Goal: Task Accomplishment & Management: Use online tool/utility

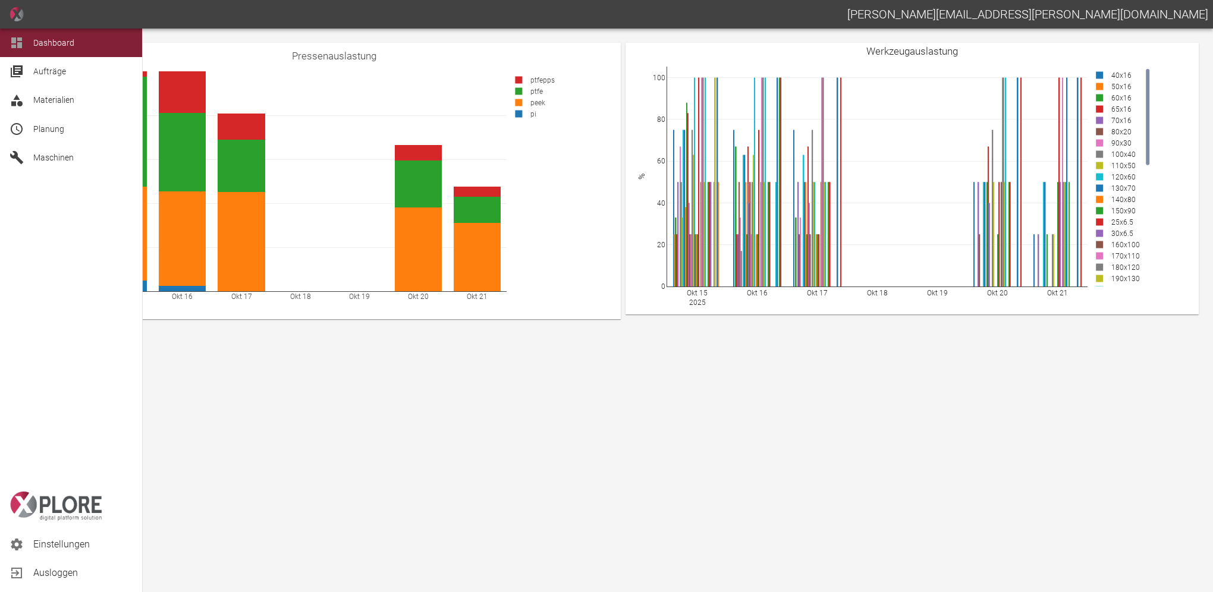
click at [18, 122] on icon at bounding box center [17, 129] width 14 height 14
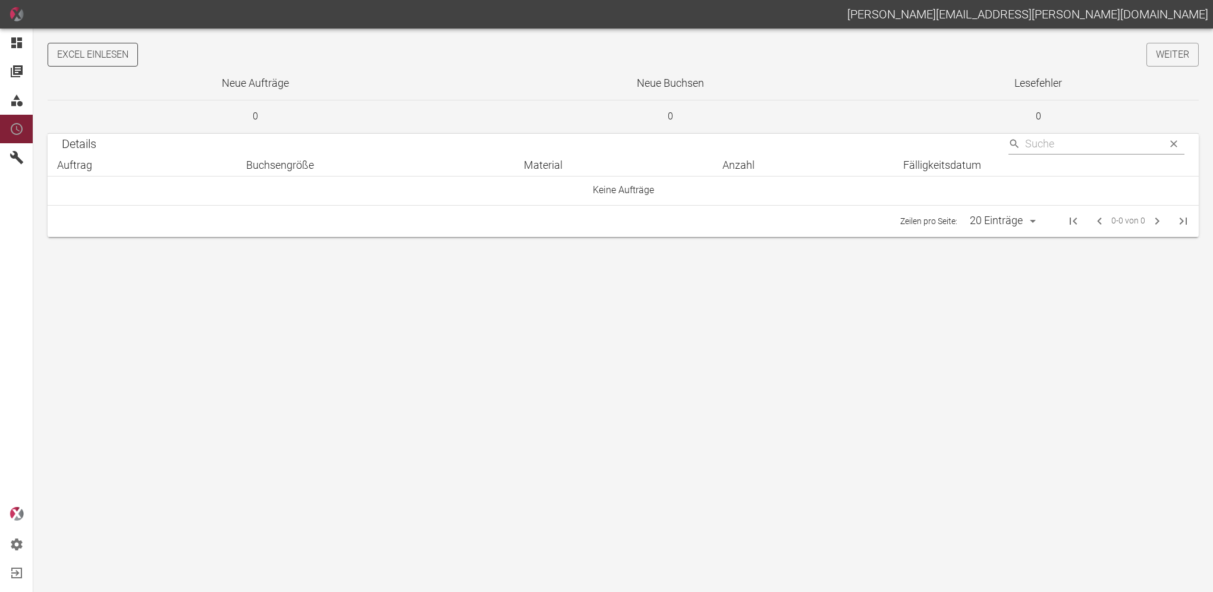
click at [119, 54] on button "Excel einlesen" at bounding box center [93, 55] width 90 height 24
click at [1162, 55] on link "Weiter" at bounding box center [1173, 55] width 52 height 24
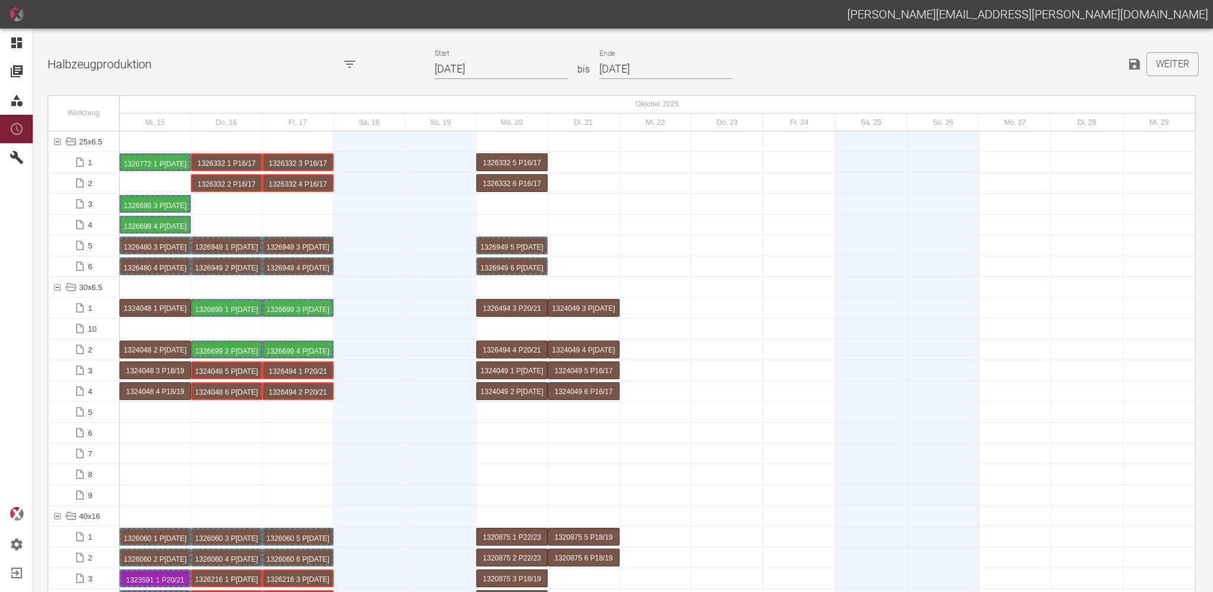
click at [483, 67] on input "15.10.2025" at bounding box center [501, 69] width 133 height 21
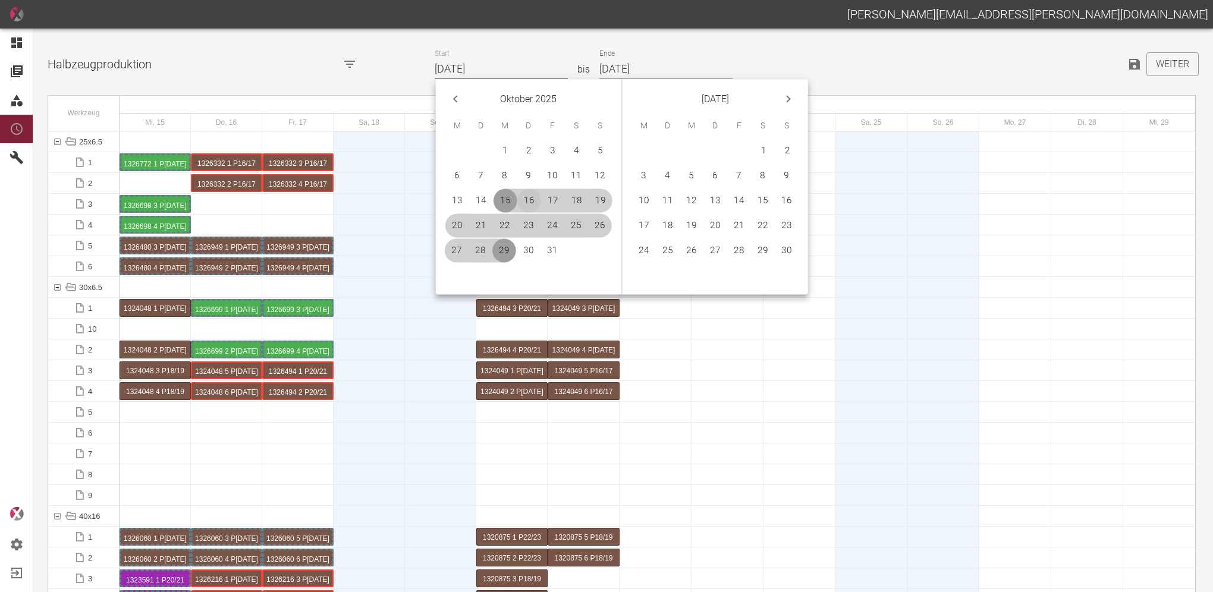
click at [531, 209] on button "16" at bounding box center [529, 201] width 24 height 24
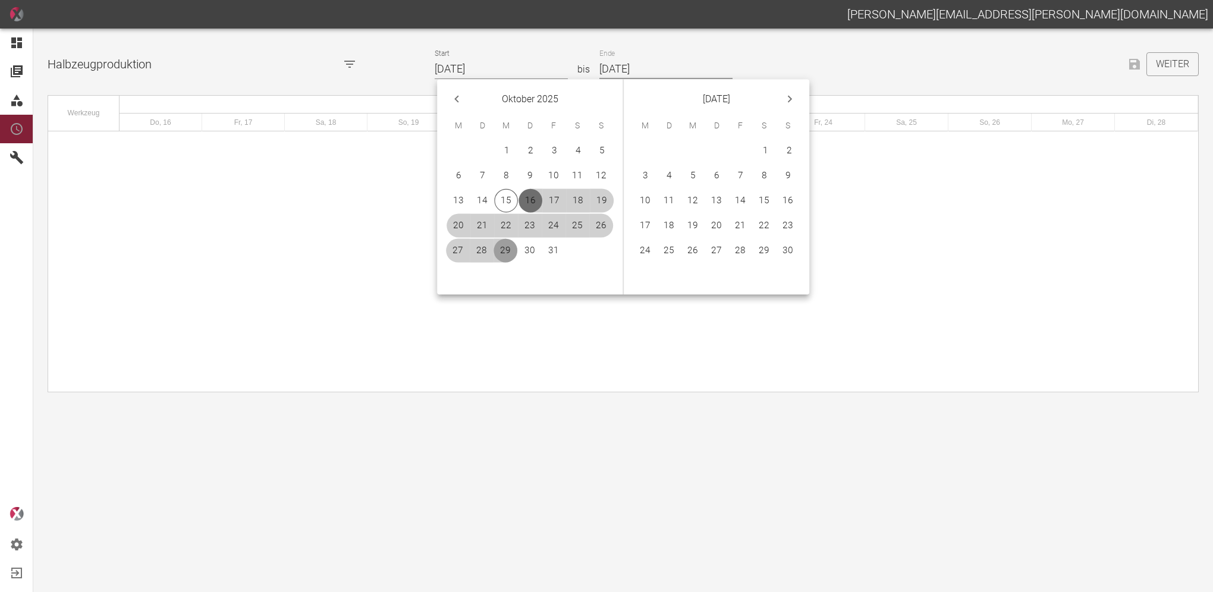
type input "[DATE]"
click at [700, 174] on button "5" at bounding box center [693, 176] width 24 height 24
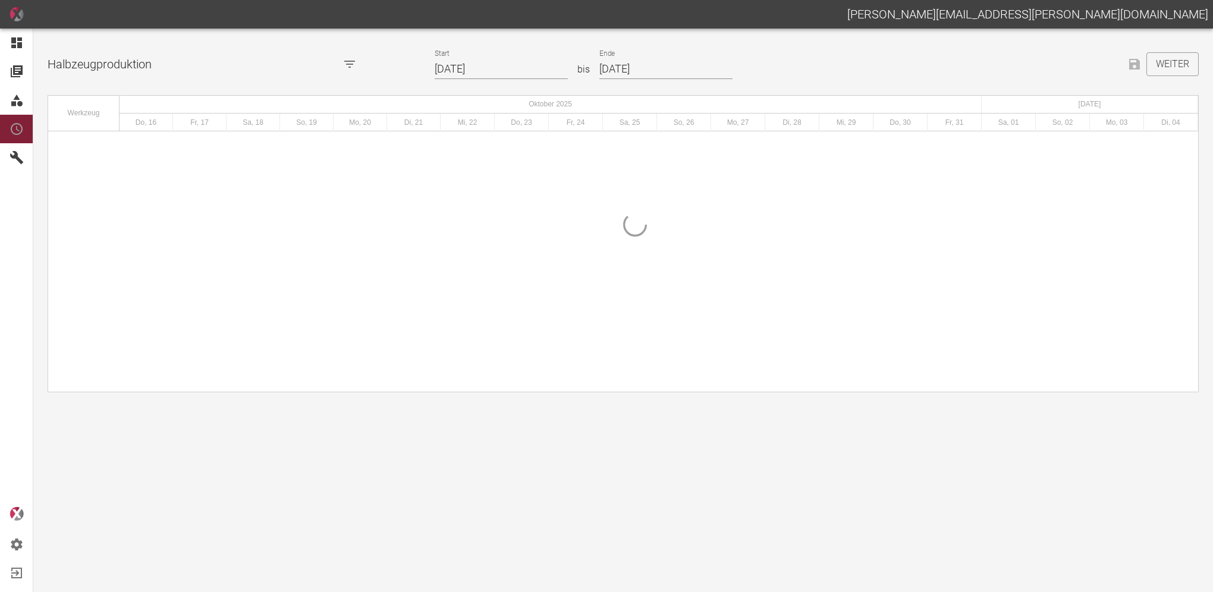
type input "05.11.2025"
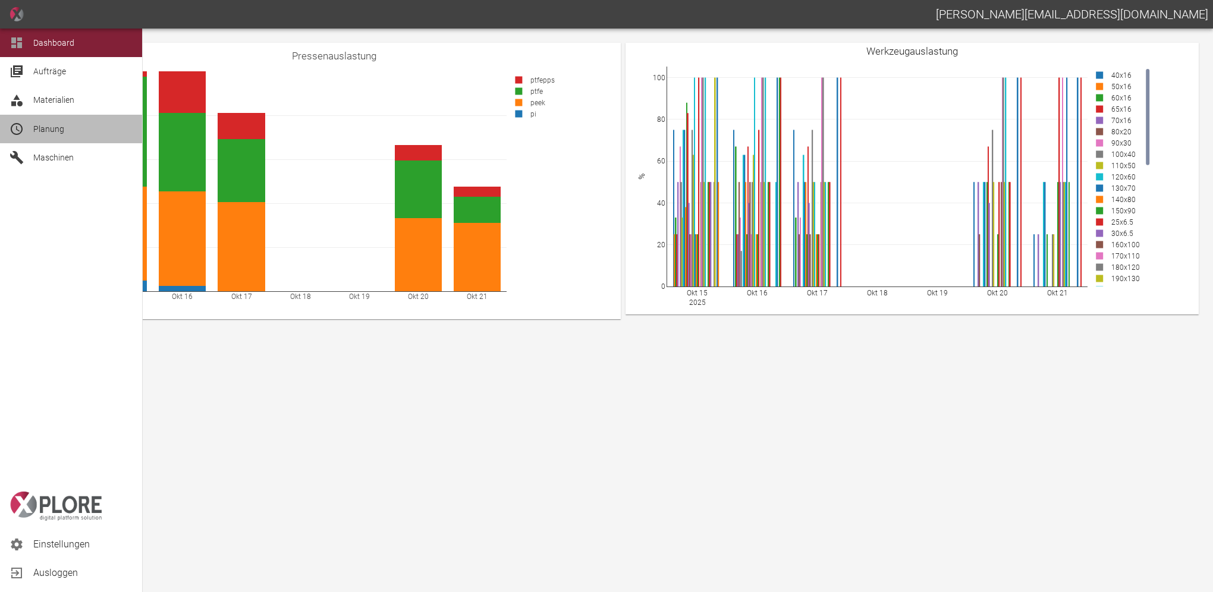
click at [30, 125] on div "Planung" at bounding box center [71, 129] width 142 height 29
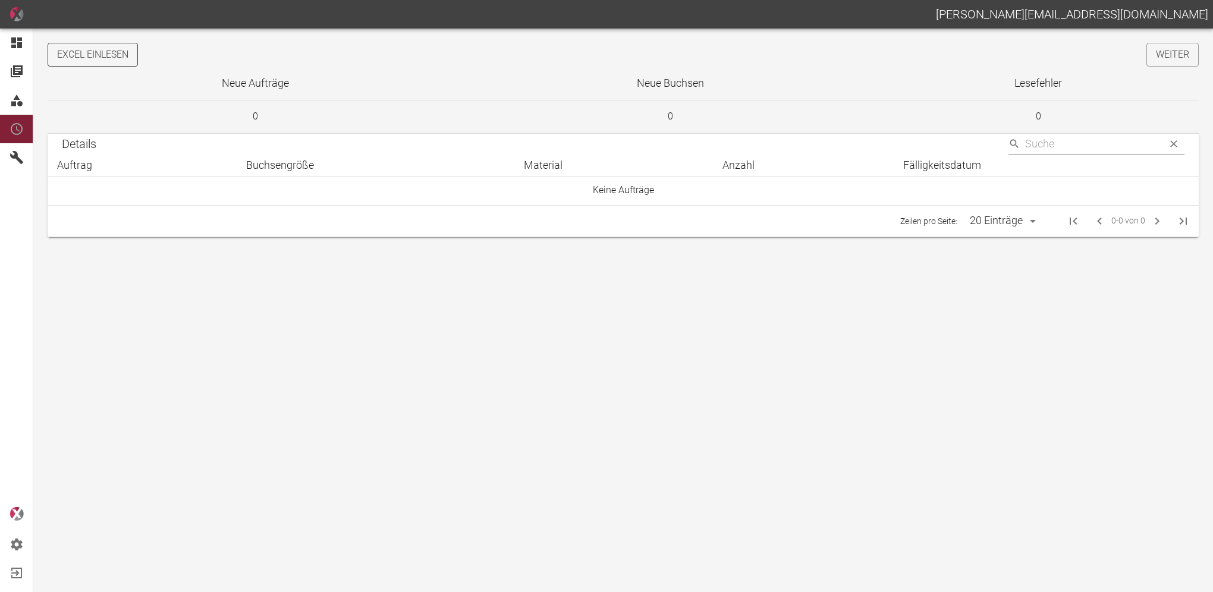
click at [102, 57] on button "Excel einlesen" at bounding box center [93, 55] width 90 height 24
click at [1171, 47] on link "Weiter" at bounding box center [1173, 55] width 52 height 24
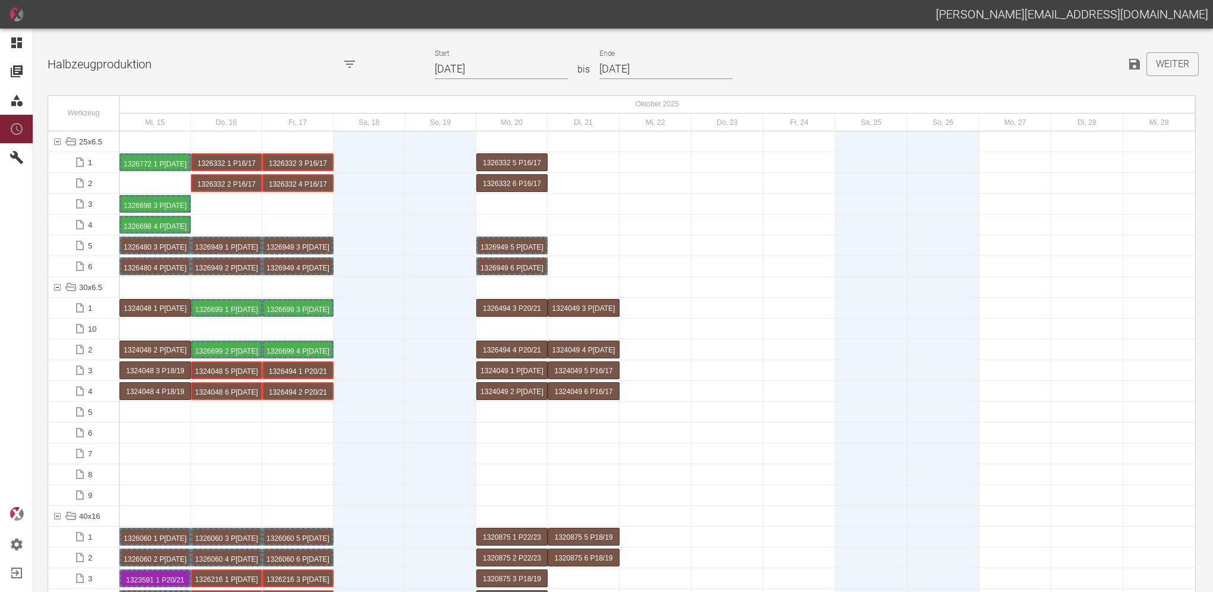
click at [496, 65] on input "15.10.2025" at bounding box center [501, 69] width 133 height 21
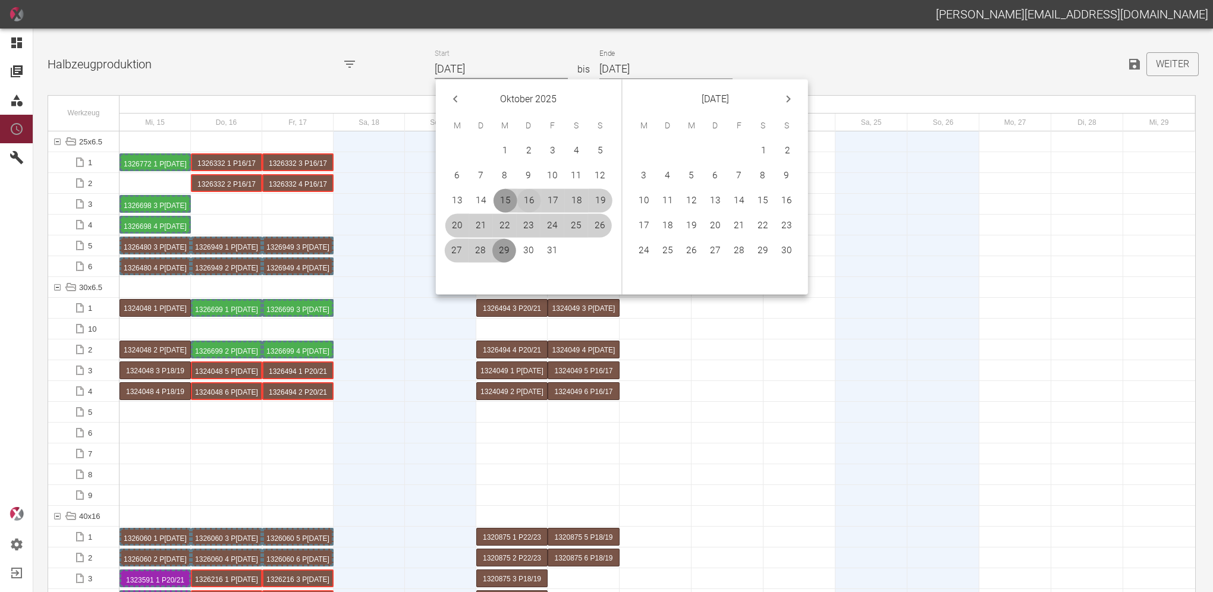
click at [530, 200] on button "16" at bounding box center [529, 201] width 24 height 24
type input "[DATE]"
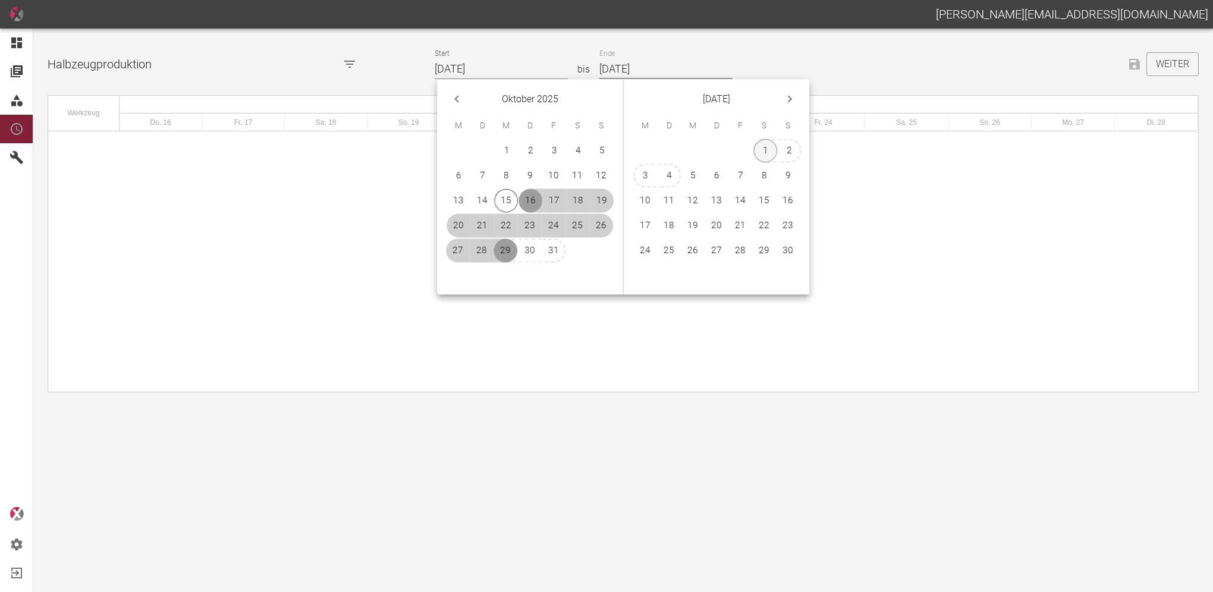
click at [764, 151] on button "1" at bounding box center [766, 151] width 24 height 24
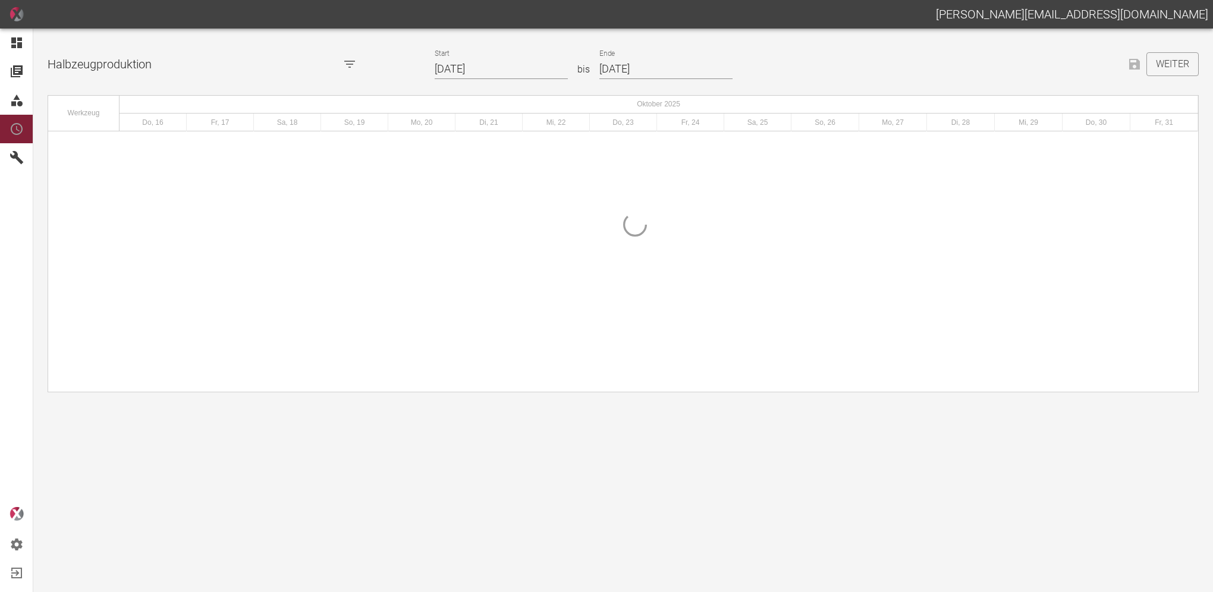
type input "[DATE]"
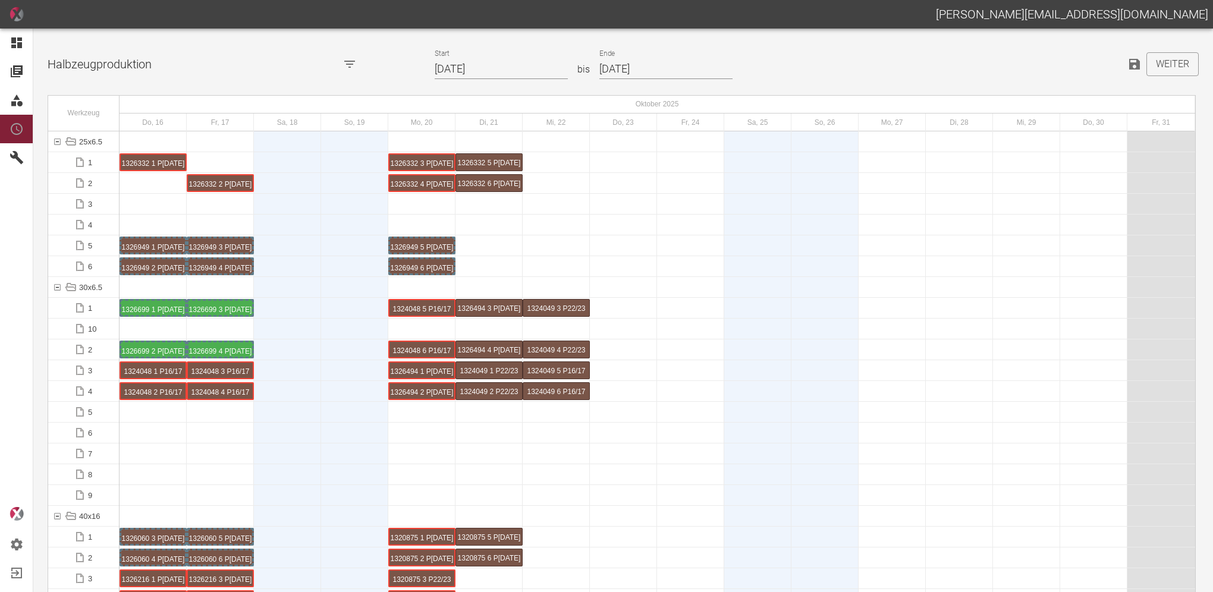
drag, startPoint x: 211, startPoint y: 162, endPoint x: 154, endPoint y: 161, distance: 57.1
drag, startPoint x: 202, startPoint y: 183, endPoint x: 161, endPoint y: 186, distance: 41.7
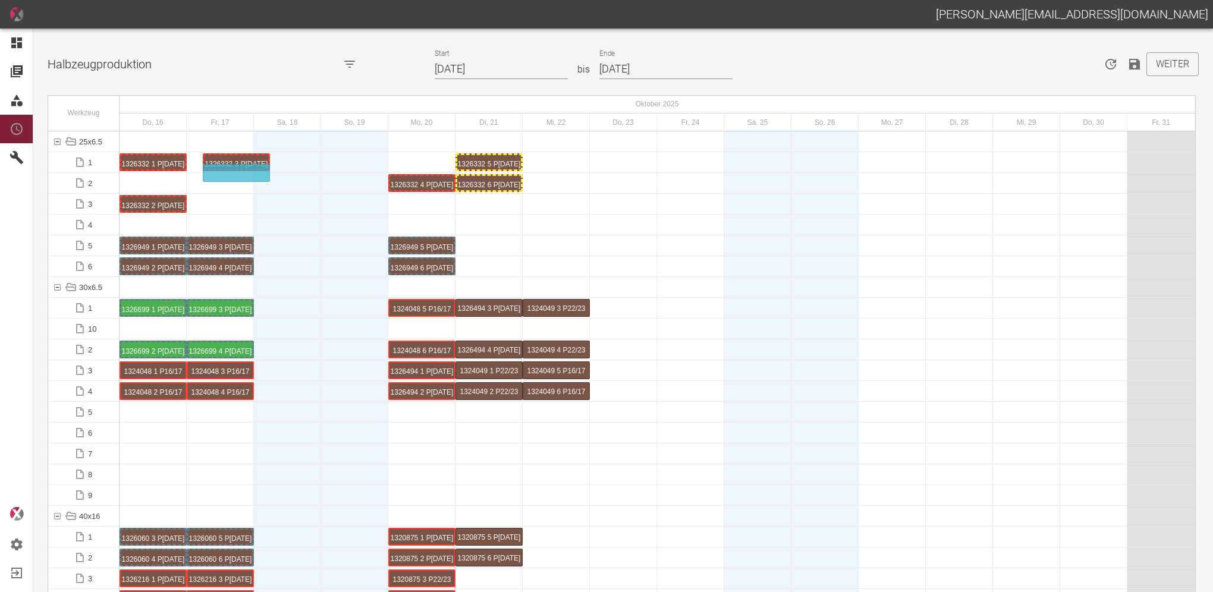
drag, startPoint x: 425, startPoint y: 162, endPoint x: 305, endPoint y: 165, distance: 119.6
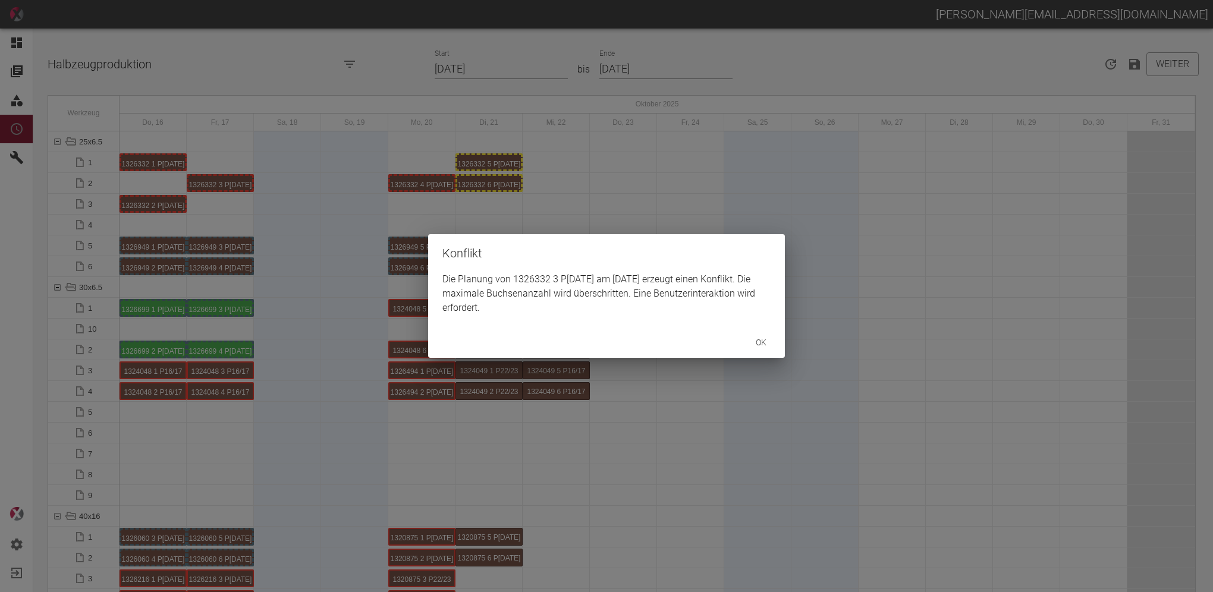
click at [434, 181] on div "Konflikt Die Planung von 1326332 3 P8/9 am 17.10.2025 erzeugt einen Konflikt. D…" at bounding box center [606, 296] width 1213 height 592
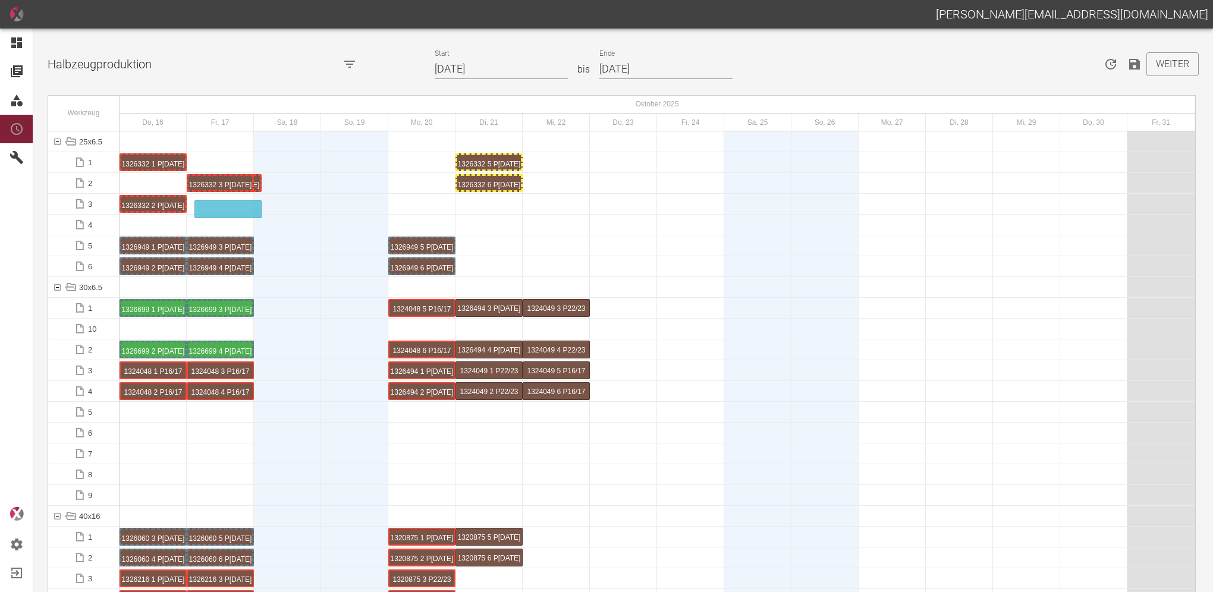
drag, startPoint x: 427, startPoint y: 181, endPoint x: 261, endPoint y: 198, distance: 167.4
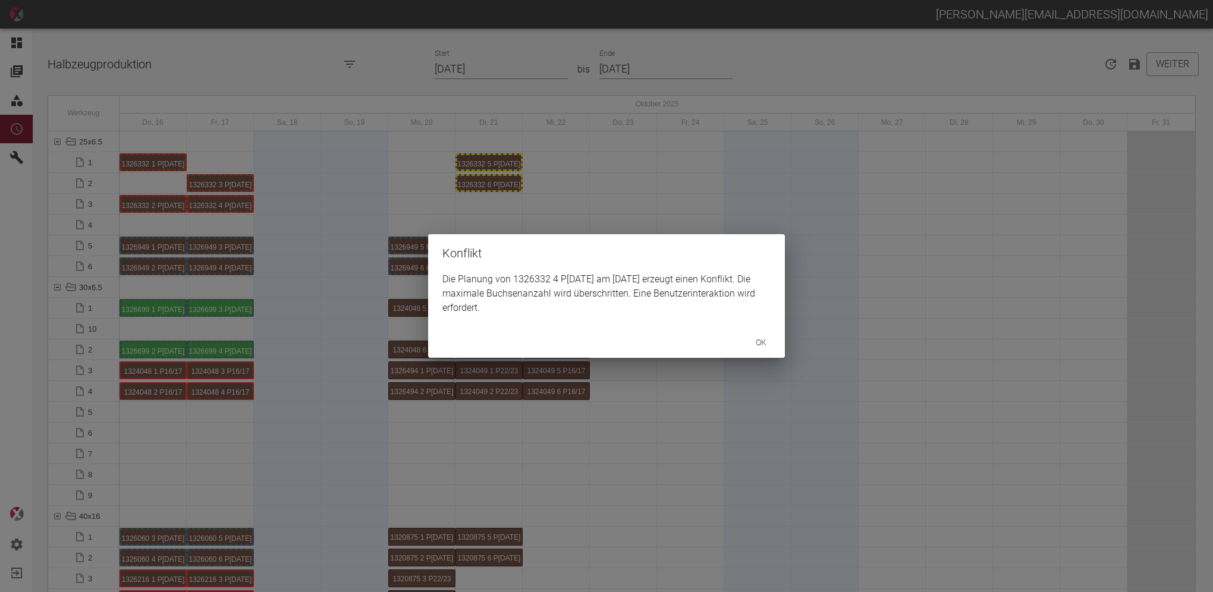
click at [757, 337] on button "ok" at bounding box center [761, 343] width 38 height 22
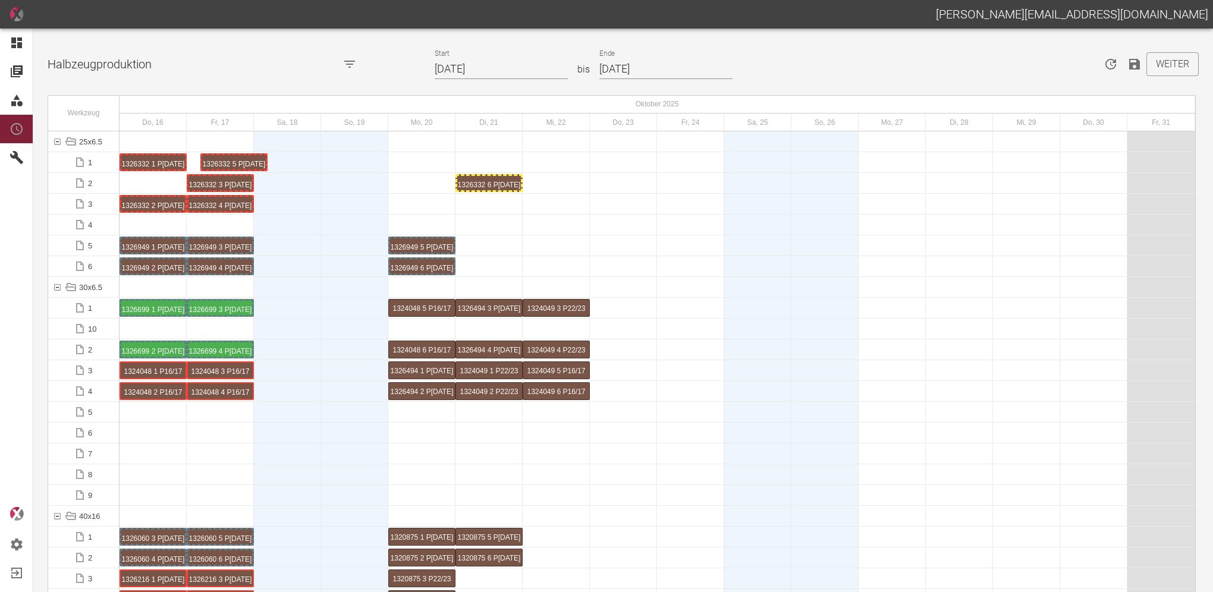
drag, startPoint x: 497, startPoint y: 163, endPoint x: 290, endPoint y: 161, distance: 207.0
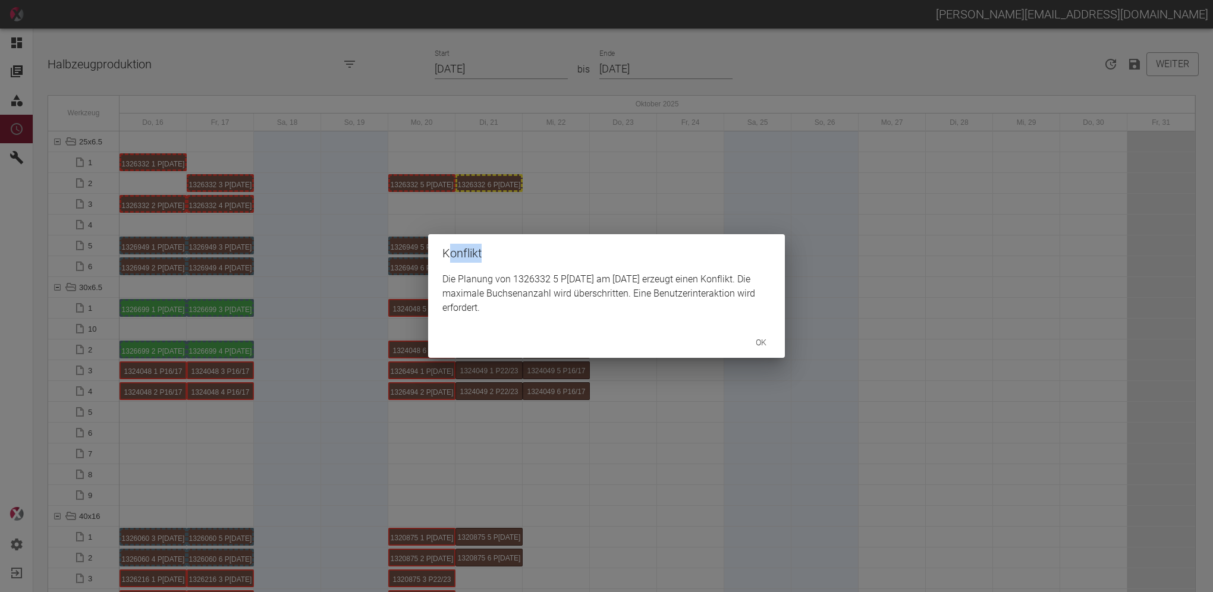
drag, startPoint x: 491, startPoint y: 182, endPoint x: 470, endPoint y: 188, distance: 21.1
click at [451, 193] on div "Konflikt Die Planung von 1326332 5 P8/9 am 20.10.2025 erzeugt einen Konflikt. D…" at bounding box center [606, 296] width 1213 height 592
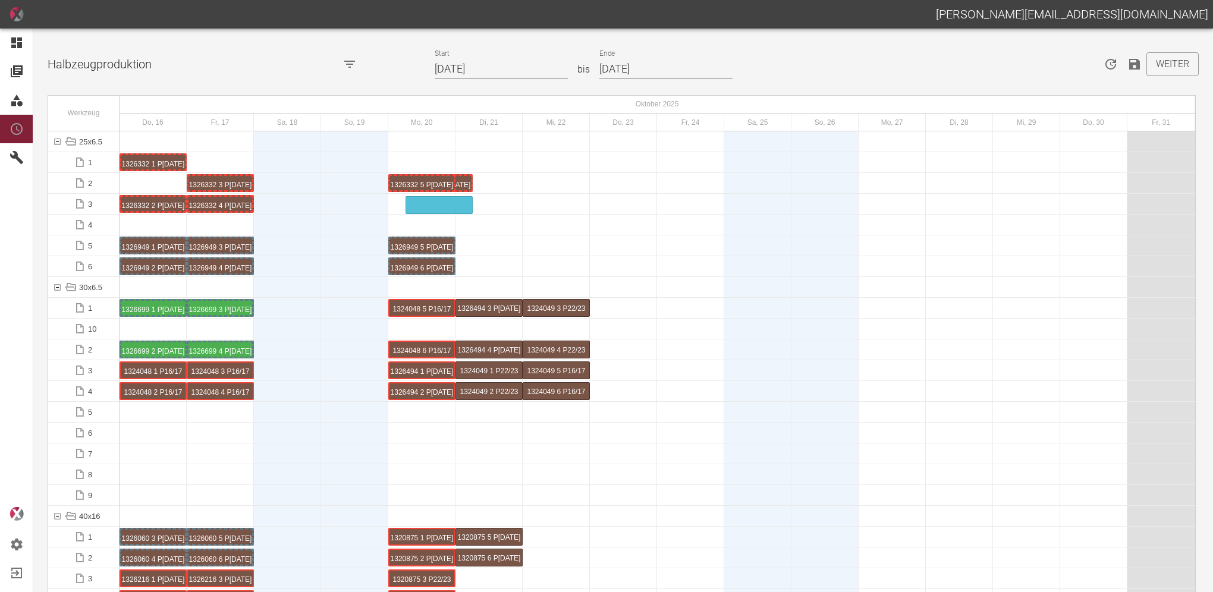
drag, startPoint x: 473, startPoint y: 187, endPoint x: 429, endPoint y: 200, distance: 45.8
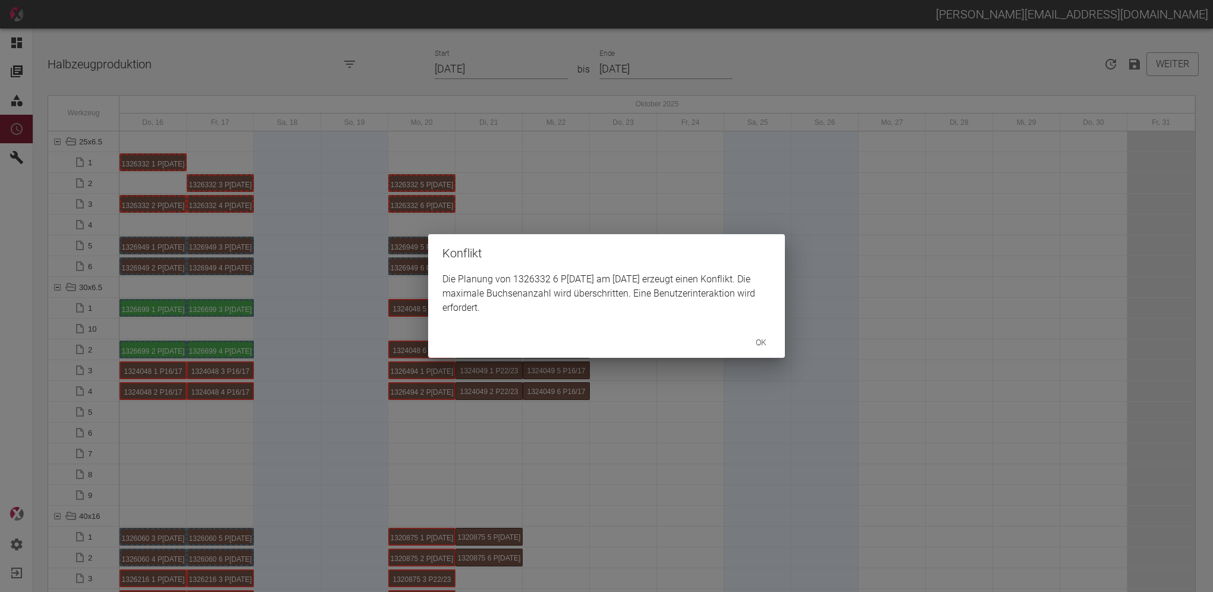
click at [419, 205] on div "Konflikt Die Planung von 1326332 6 P8/9 am 20.10.2025 erzeugt einen Konflikt. D…" at bounding box center [606, 296] width 1213 height 592
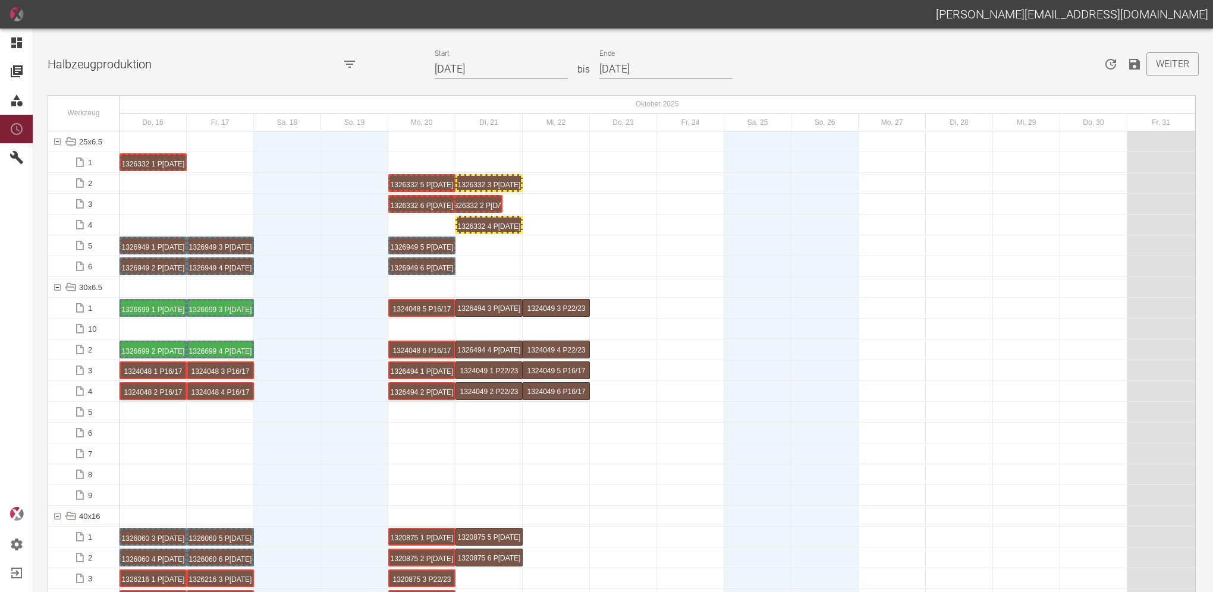
drag, startPoint x: 174, startPoint y: 202, endPoint x: 490, endPoint y: 205, distance: 316.4
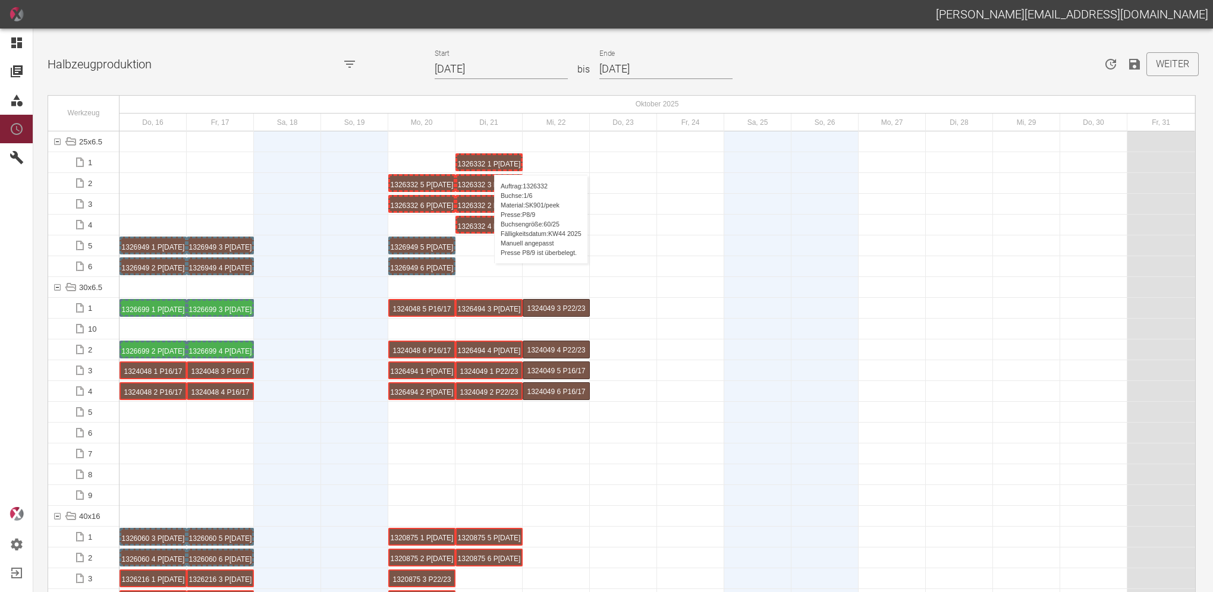
click at [488, 163] on div "1326332 1 P[DATE]" at bounding box center [489, 162] width 64 height 14
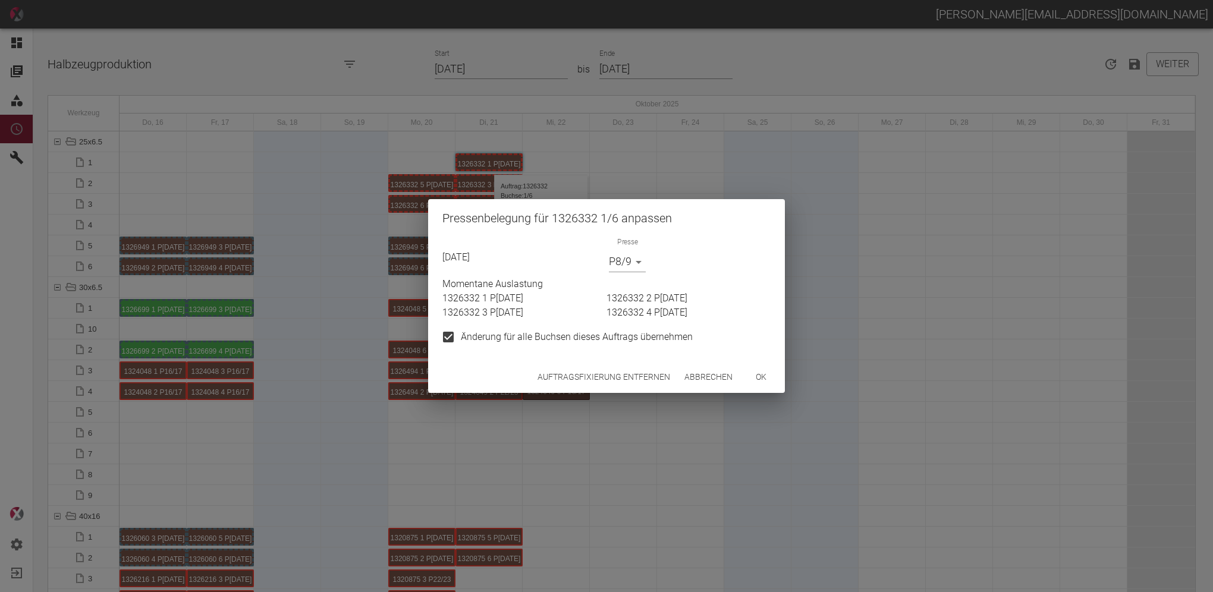
click at [569, 374] on button "Auftragsfixierung entfernen" at bounding box center [604, 377] width 142 height 22
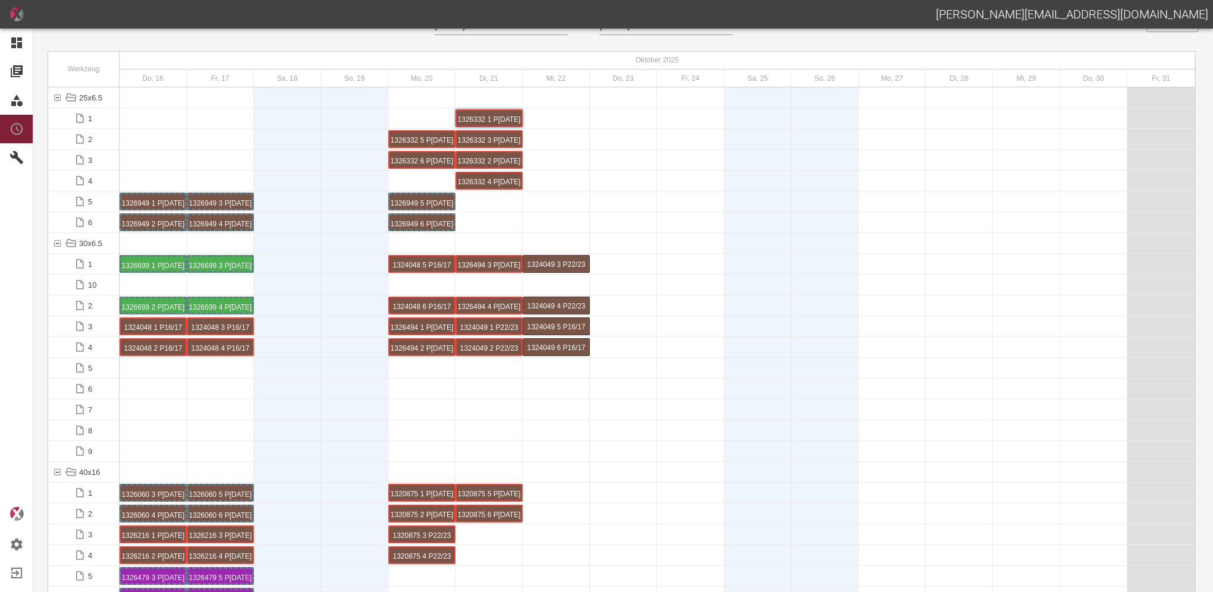
scroll to position [59, 0]
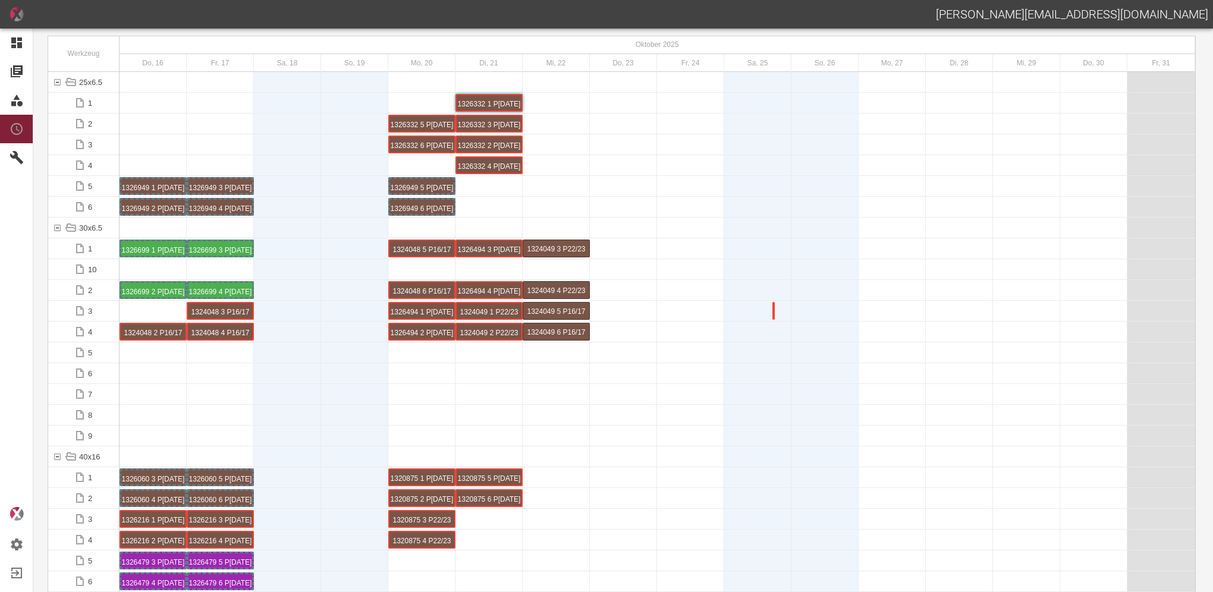
drag, startPoint x: 149, startPoint y: 309, endPoint x: 601, endPoint y: 312, distance: 452.1
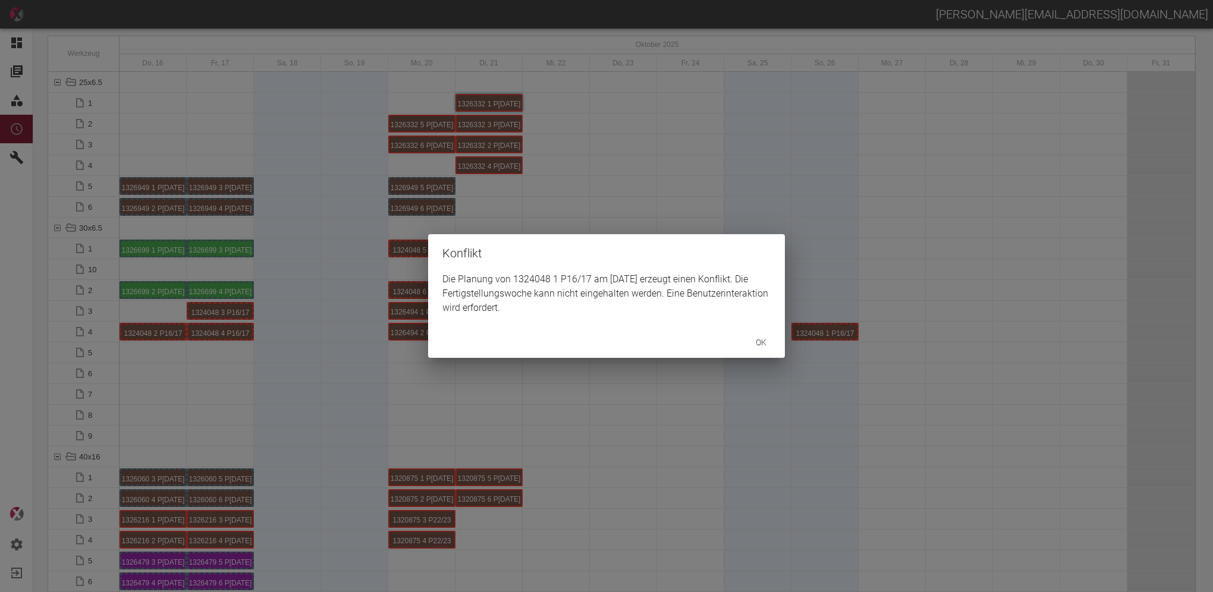
click at [733, 337] on div "ok" at bounding box center [606, 343] width 357 height 32
click at [803, 333] on div "Konflikt Die Planung von 1324048 1 P16/17 am 26.10.2025 erzeugt einen Konflikt.…" at bounding box center [606, 296] width 1213 height 592
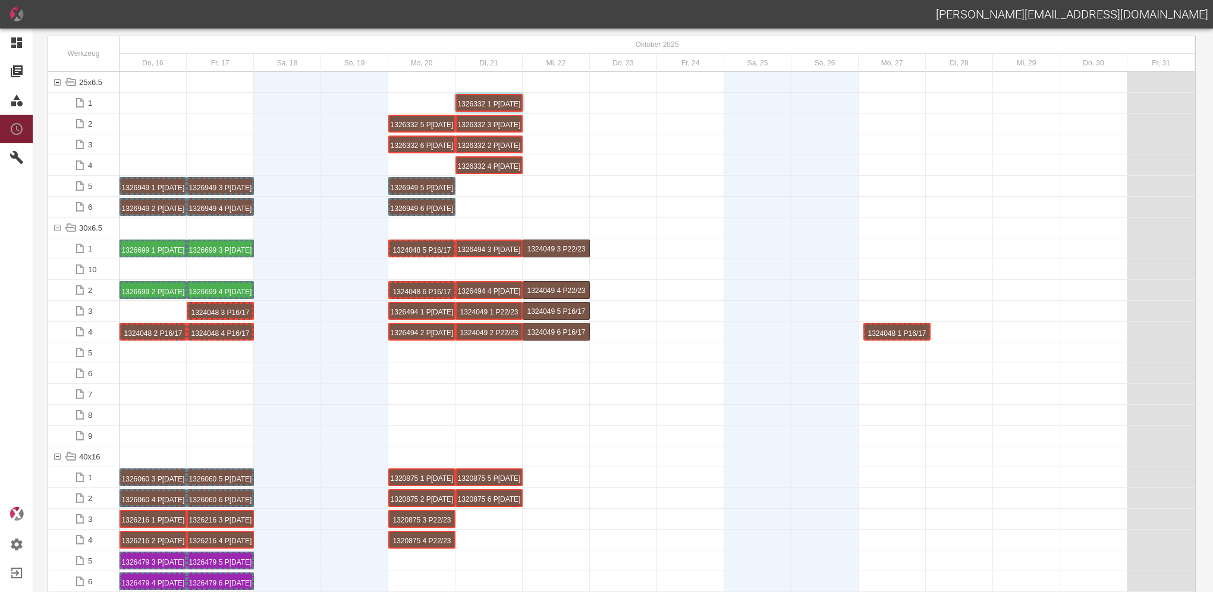
drag, startPoint x: 814, startPoint y: 331, endPoint x: 828, endPoint y: 331, distance: 14.3
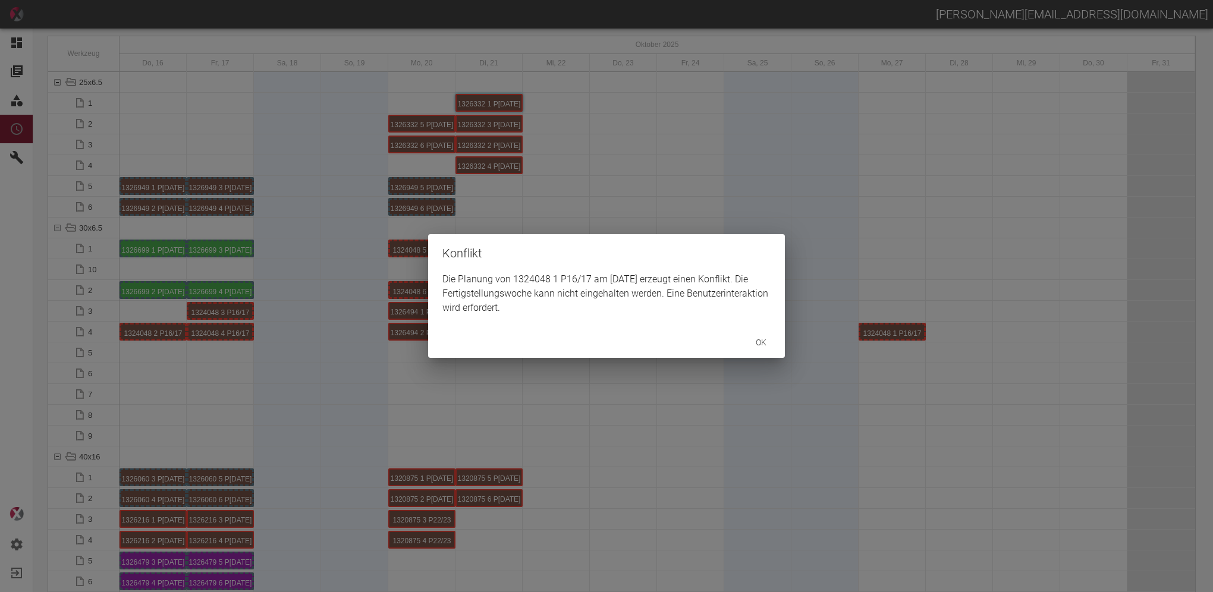
click at [173, 334] on div "Konflikt Die Planung von 1324048 1 P16/17 am 27.10.2025 erzeugt einen Konflikt.…" at bounding box center [606, 296] width 1213 height 592
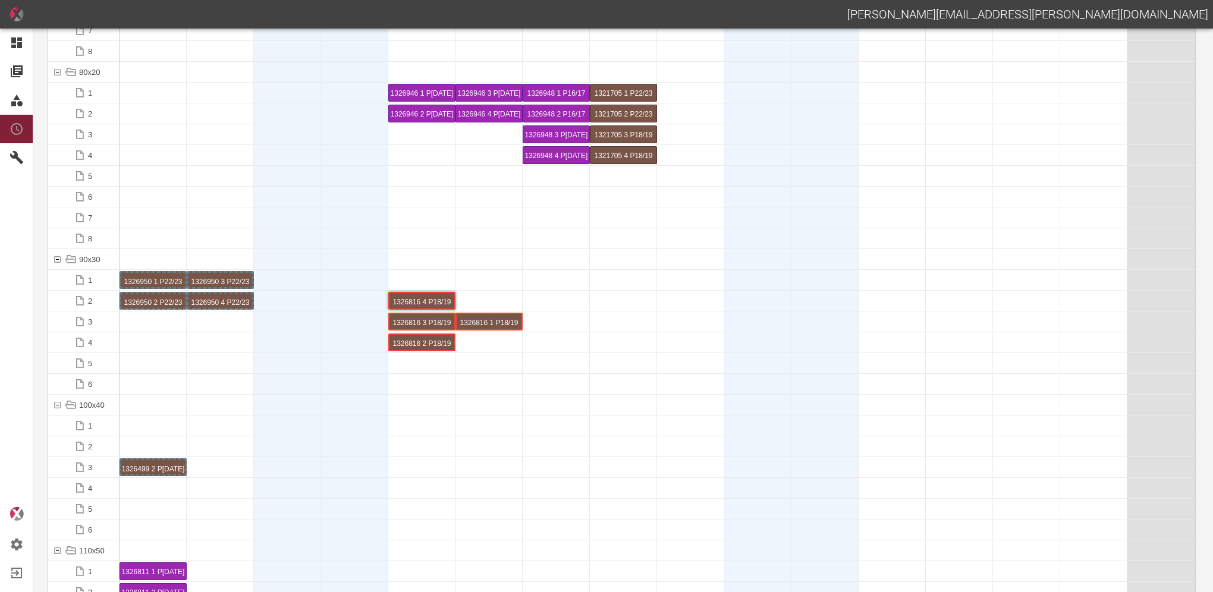
scroll to position [1428, 0]
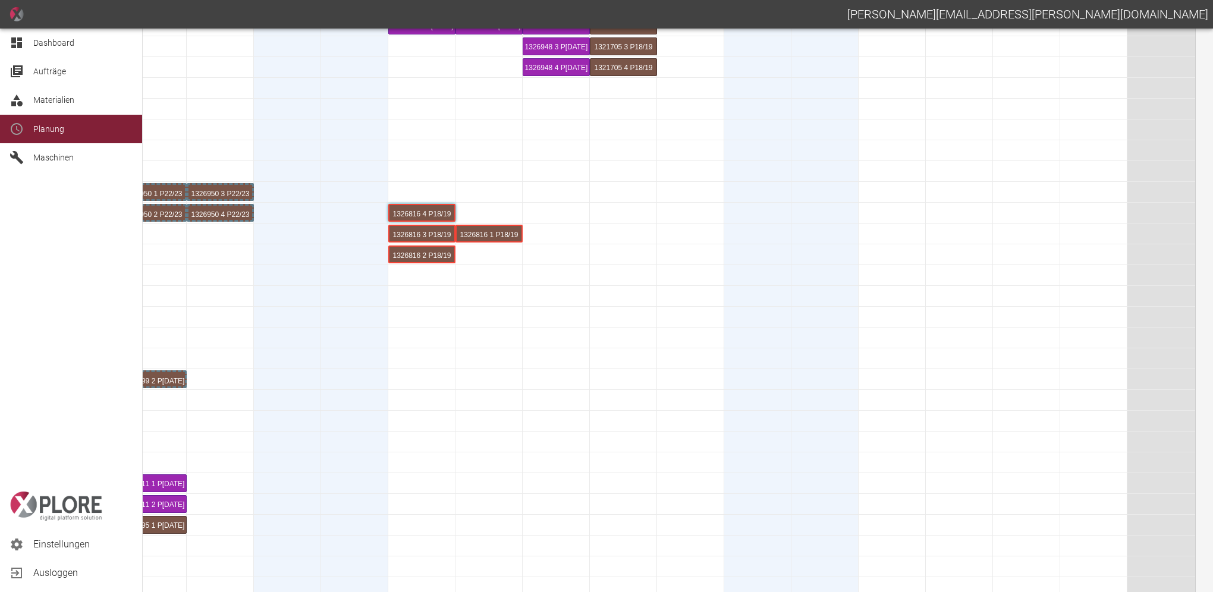
click at [0, 422] on html "[PERSON_NAME][EMAIL_ADDRESS][PERSON_NAME][DOMAIN_NAME] Dashboard Aufträge Mater…" at bounding box center [606, 296] width 1213 height 592
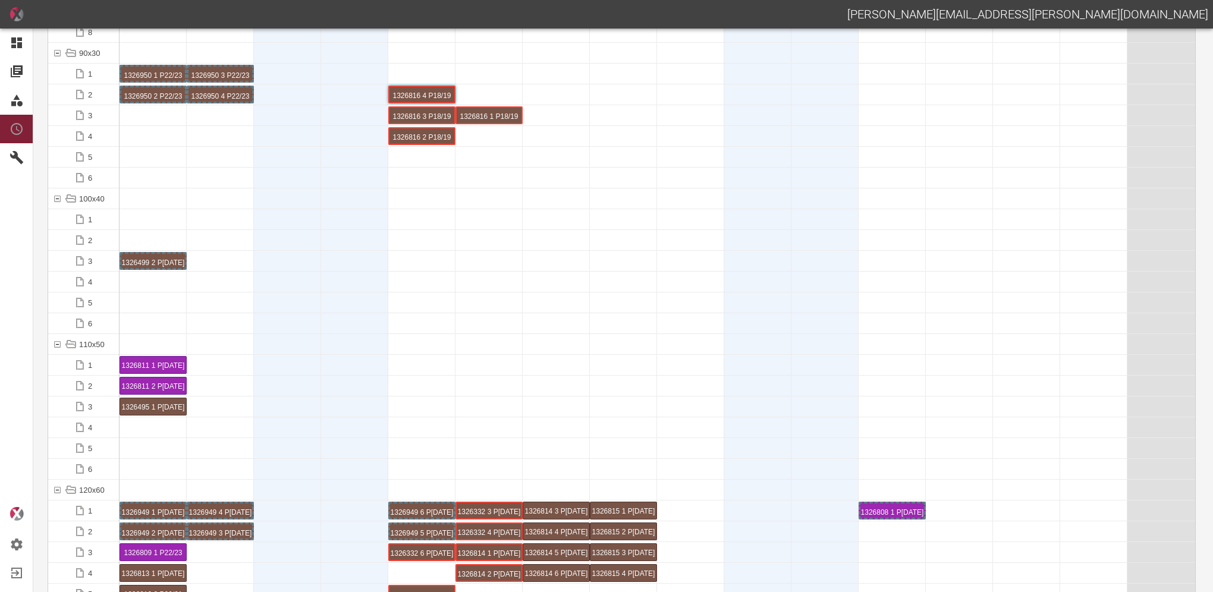
scroll to position [1606, 0]
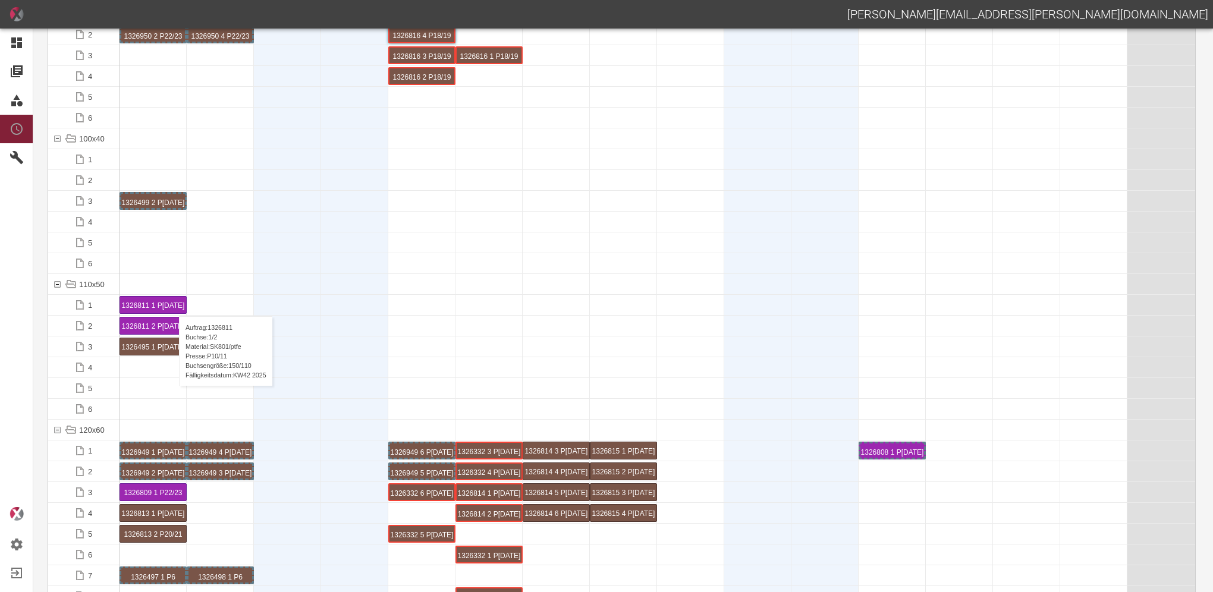
click at [173, 305] on div "1326811 1 P[DATE]" at bounding box center [153, 305] width 66 height 17
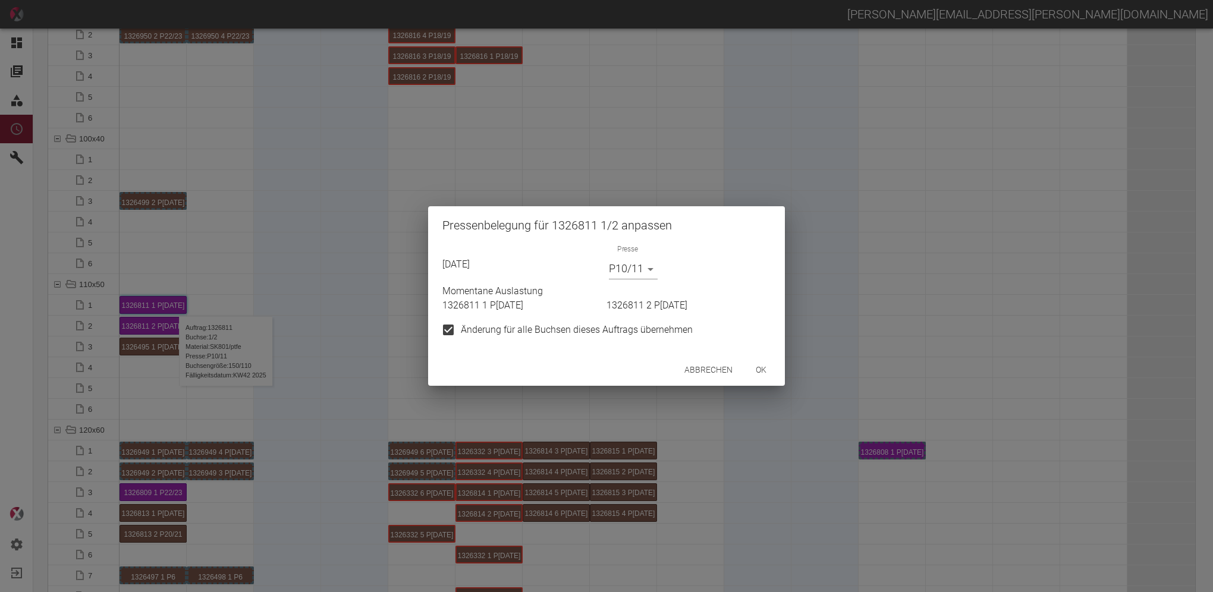
click at [764, 368] on button "ok" at bounding box center [761, 370] width 38 height 22
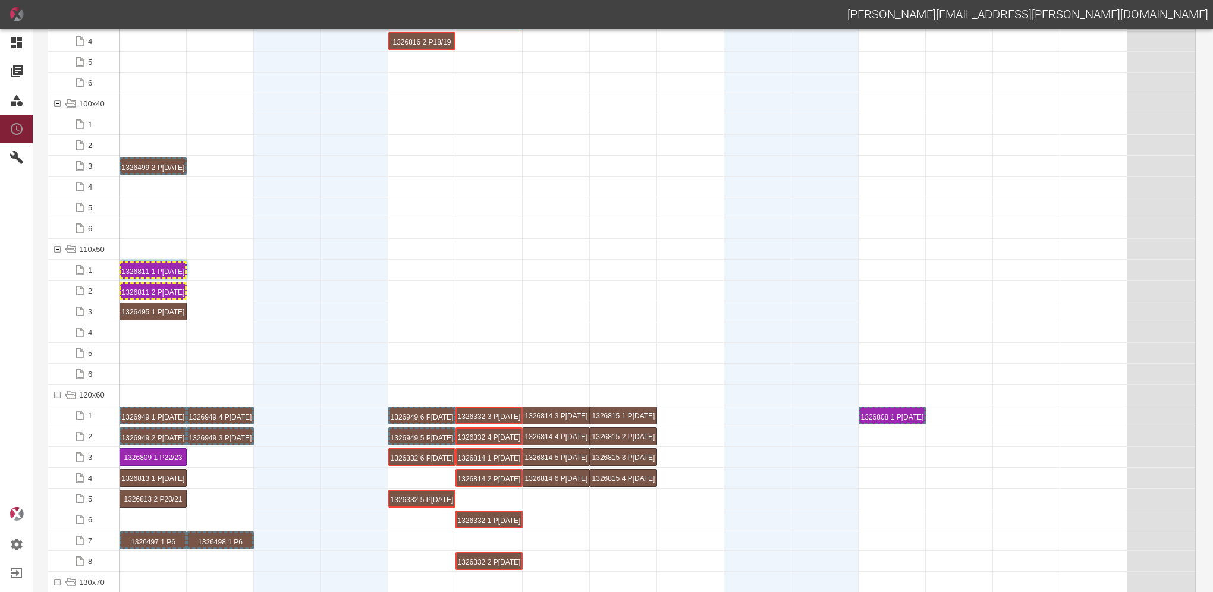
scroll to position [1665, 0]
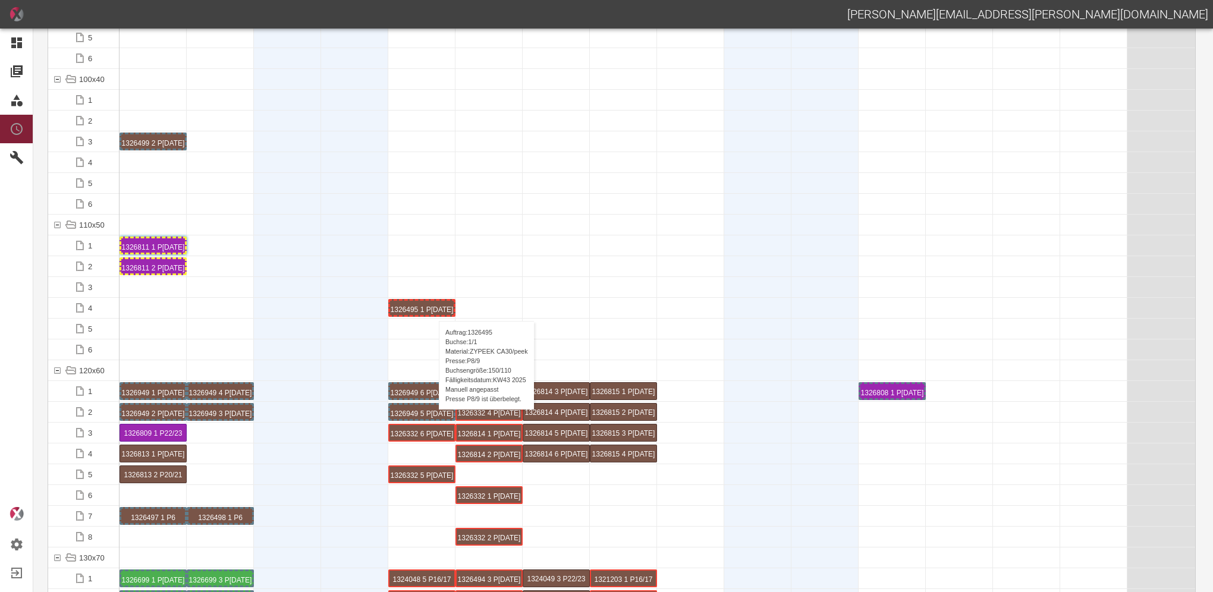
click at [433, 309] on div "1326495 1 P[DATE]" at bounding box center [422, 308] width 64 height 14
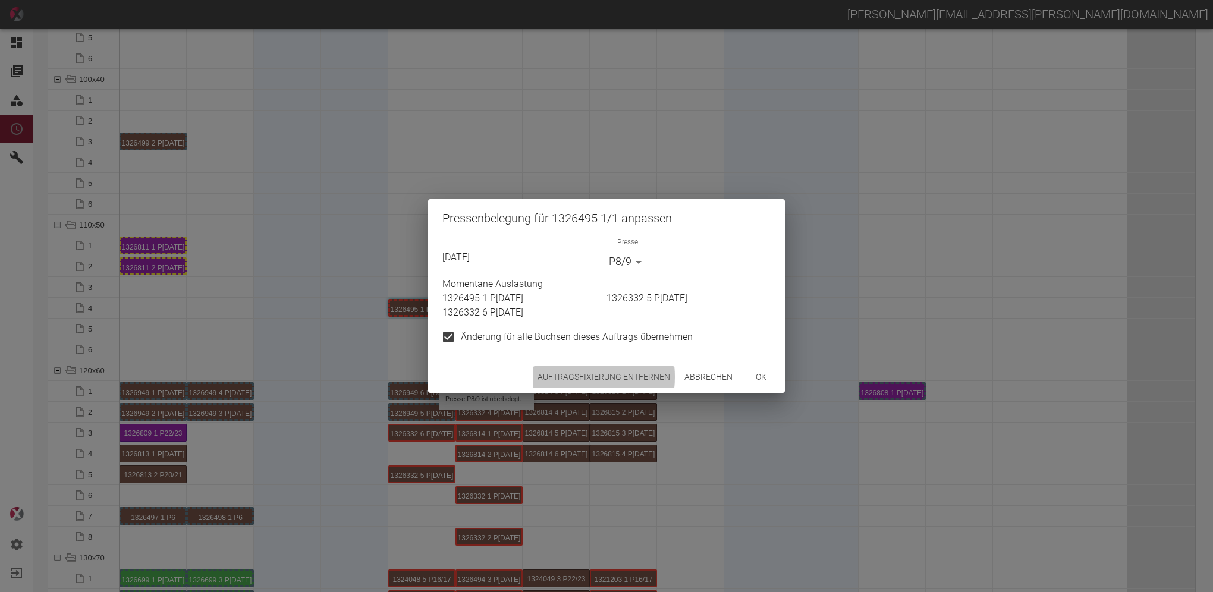
click at [565, 377] on button "Auftragsfixierung entfernen" at bounding box center [604, 377] width 142 height 22
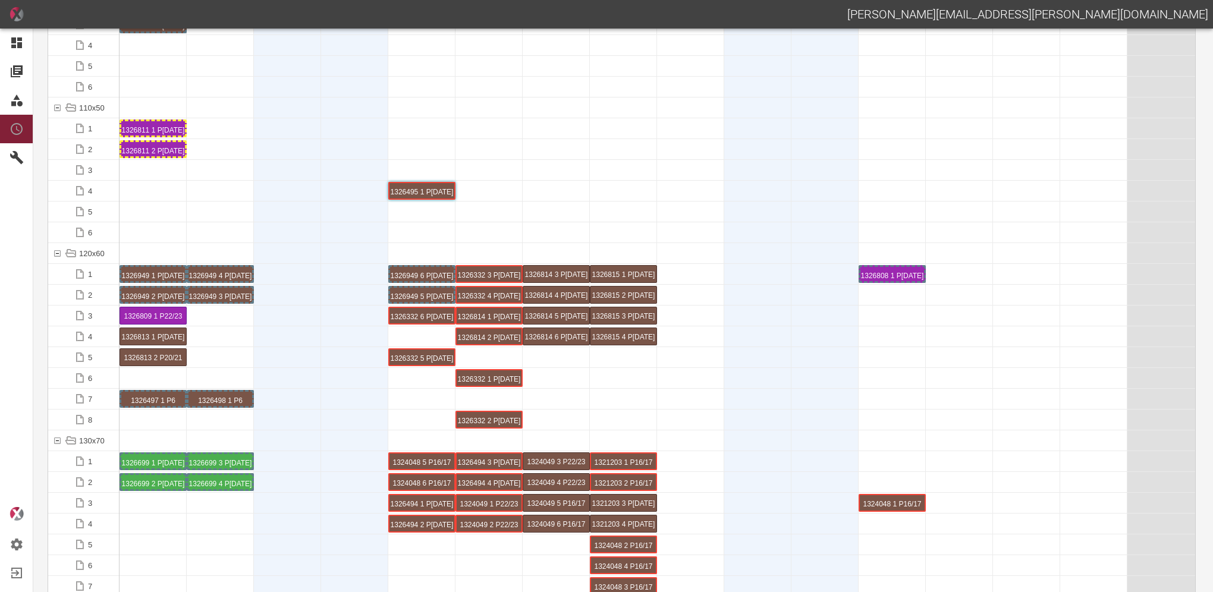
scroll to position [1784, 0]
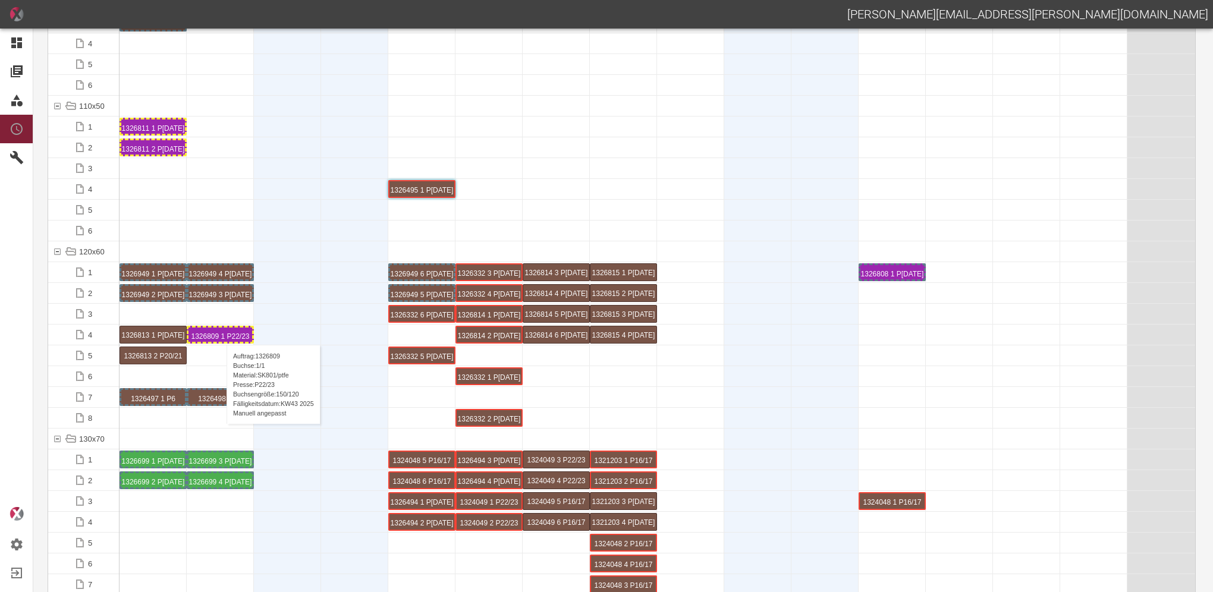
click at [221, 333] on div "1326809 1 P22/23" at bounding box center [221, 335] width 64 height 14
drag, startPoint x: 211, startPoint y: 338, endPoint x: 216, endPoint y: 143, distance: 194.6
drag, startPoint x: 228, startPoint y: 337, endPoint x: 233, endPoint y: 324, distance: 14.5
click at [227, 335] on div "1326809 1 P22/23" at bounding box center [221, 335] width 64 height 14
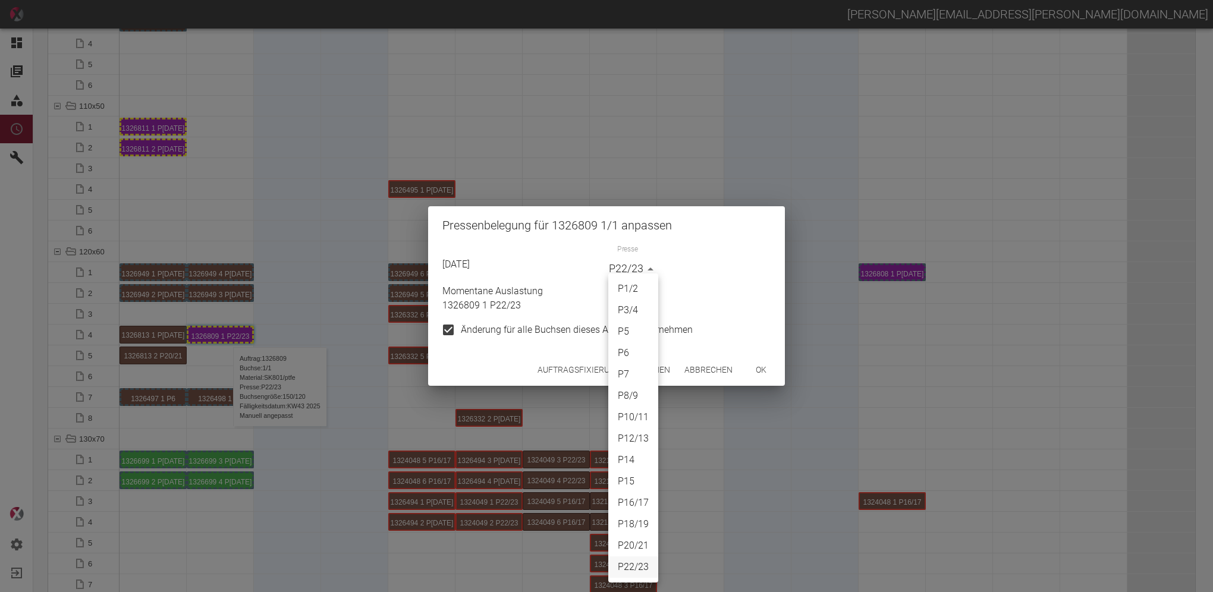
click at [650, 268] on body "[PERSON_NAME][EMAIL_ADDRESS][PERSON_NAME][DOMAIN_NAME] Dashboard Aufträge Mater…" at bounding box center [606, 296] width 1213 height 592
drag, startPoint x: 640, startPoint y: 419, endPoint x: 611, endPoint y: 429, distance: 30.8
click at [640, 419] on li "P10/11" at bounding box center [633, 417] width 50 height 21
type input "P10/11"
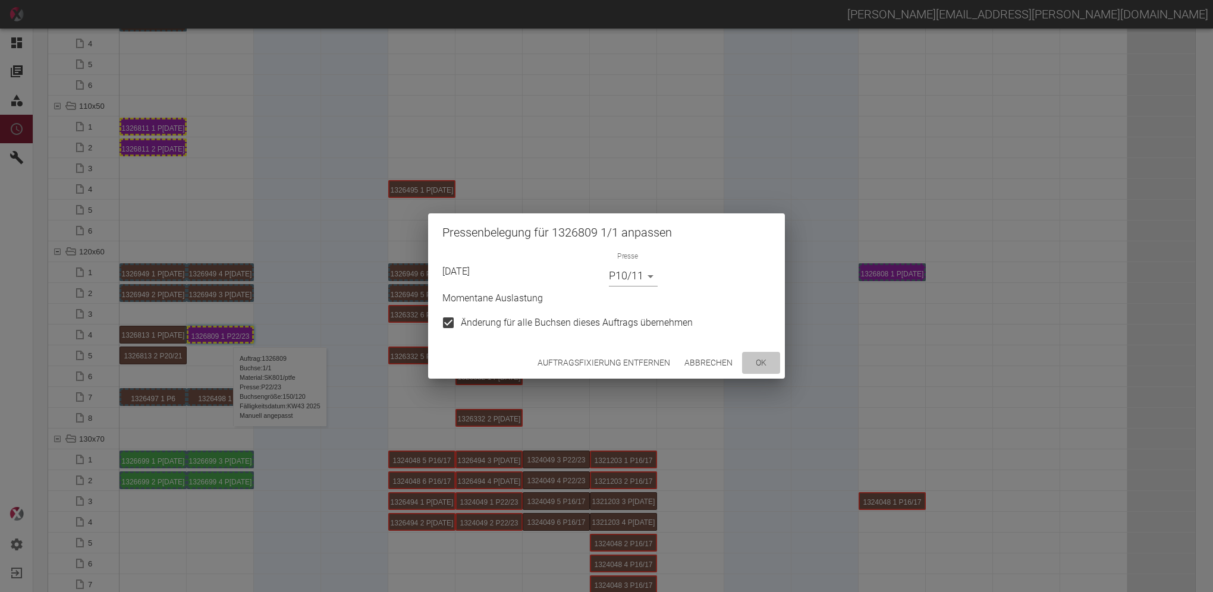
click at [758, 363] on button "ok" at bounding box center [761, 363] width 38 height 22
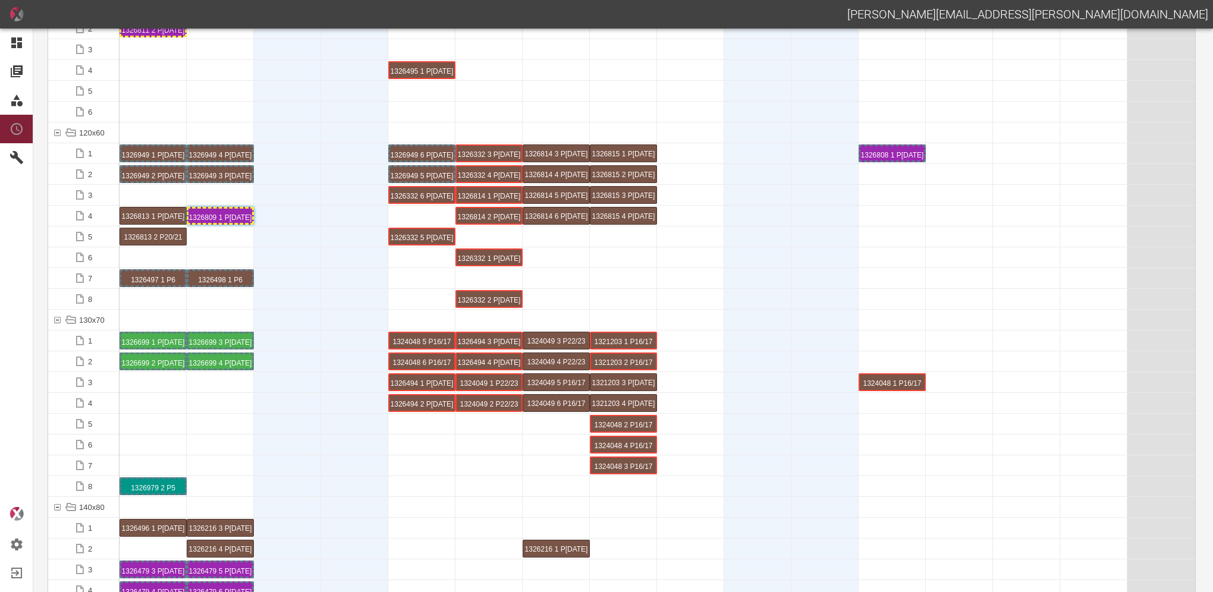
scroll to position [1963, 0]
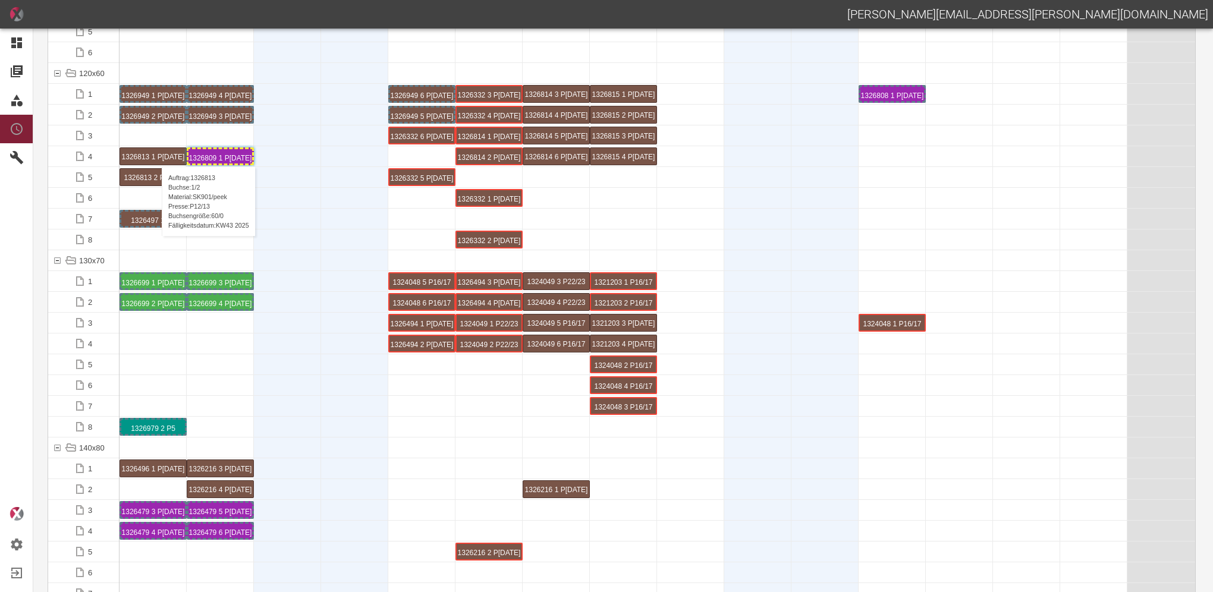
click at [156, 155] on div "1326813 1 P[DATE]" at bounding box center [153, 156] width 66 height 17
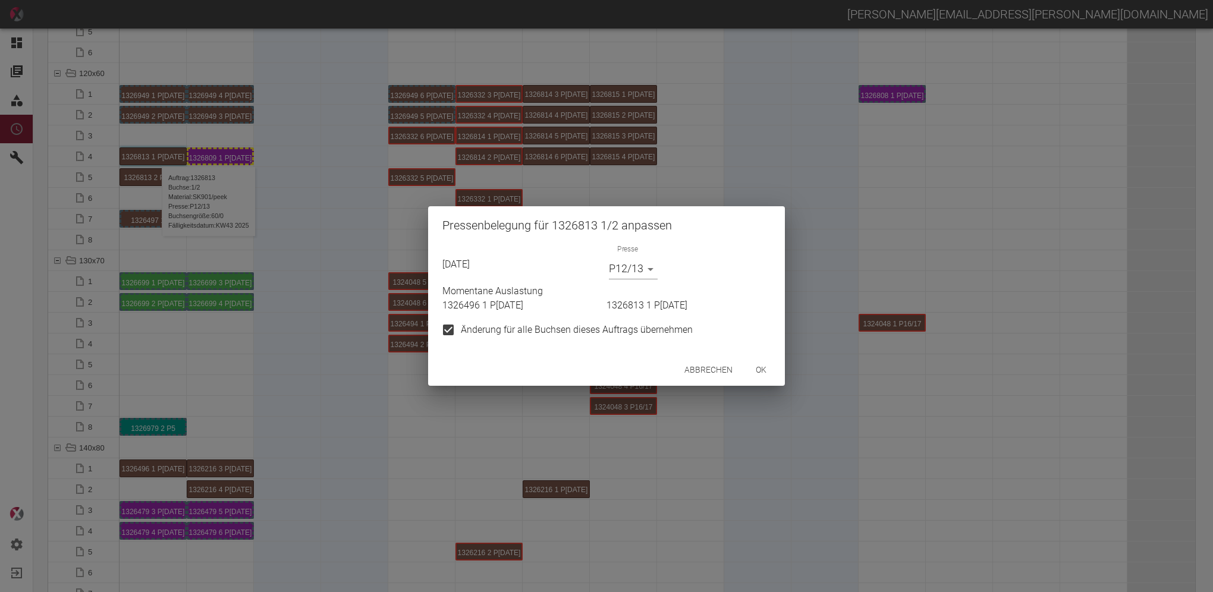
click at [654, 268] on body "[PERSON_NAME][EMAIL_ADDRESS][PERSON_NAME][DOMAIN_NAME] Dashboard Aufträge Mater…" at bounding box center [606, 296] width 1213 height 592
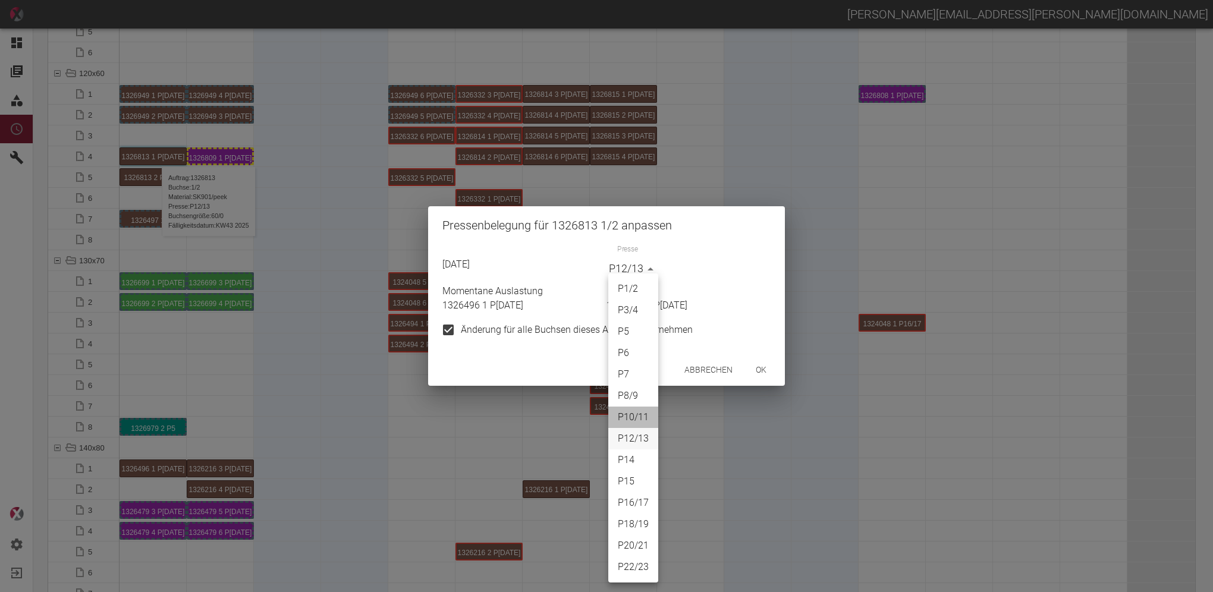
click at [628, 418] on li "P10/11" at bounding box center [633, 417] width 50 height 21
type input "P10/11"
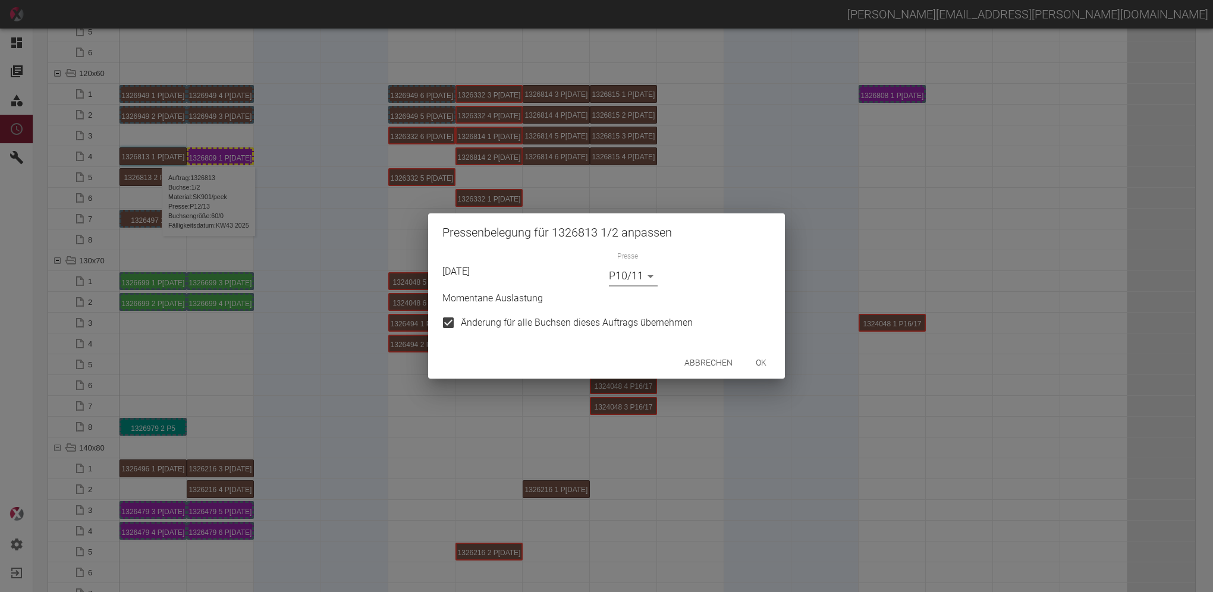
click at [764, 364] on button "ok" at bounding box center [761, 363] width 38 height 22
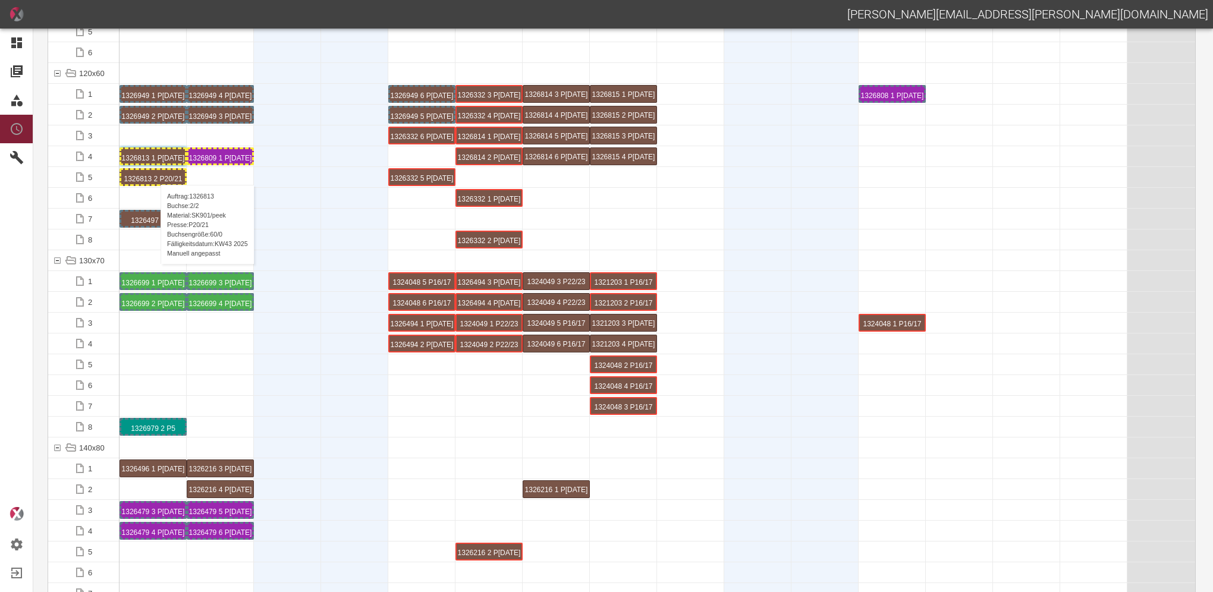
click at [155, 173] on div "1326813 2 P20/21" at bounding box center [153, 177] width 64 height 14
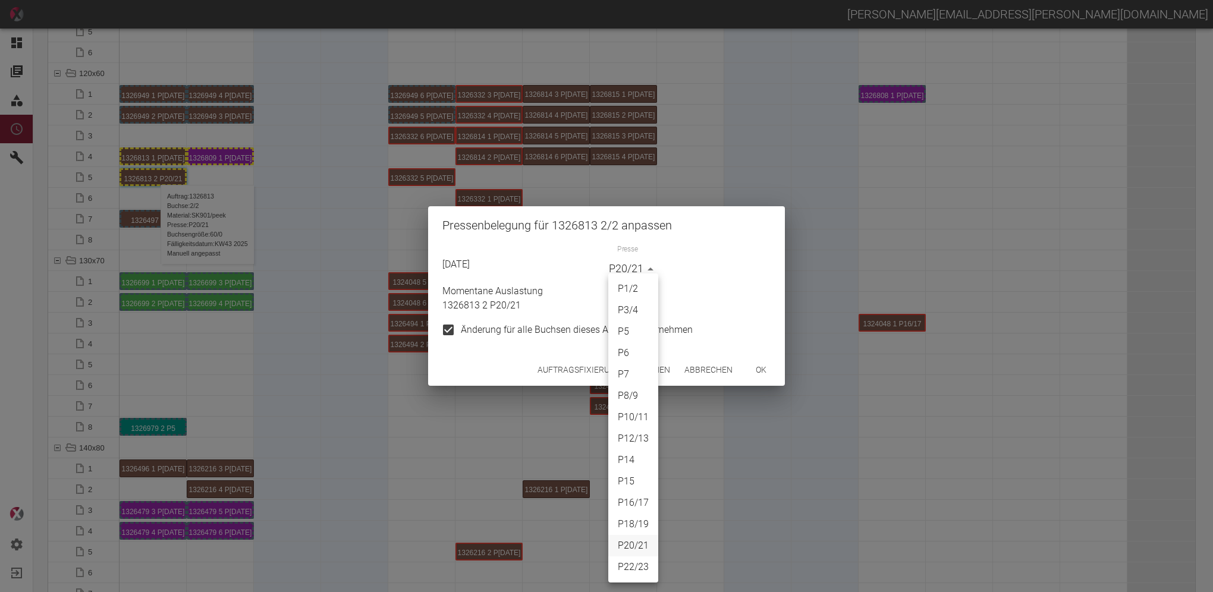
click at [651, 270] on body "[PERSON_NAME][EMAIL_ADDRESS][PERSON_NAME][DOMAIN_NAME] Dashboard Aufträge Mater…" at bounding box center [606, 296] width 1213 height 592
click at [635, 413] on li "P10/11" at bounding box center [633, 417] width 50 height 21
type input "P10/11"
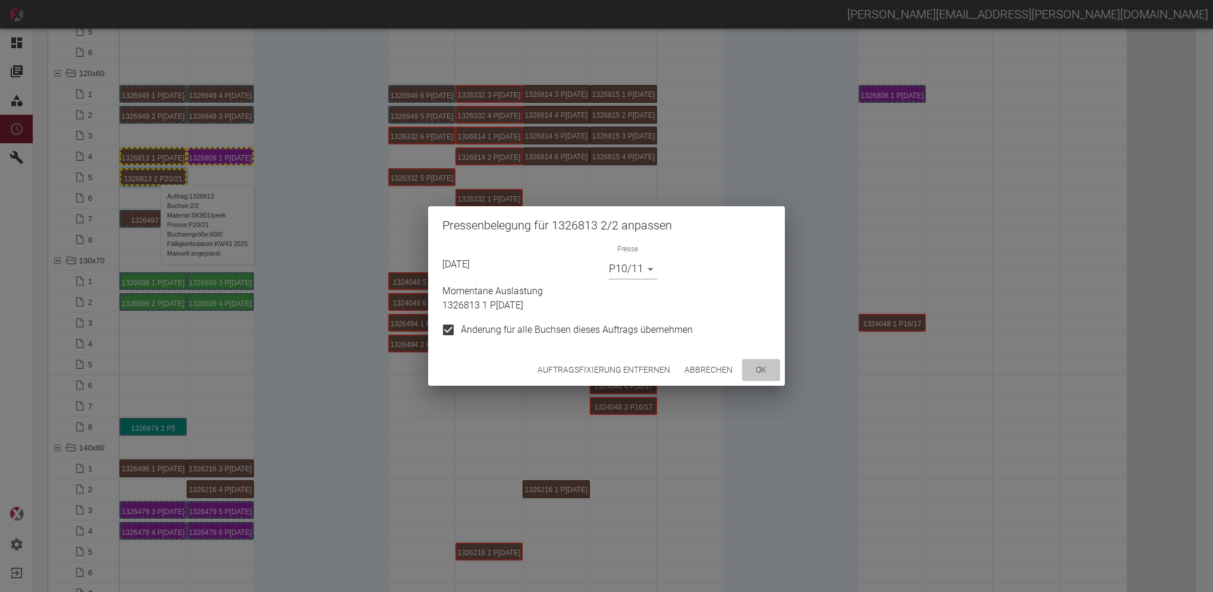
click at [761, 369] on button "ok" at bounding box center [761, 370] width 38 height 22
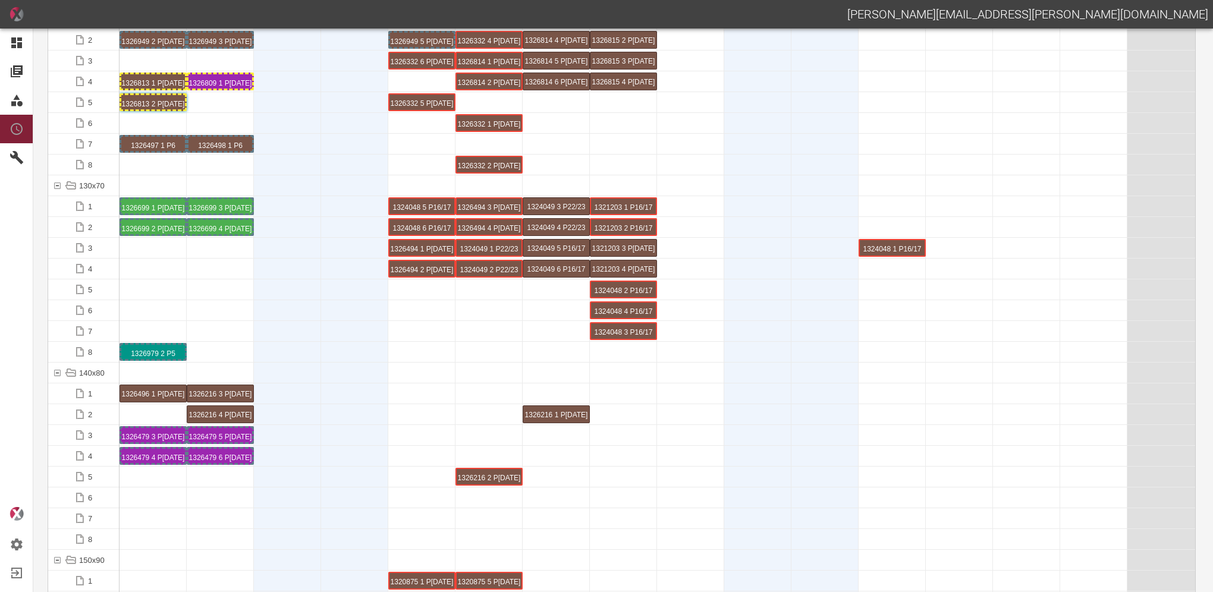
scroll to position [2141, 0]
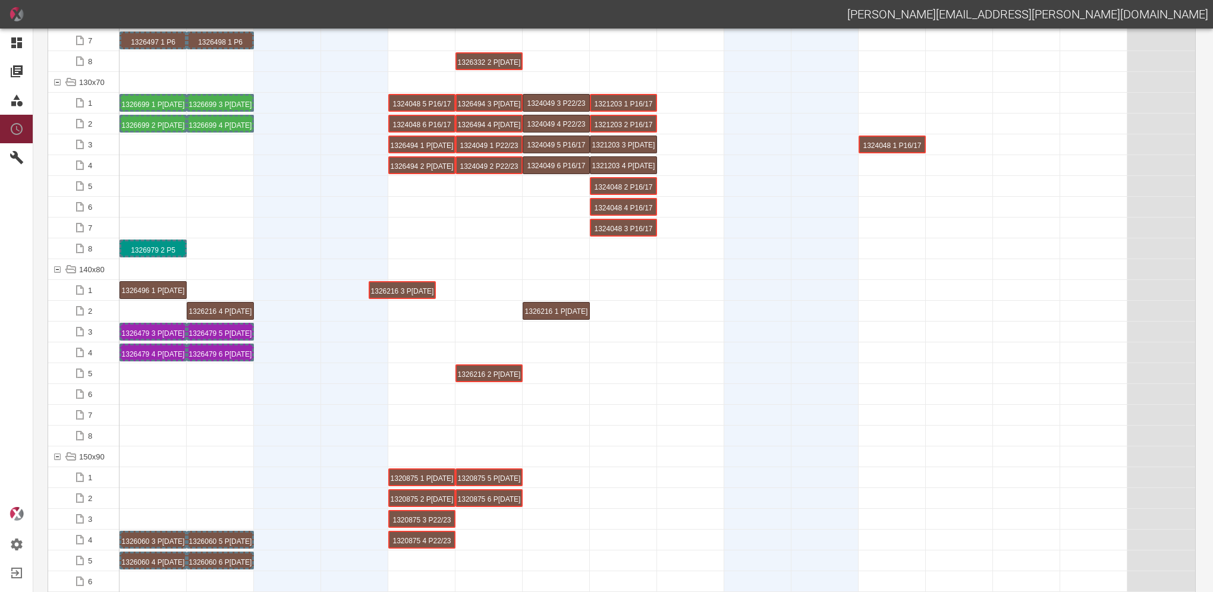
drag, startPoint x: 219, startPoint y: 291, endPoint x: 374, endPoint y: 290, distance: 154.6
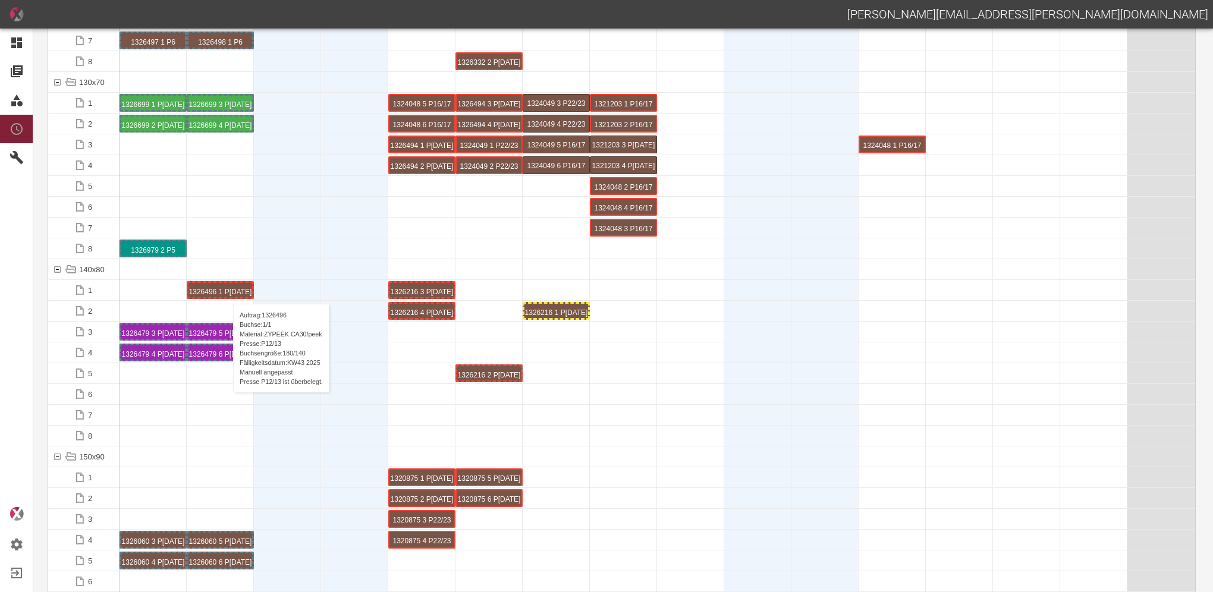
click at [227, 292] on div "1326496 1 P[DATE]" at bounding box center [221, 290] width 64 height 14
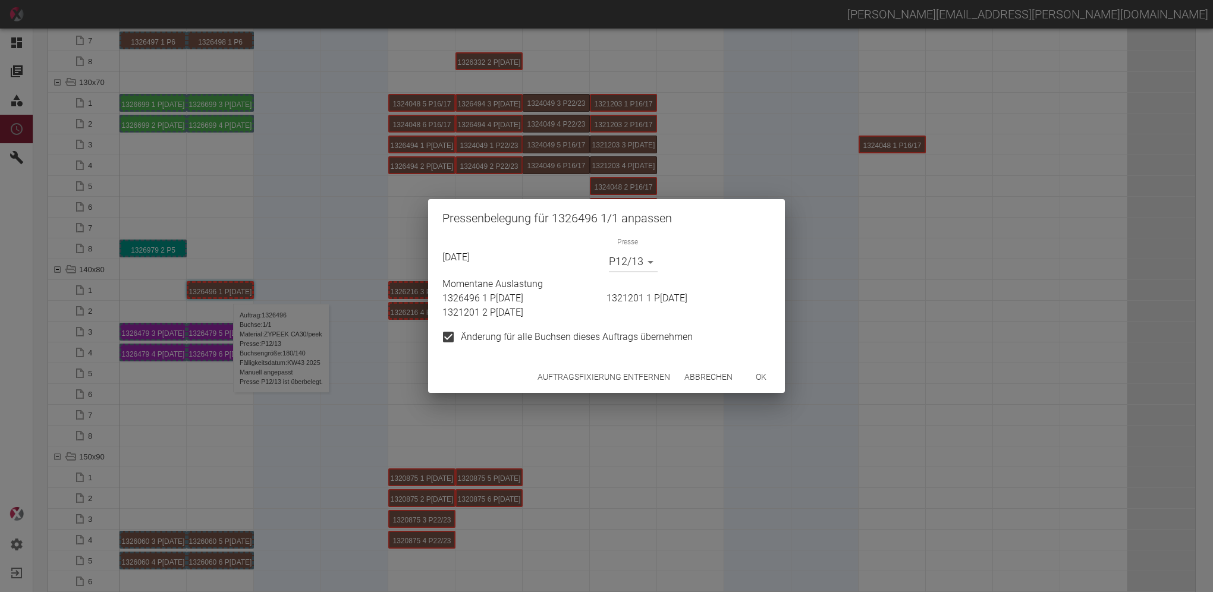
click at [549, 374] on button "Auftragsfixierung entfernen" at bounding box center [604, 377] width 142 height 22
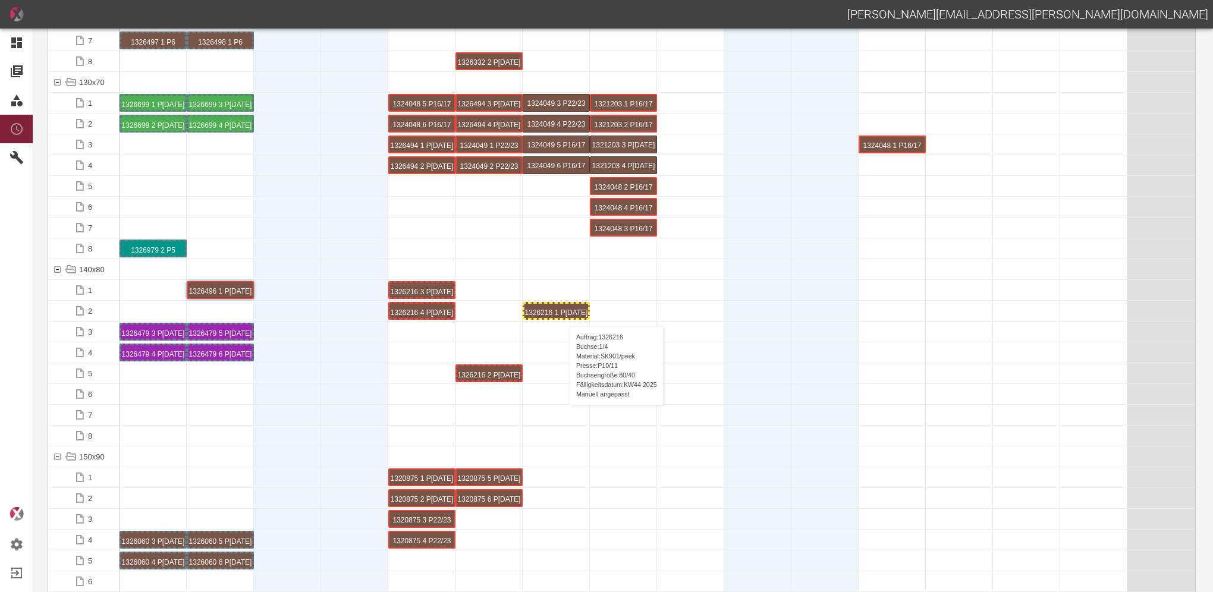
click at [564, 314] on div "1326216 1 P[DATE]" at bounding box center [557, 311] width 64 height 14
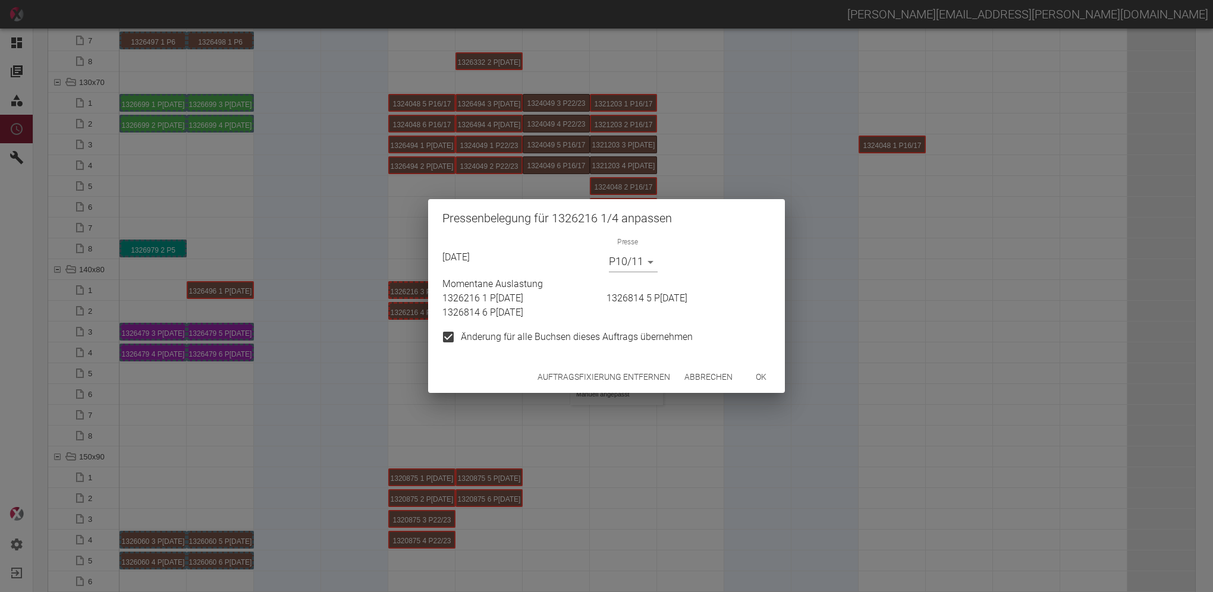
click at [592, 374] on button "Auftragsfixierung entfernen" at bounding box center [604, 377] width 142 height 22
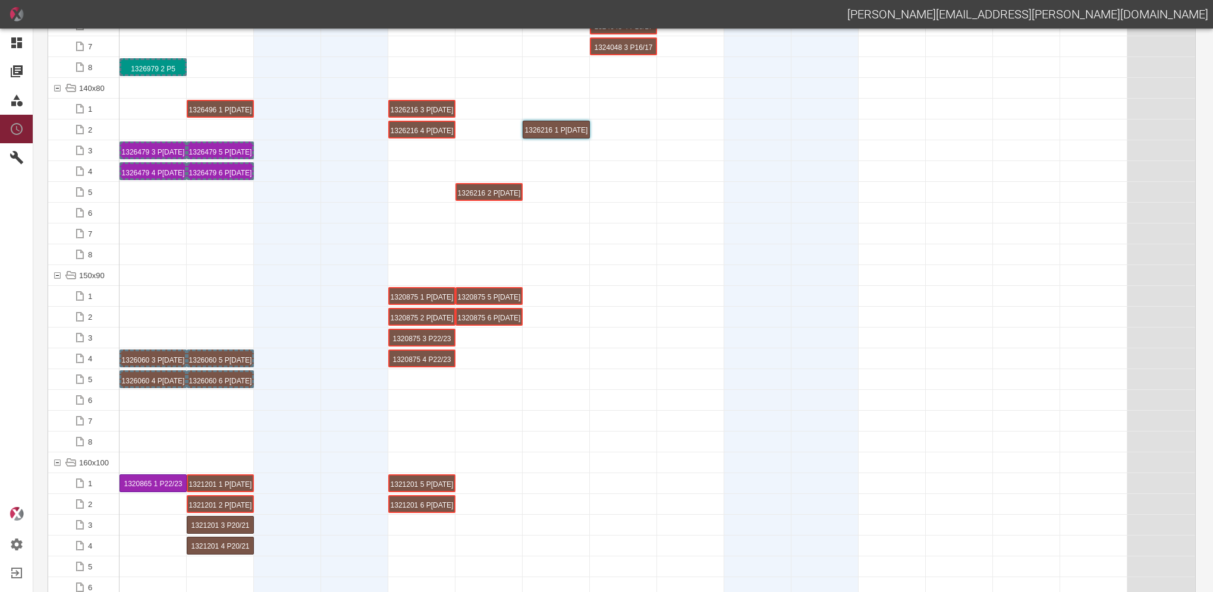
scroll to position [2439, 0]
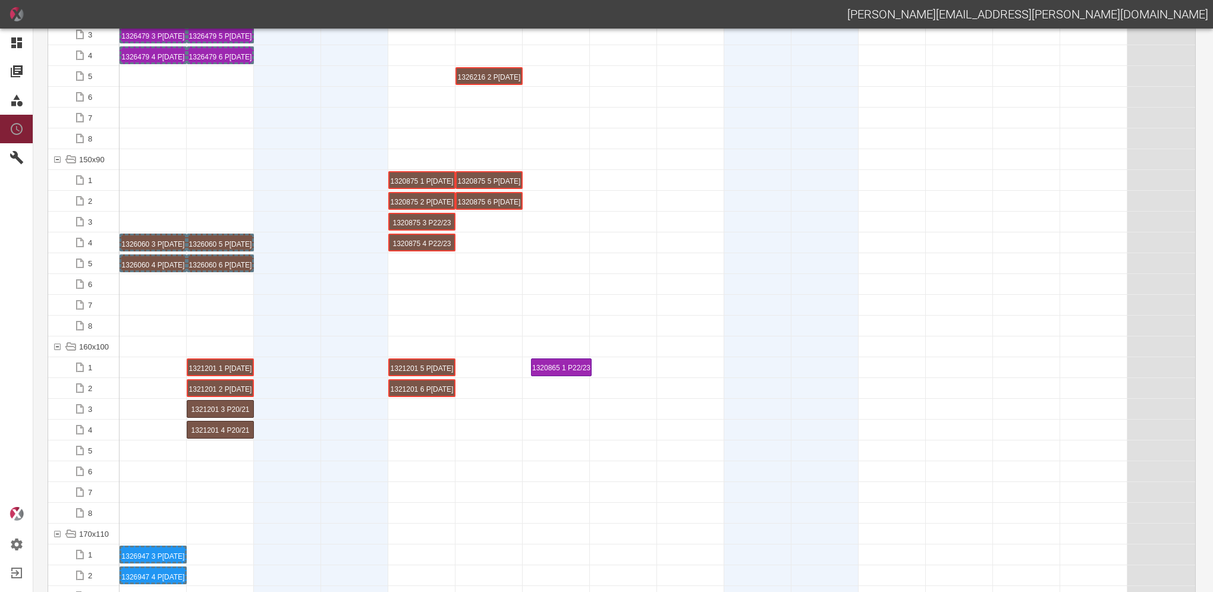
drag, startPoint x: 145, startPoint y: 366, endPoint x: 325, endPoint y: 368, distance: 179.6
click at [550, 370] on div "1320865 1 P22/23" at bounding box center [557, 367] width 64 height 14
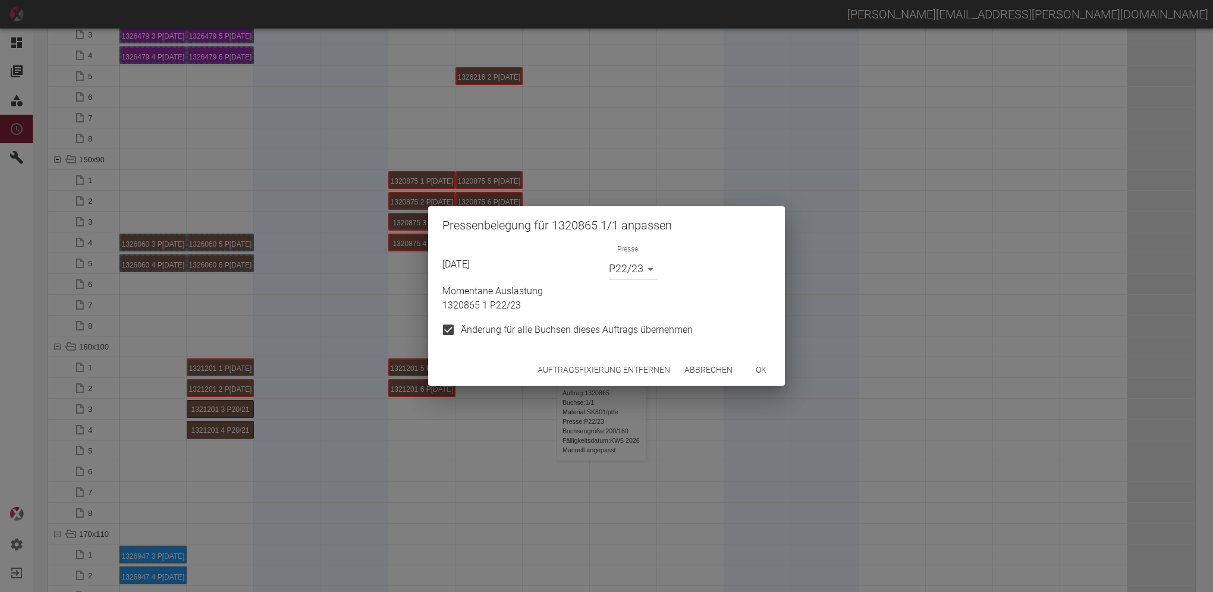
drag, startPoint x: 626, startPoint y: 371, endPoint x: 566, endPoint y: 385, distance: 61.6
click at [626, 371] on button "Auftragsfixierung entfernen" at bounding box center [604, 370] width 142 height 22
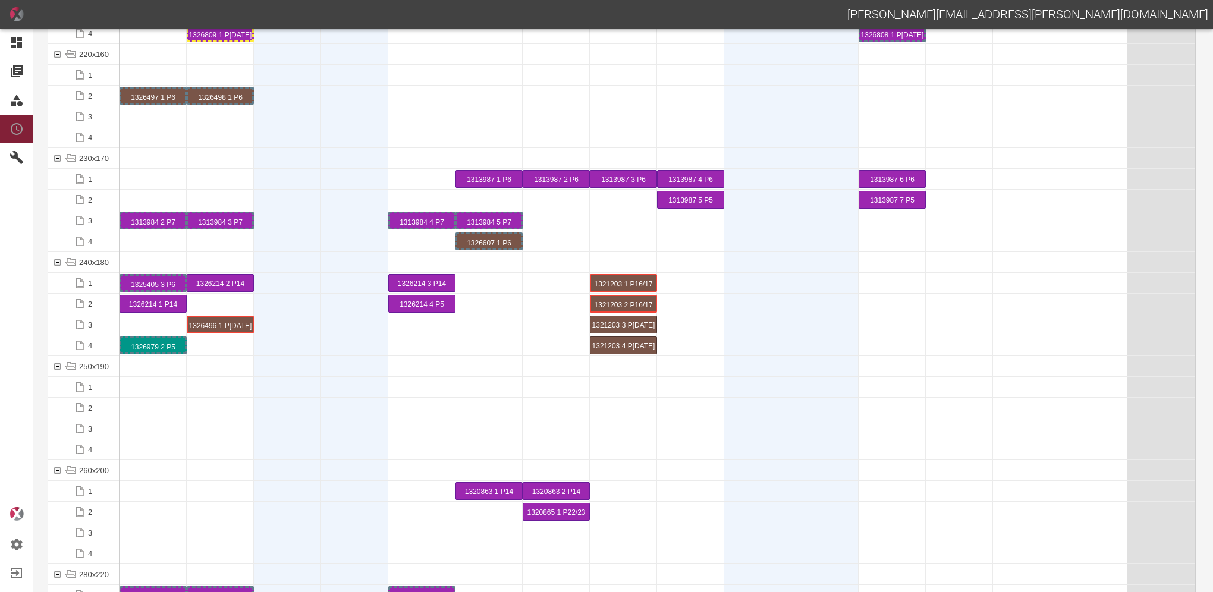
scroll to position [3688, 0]
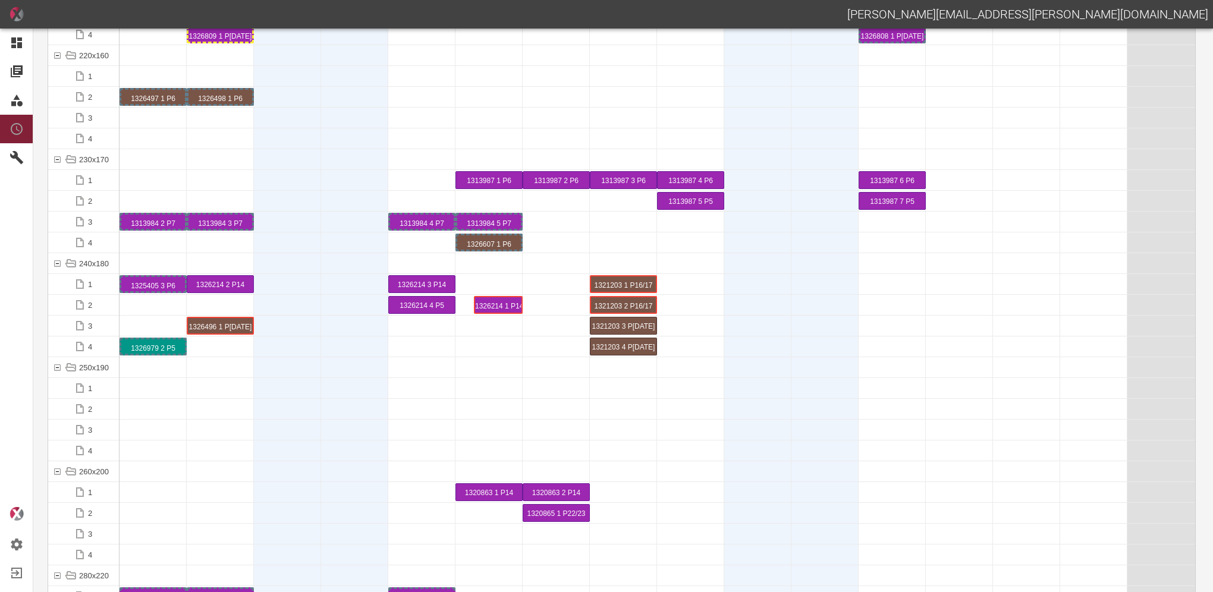
drag, startPoint x: 141, startPoint y: 302, endPoint x: 491, endPoint y: 305, distance: 349.7
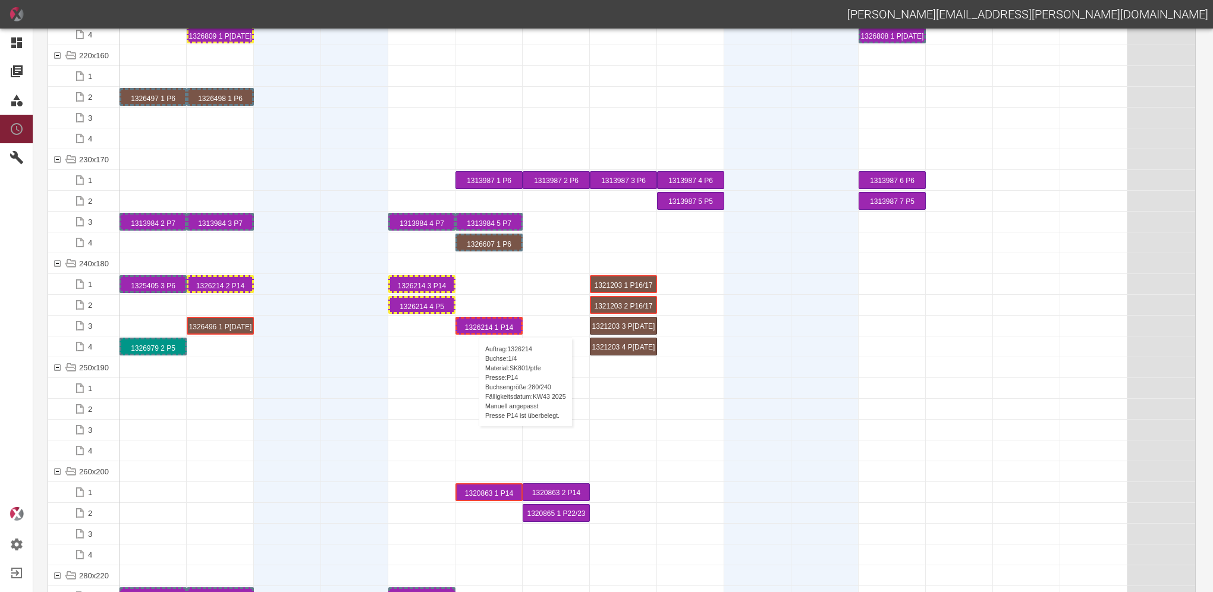
click at [473, 326] on div "1326214 1 P14" at bounding box center [489, 326] width 64 height 14
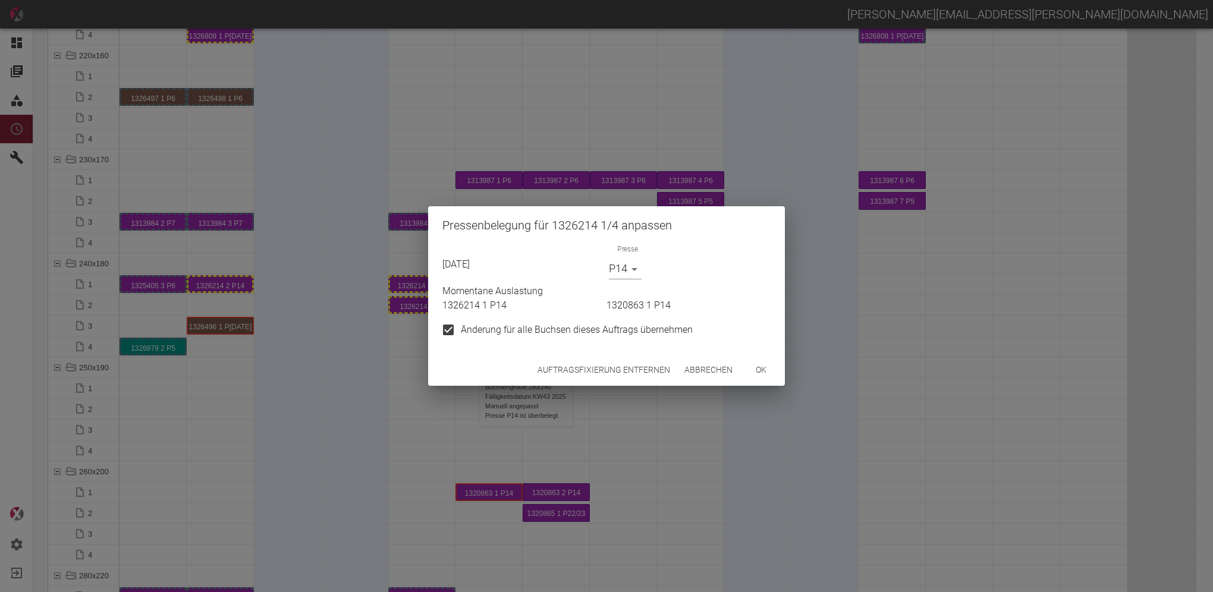
click at [597, 368] on button "Auftragsfixierung entfernen" at bounding box center [604, 370] width 142 height 22
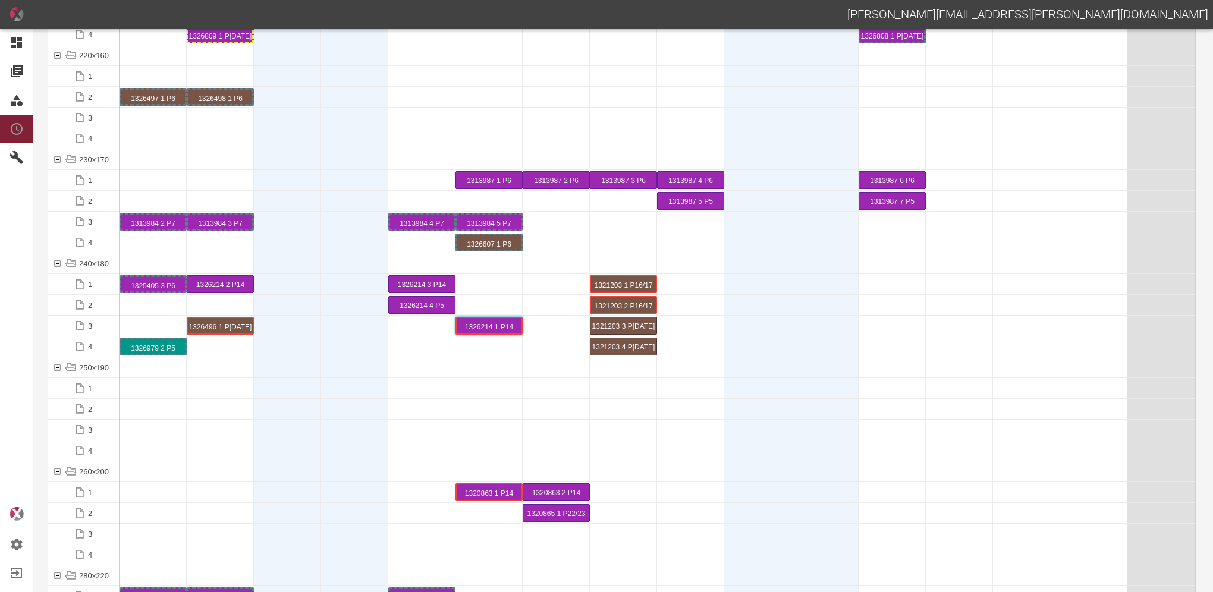
click at [148, 414] on div at bounding box center [153, 409] width 67 height 20
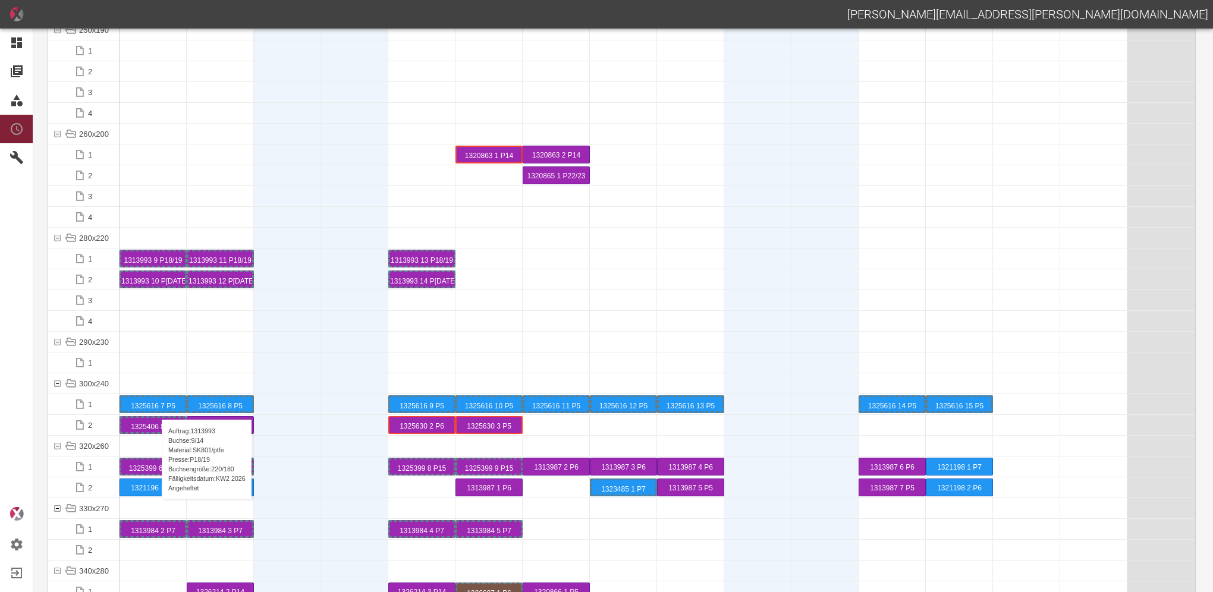
scroll to position [4104, 0]
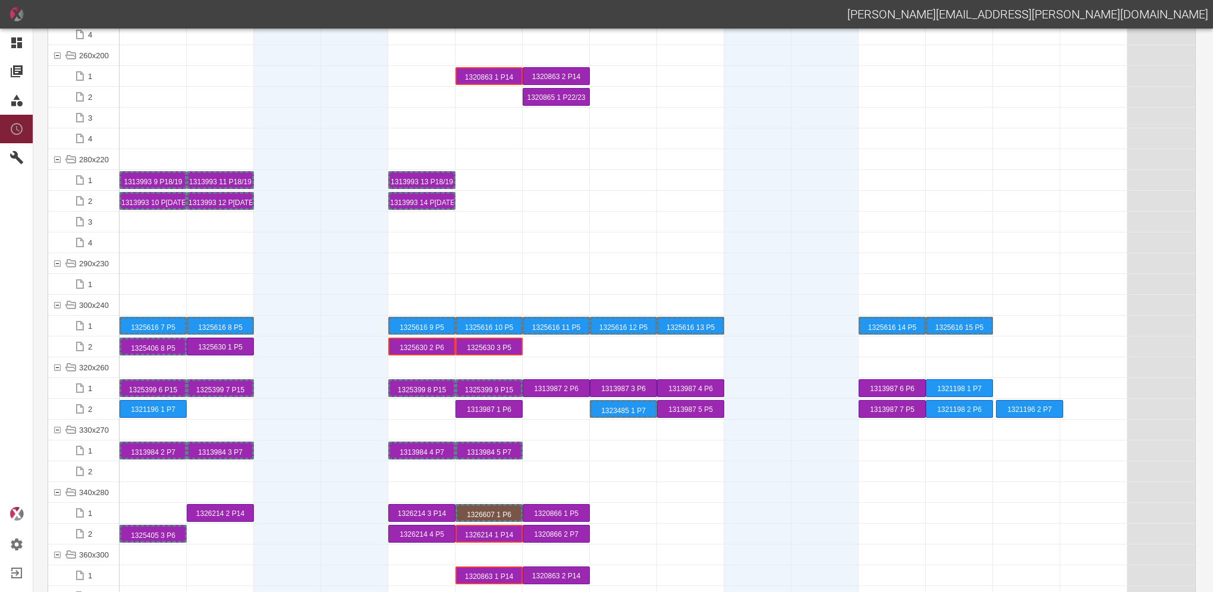
drag, startPoint x: 222, startPoint y: 412, endPoint x: 1033, endPoint y: 401, distance: 811.4
drag, startPoint x: 1023, startPoint y: 411, endPoint x: 1030, endPoint y: 411, distance: 7.1
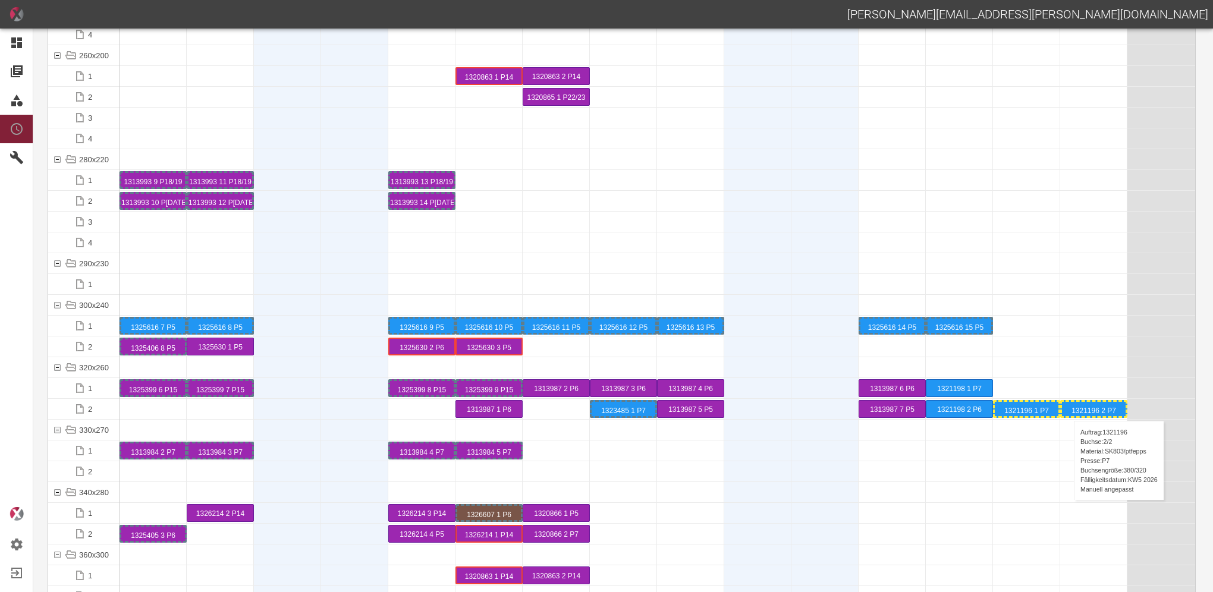
click at [1068, 409] on div "1321196 2 P7" at bounding box center [1094, 409] width 64 height 14
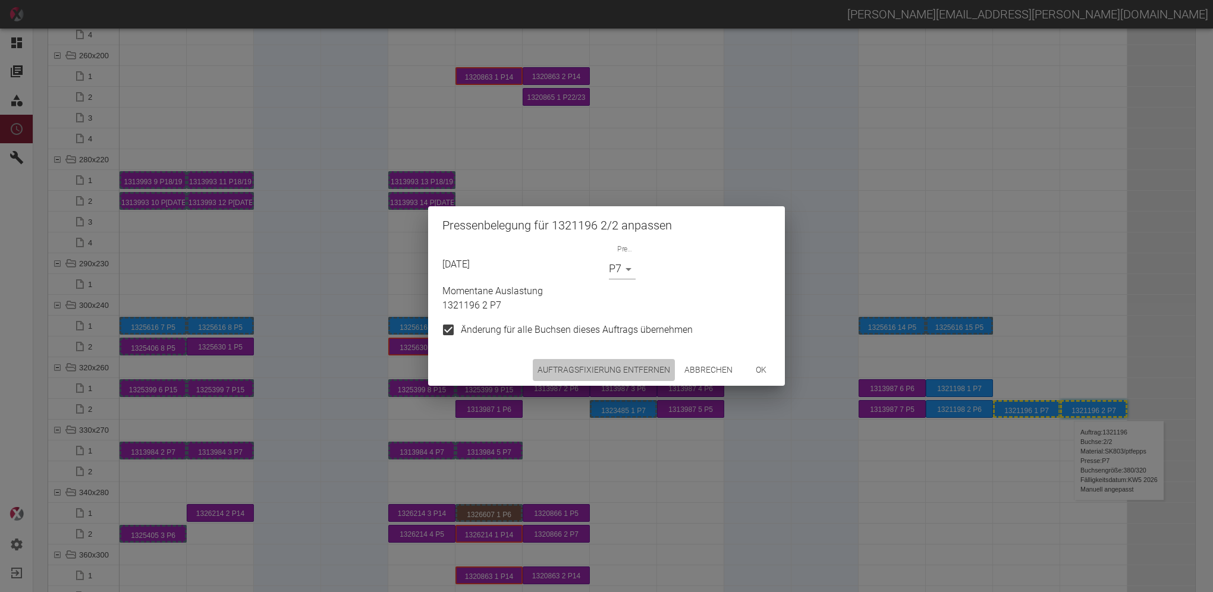
click at [631, 370] on button "Auftragsfixierung entfernen" at bounding box center [604, 370] width 142 height 22
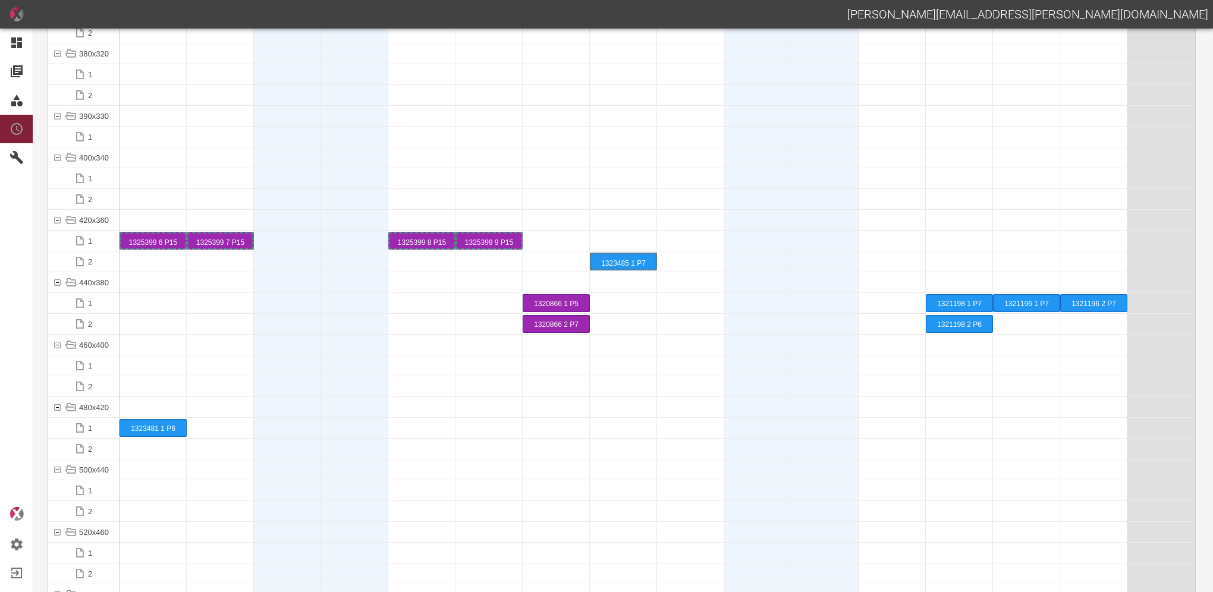
scroll to position [4758, 0]
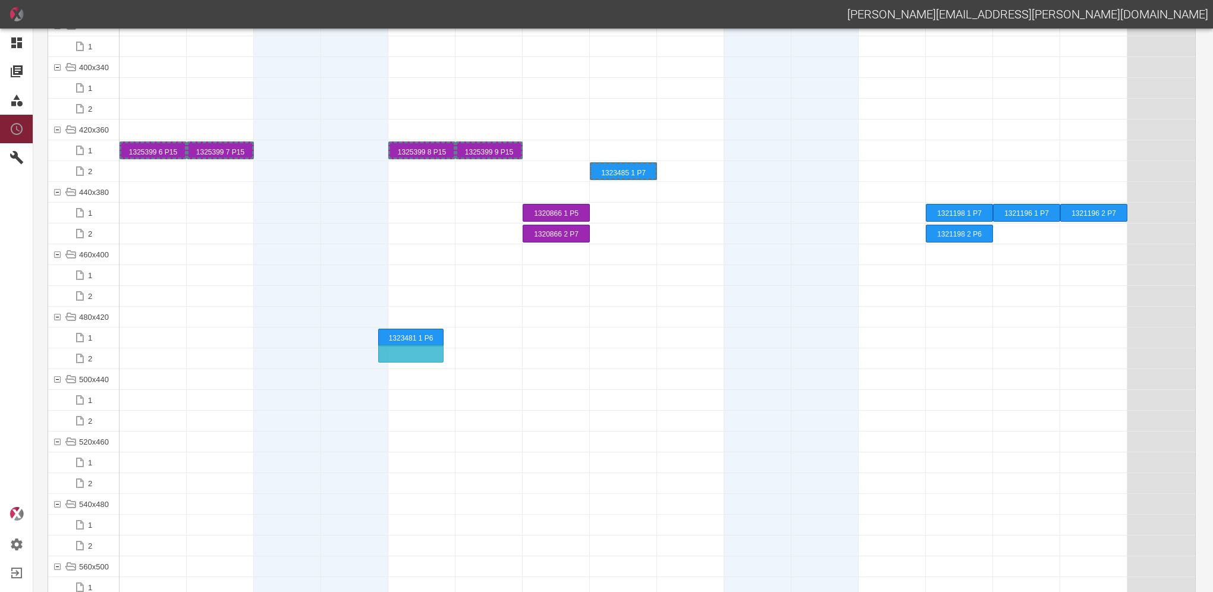
drag, startPoint x: 151, startPoint y: 334, endPoint x: 391, endPoint y: 347, distance: 240.6
click at [418, 359] on div "1323481 1 P6" at bounding box center [422, 359] width 64 height 14
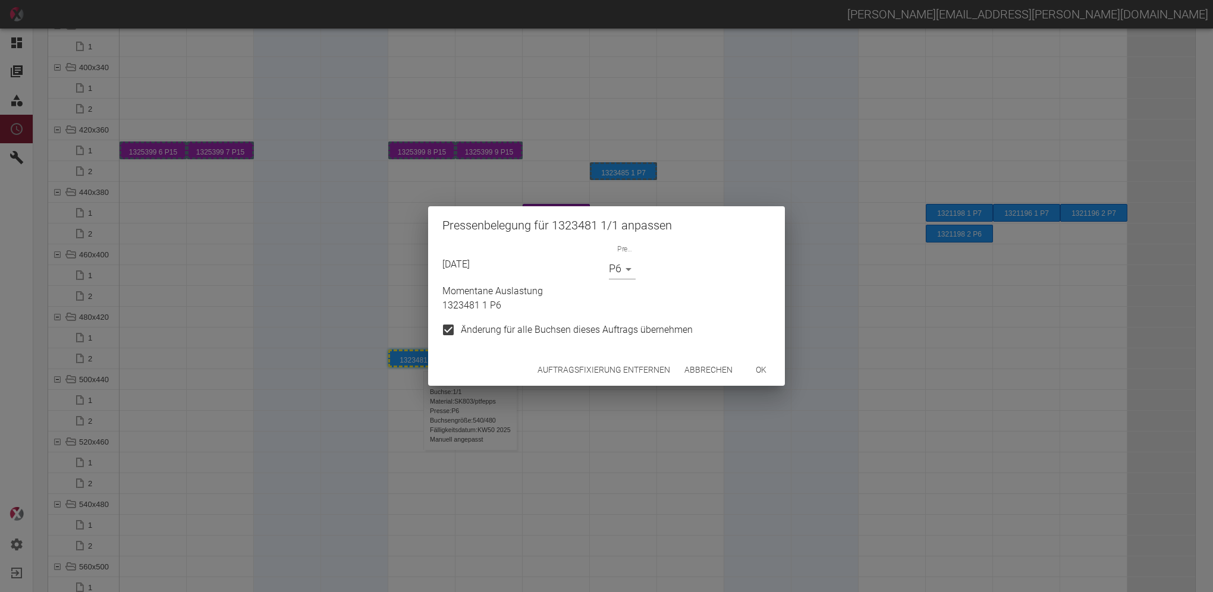
click at [566, 370] on button "Auftragsfixierung entfernen" at bounding box center [604, 370] width 142 height 22
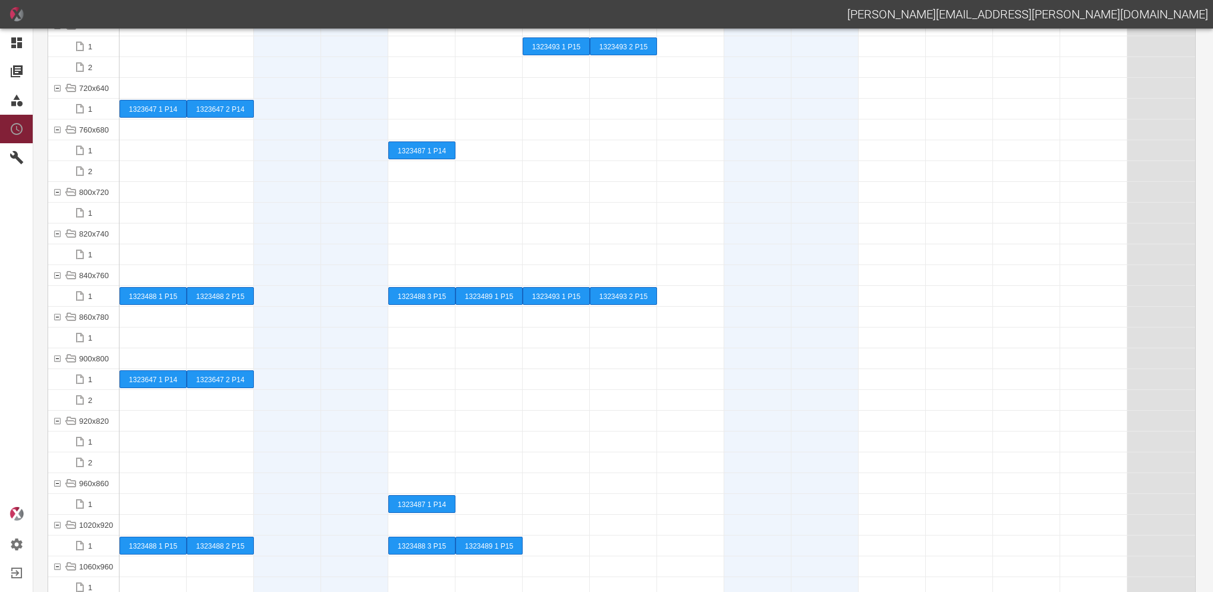
scroll to position [5651, 0]
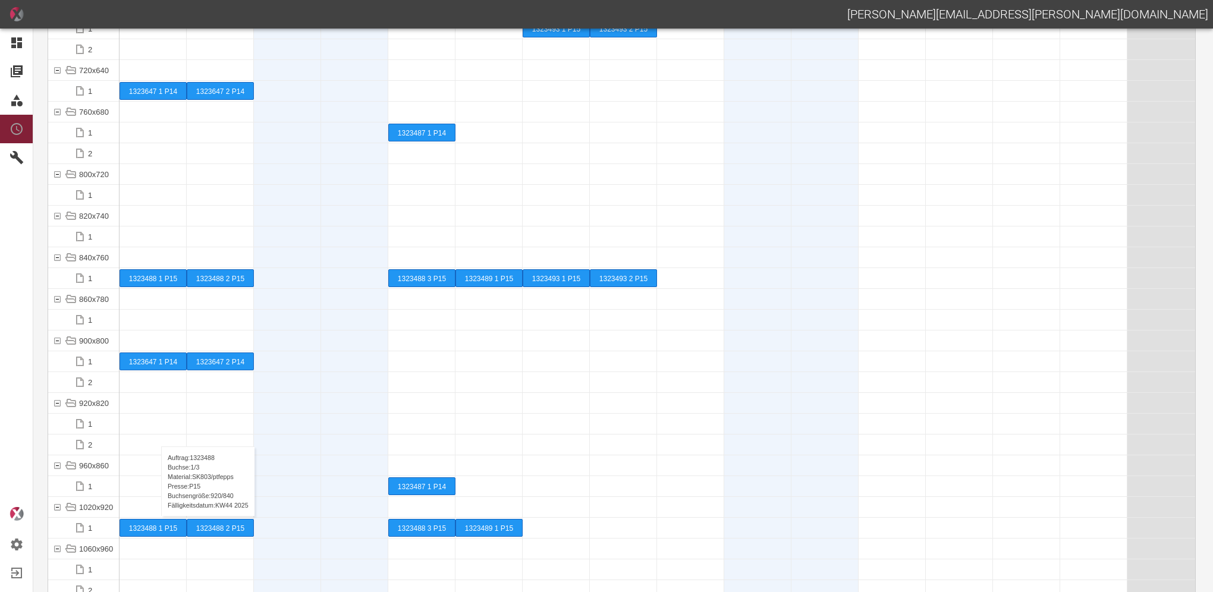
click at [155, 528] on div "1323488 1 P15" at bounding box center [153, 528] width 66 height 17
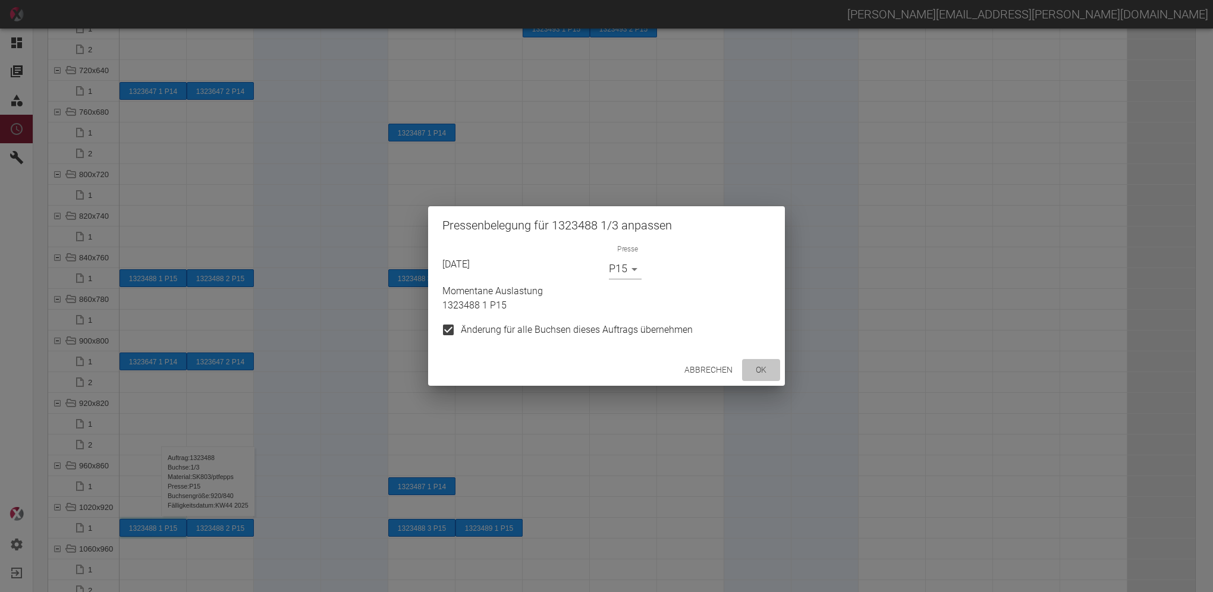
click at [761, 369] on button "ok" at bounding box center [761, 370] width 38 height 22
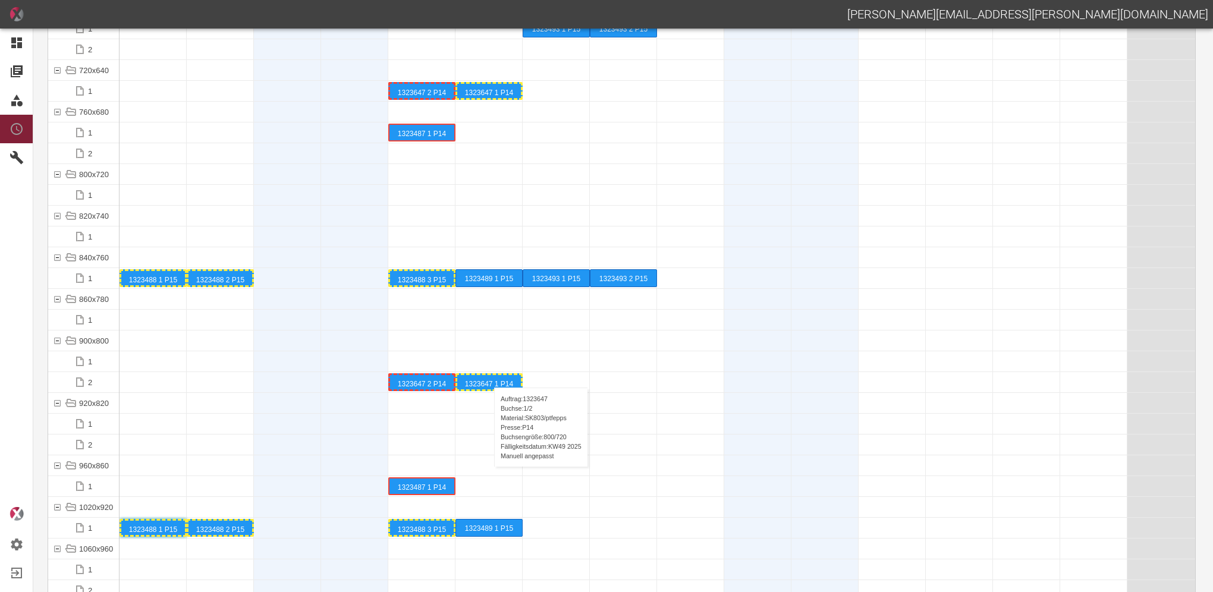
click at [488, 376] on div "1323647 1 P14" at bounding box center [489, 382] width 64 height 14
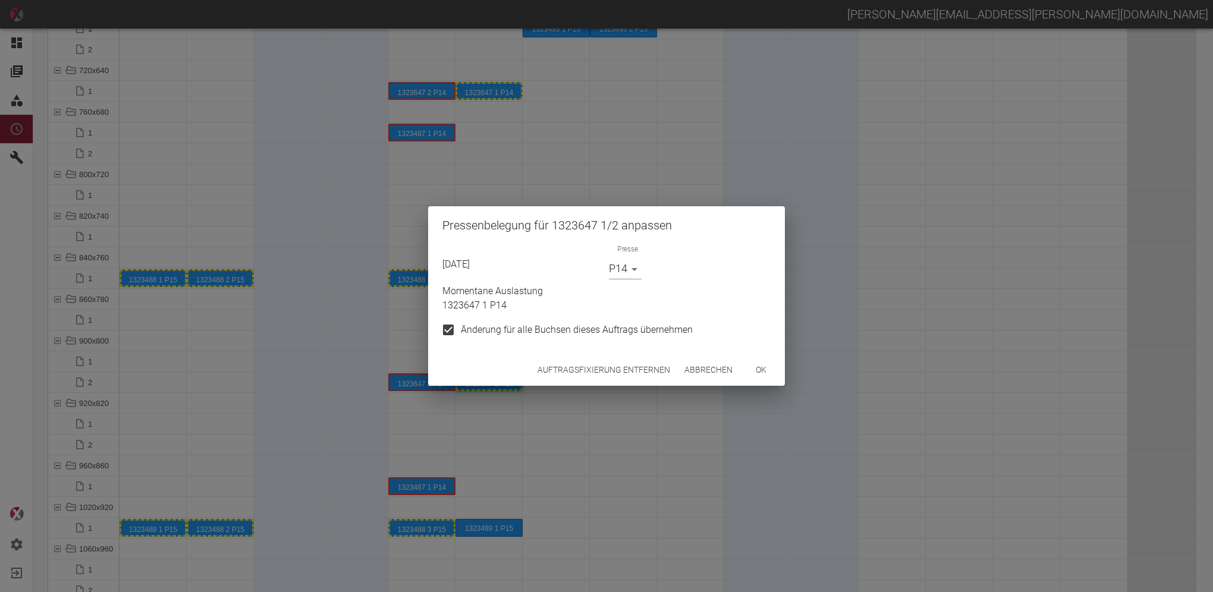
click at [578, 368] on button "Auftragsfixierung entfernen" at bounding box center [604, 370] width 142 height 22
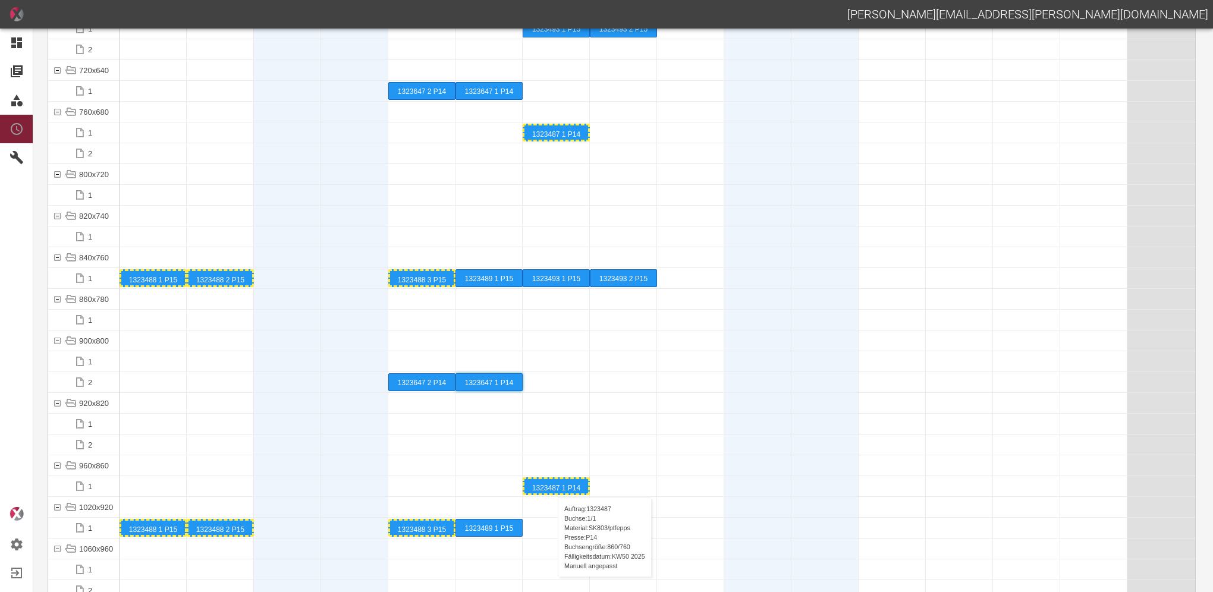
click at [552, 486] on div "1323487 1 P14" at bounding box center [557, 486] width 64 height 14
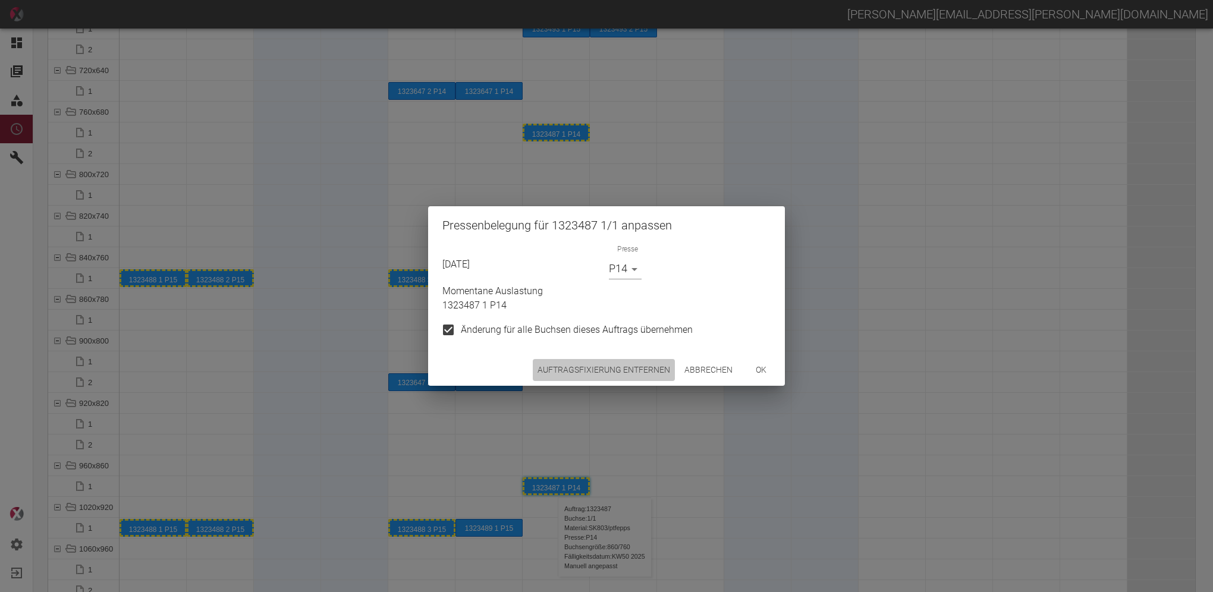
click at [601, 366] on button "Auftragsfixierung entfernen" at bounding box center [604, 370] width 142 height 22
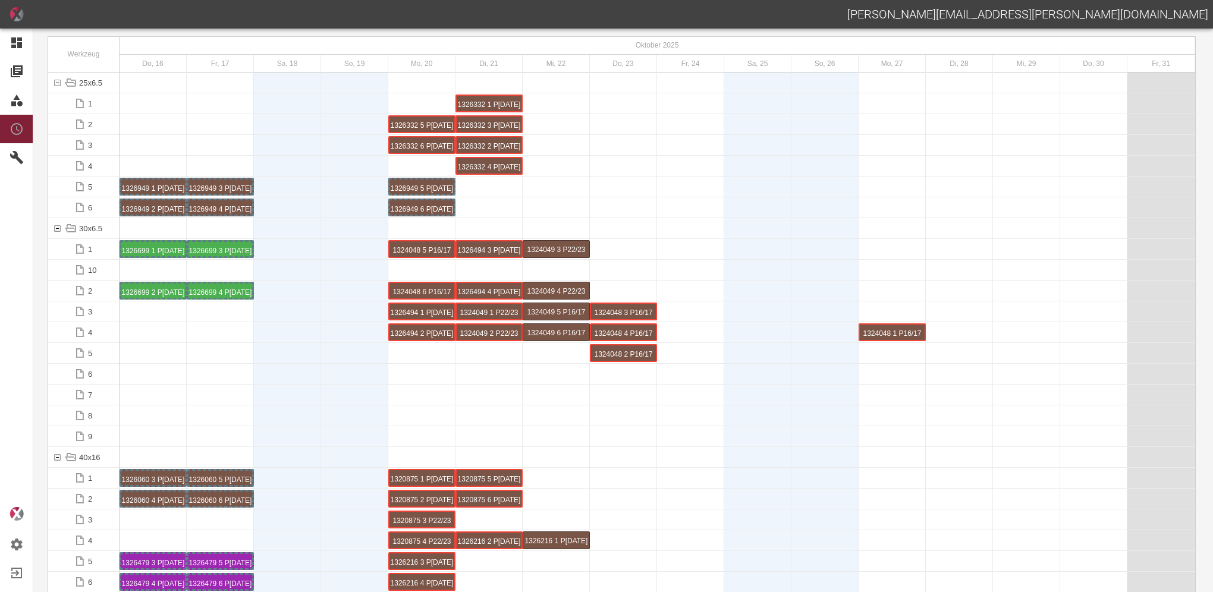
scroll to position [0, 0]
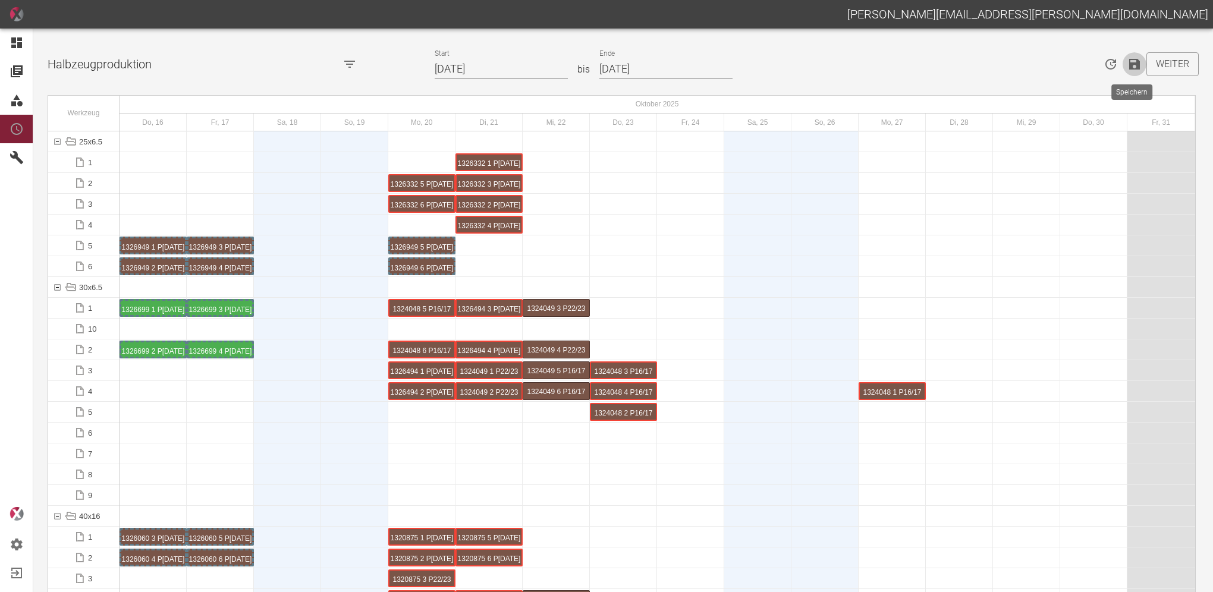
click at [1130, 65] on icon "Speichern" at bounding box center [1135, 64] width 11 height 11
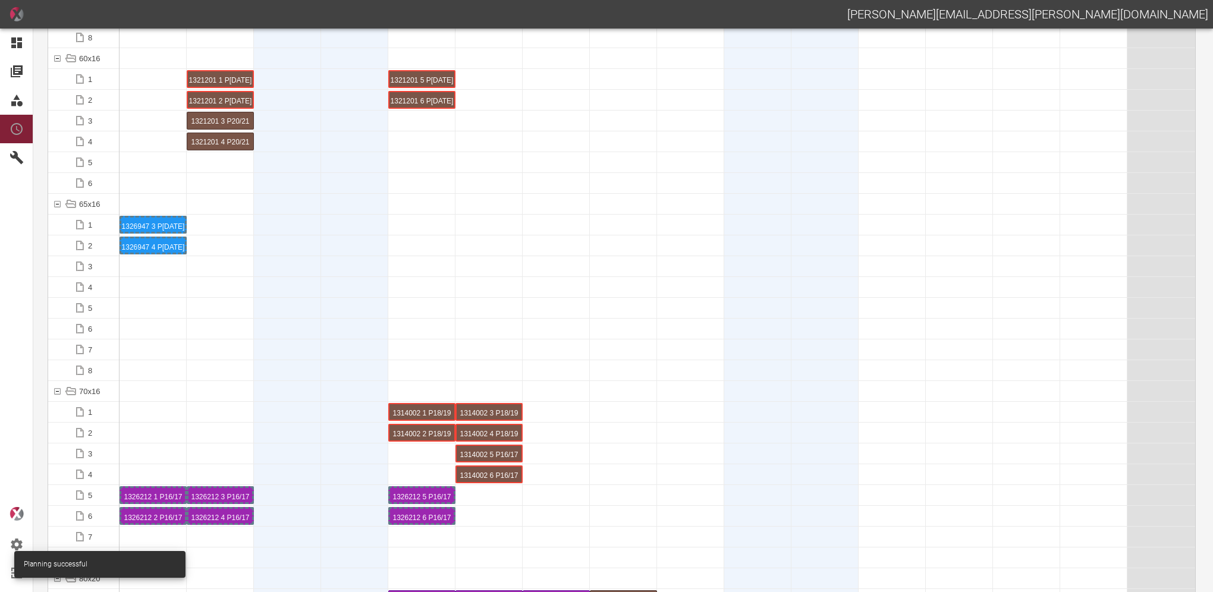
scroll to position [1071, 0]
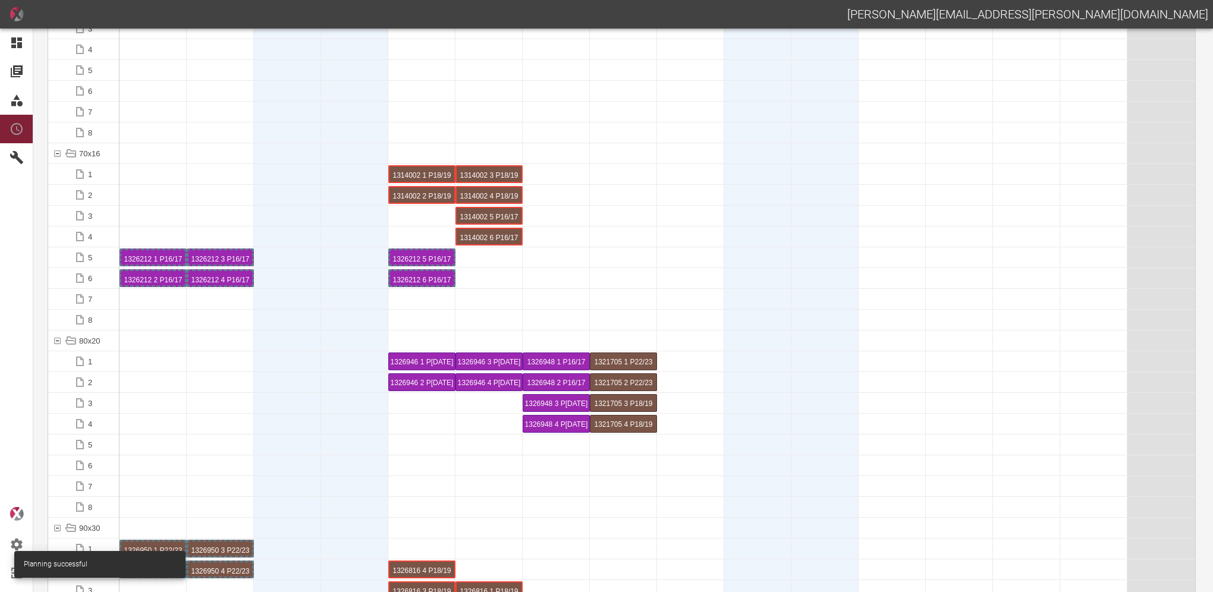
click at [161, 316] on div at bounding box center [153, 320] width 67 height 20
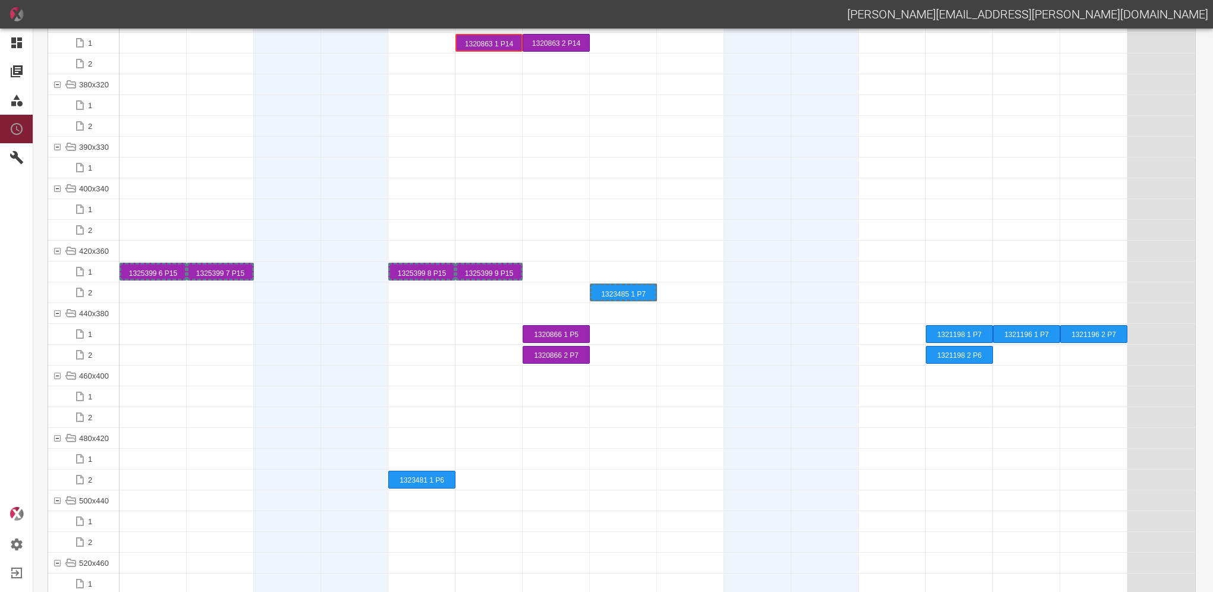
scroll to position [4639, 0]
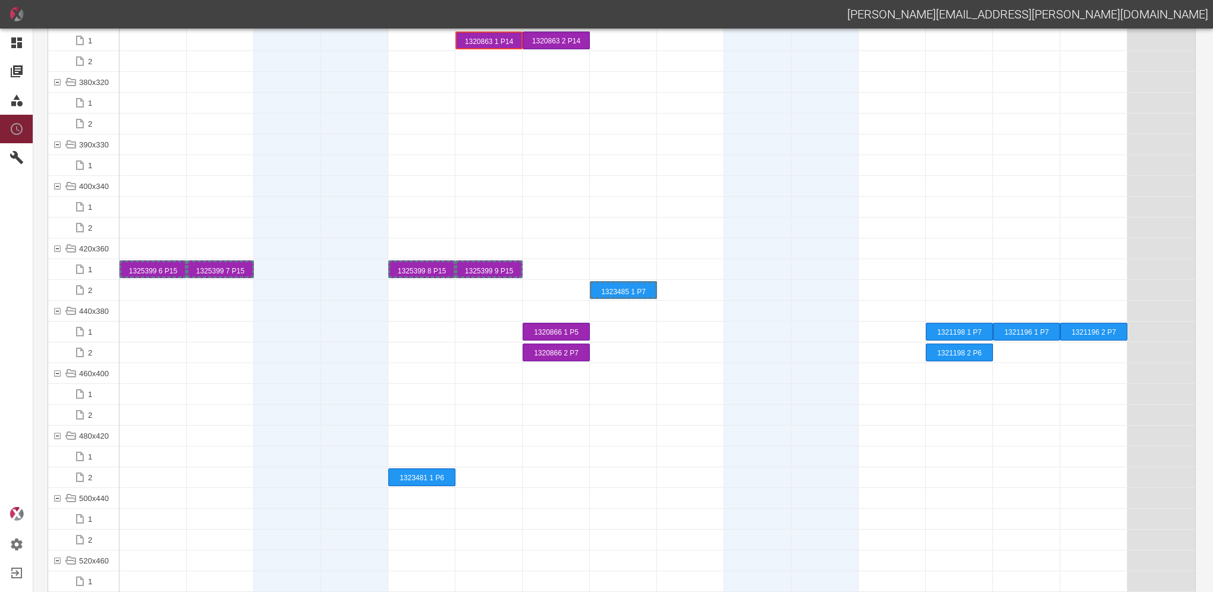
click at [413, 405] on div at bounding box center [421, 415] width 67 height 20
drag, startPoint x: 166, startPoint y: 381, endPoint x: 172, endPoint y: 379, distance: 6.6
click at [166, 381] on div at bounding box center [153, 373] width 67 height 20
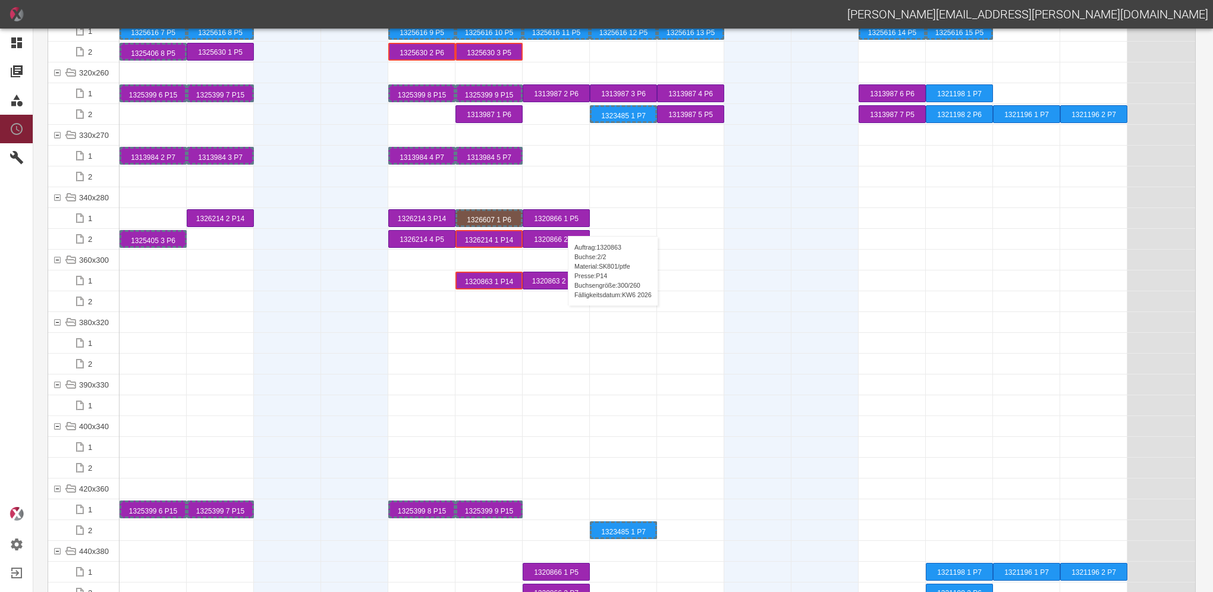
scroll to position [4342, 0]
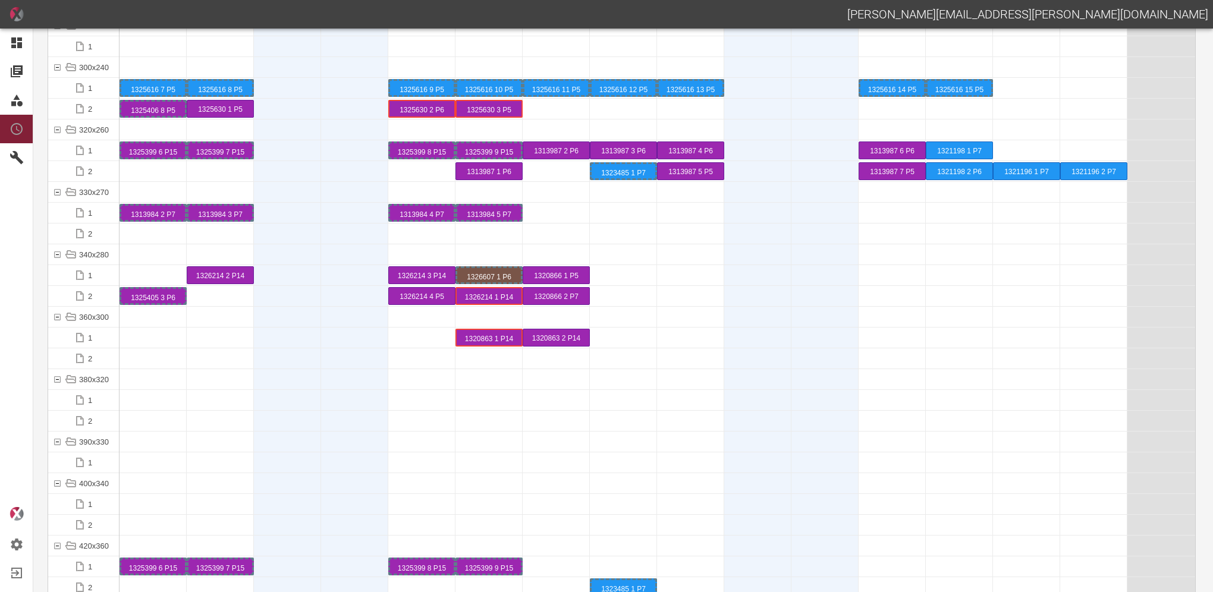
click at [213, 378] on div at bounding box center [220, 379] width 67 height 20
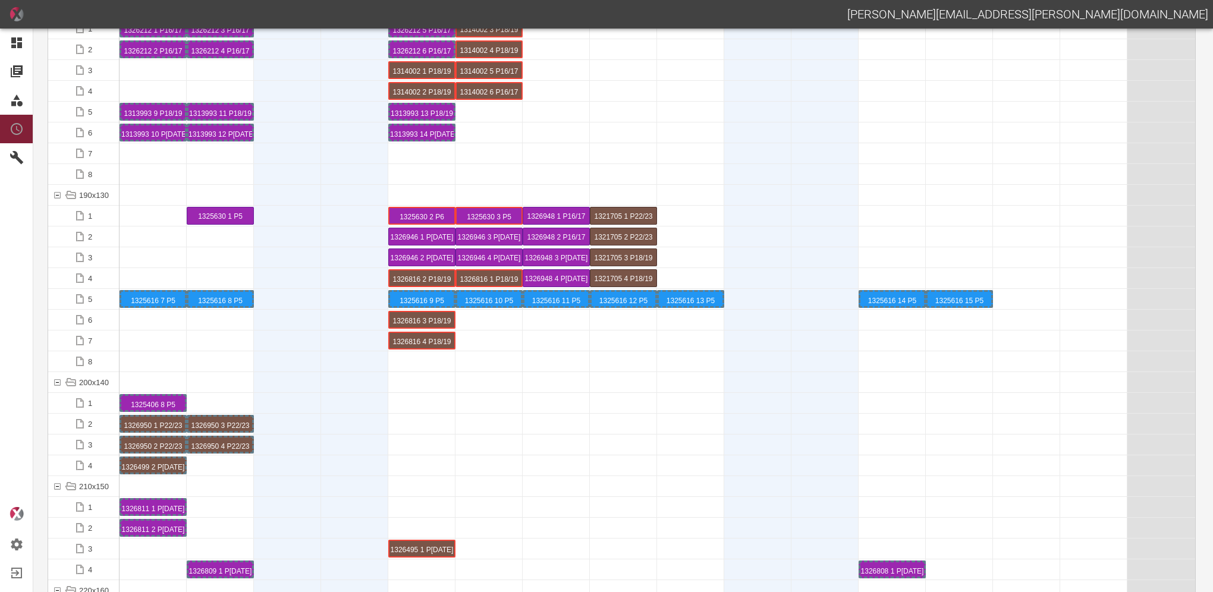
scroll to position [3390, 0]
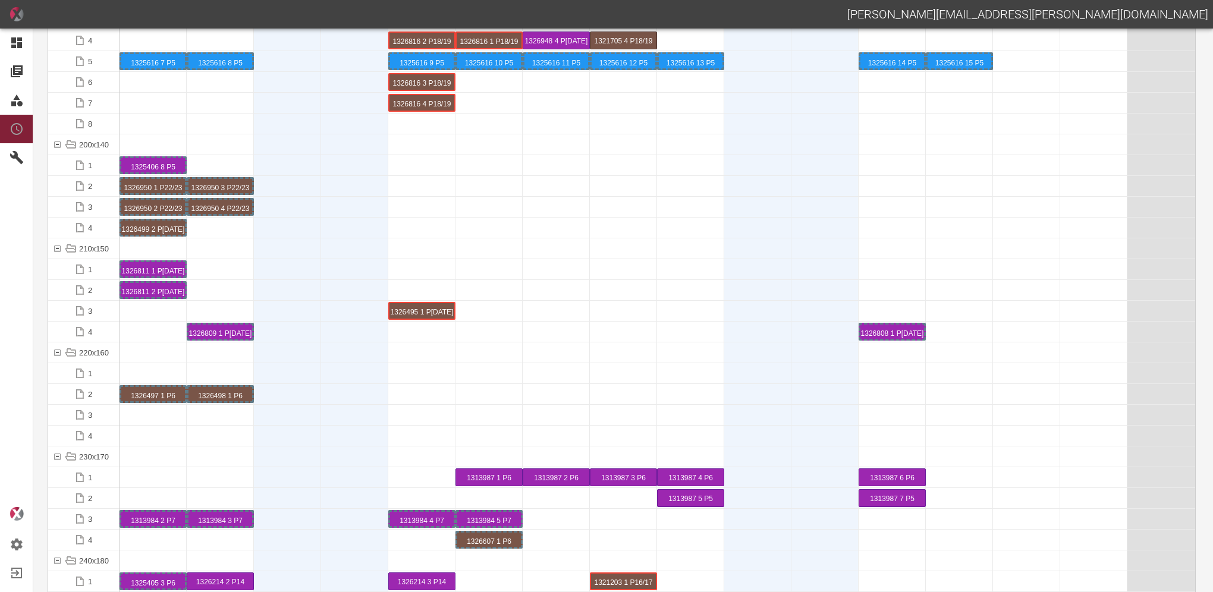
click at [198, 441] on div at bounding box center [220, 436] width 67 height 20
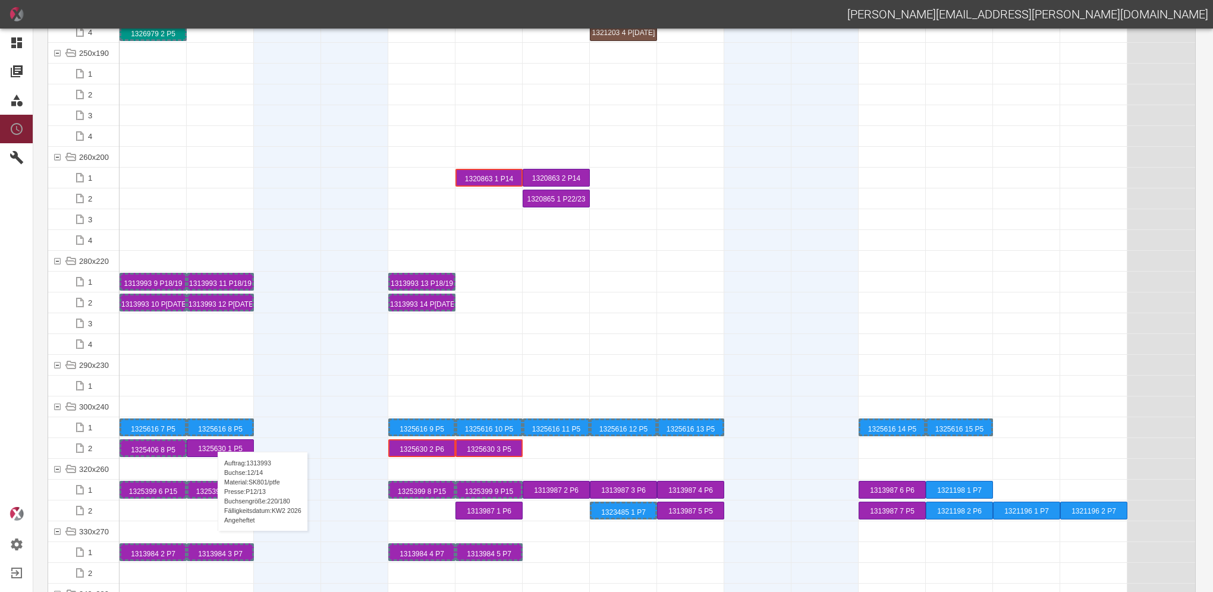
scroll to position [4045, 0]
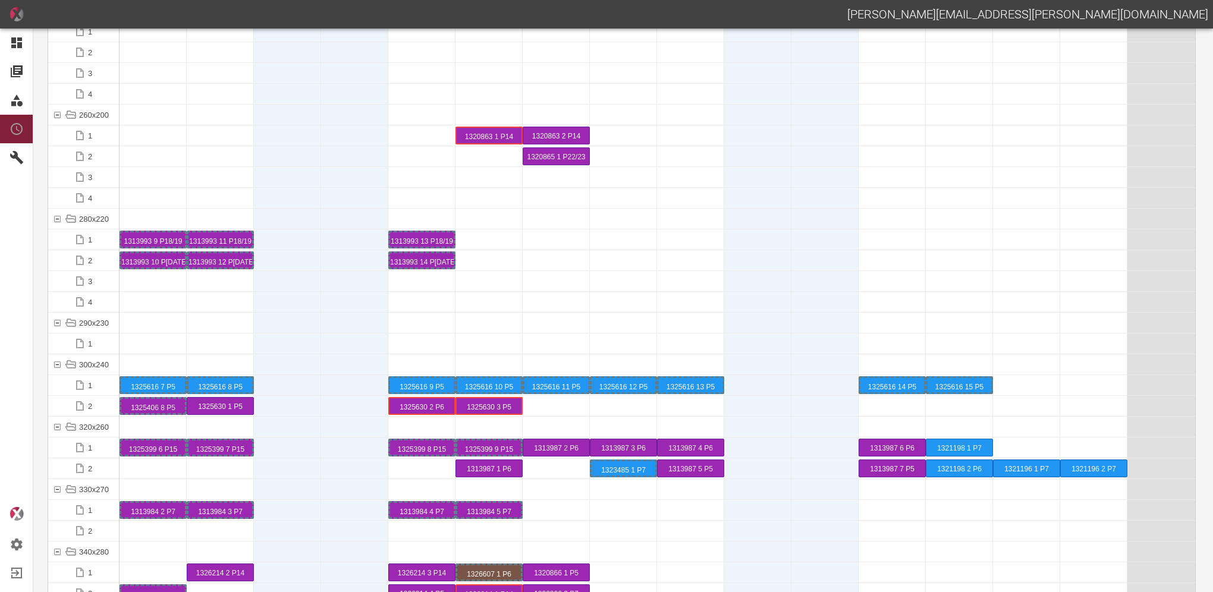
click at [652, 243] on div at bounding box center [623, 240] width 67 height 20
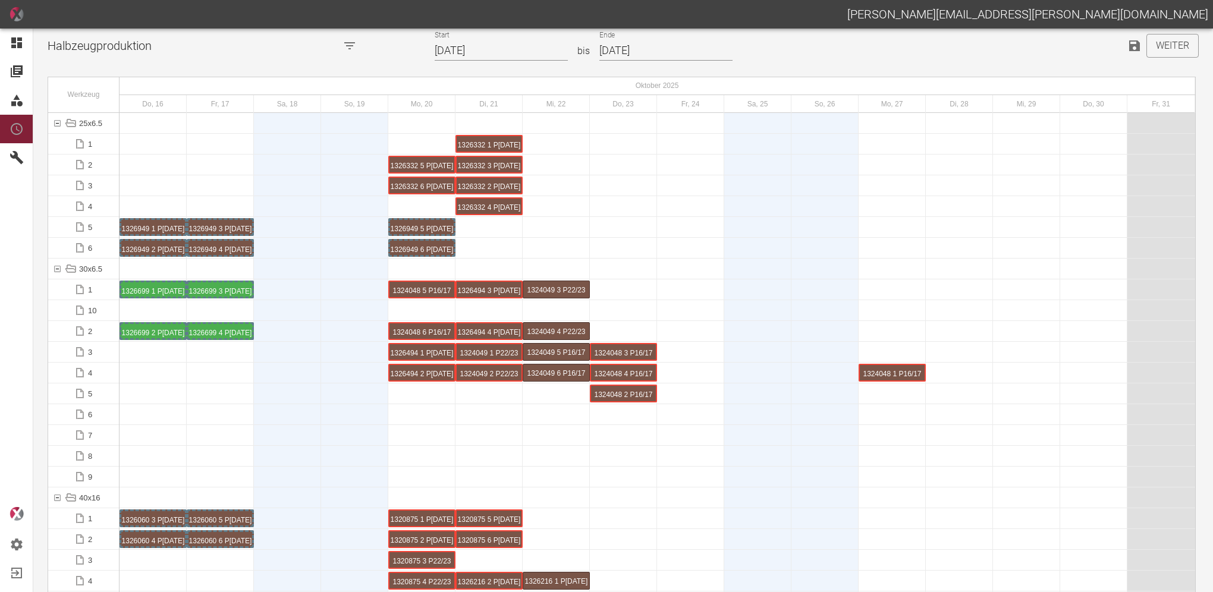
scroll to position [0, 0]
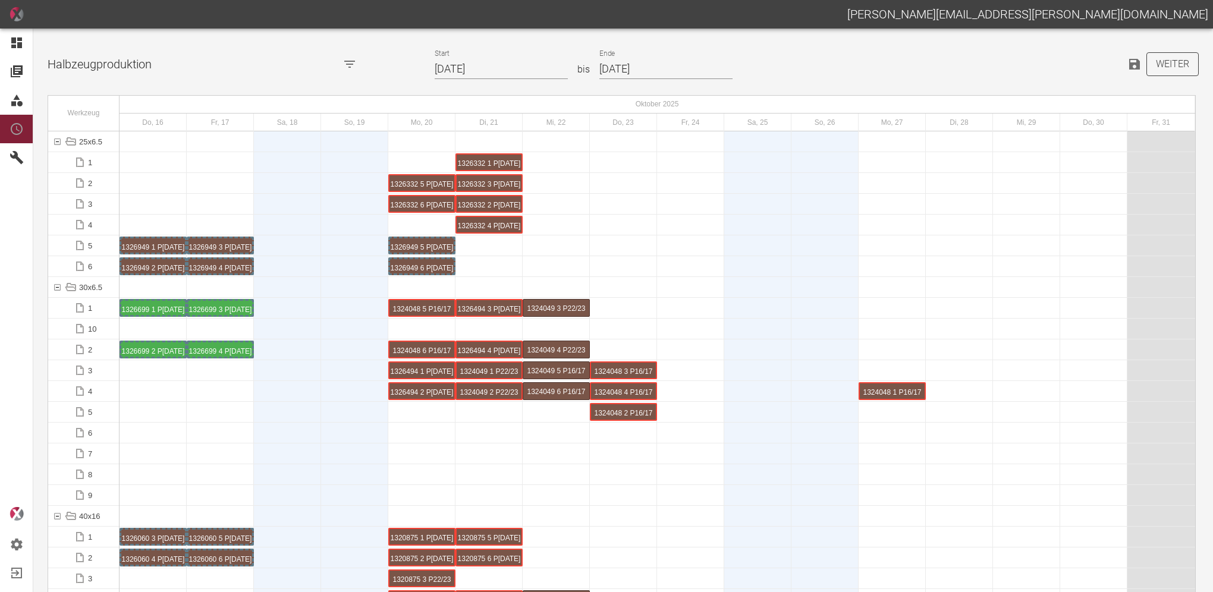
click at [1168, 60] on button "Weiter" at bounding box center [1173, 64] width 52 height 24
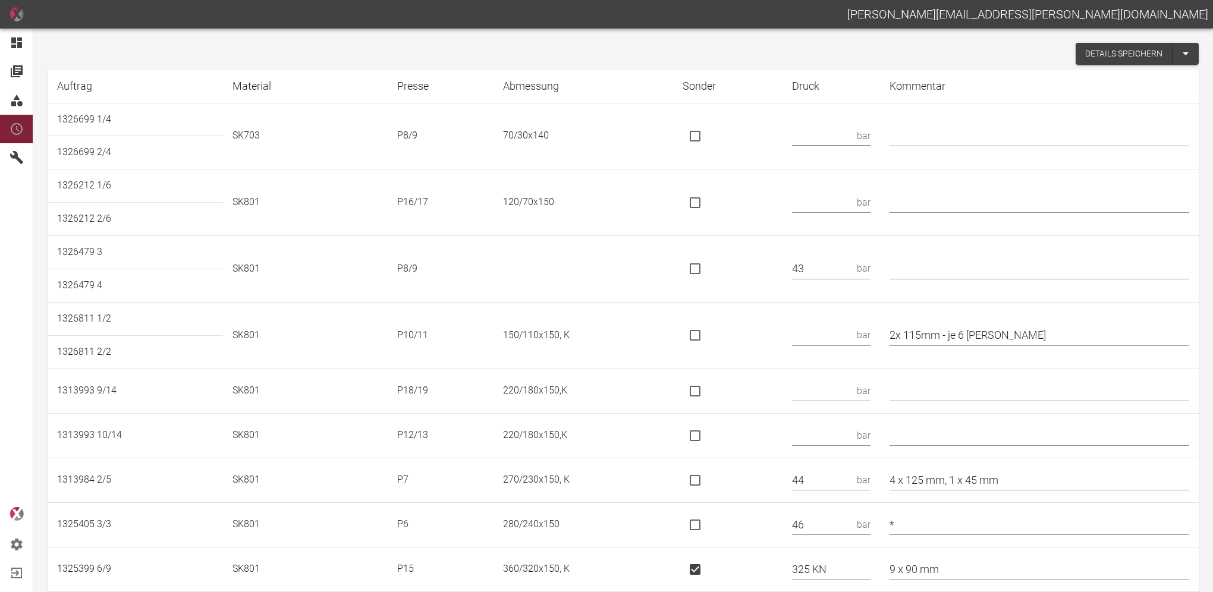
click at [850, 133] on input "text" at bounding box center [821, 136] width 59 height 21
type input "35,3"
click at [848, 202] on input "text" at bounding box center [821, 202] width 59 height 21
click at [708, 205] on input "is socket special" at bounding box center [695, 202] width 25 height 25
checkbox input "true"
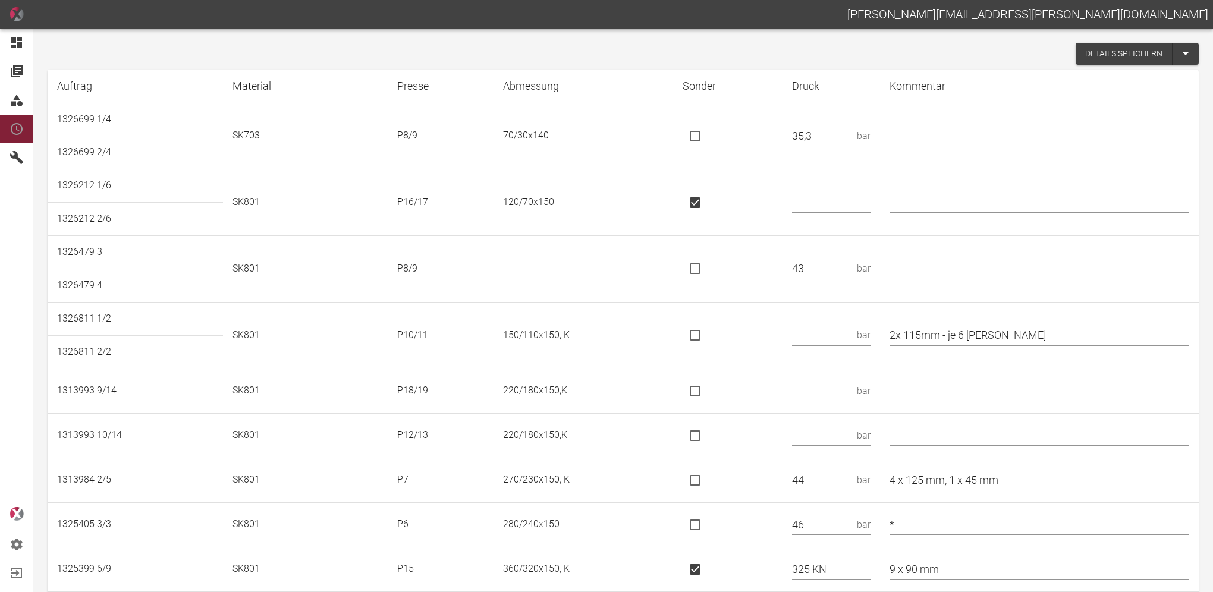
click at [851, 200] on input "text" at bounding box center [831, 202] width 78 height 21
type input "112kN"
click at [846, 318] on td "bar" at bounding box center [831, 335] width 97 height 67
click at [852, 325] on input "text" at bounding box center [821, 335] width 59 height 21
type input "92"
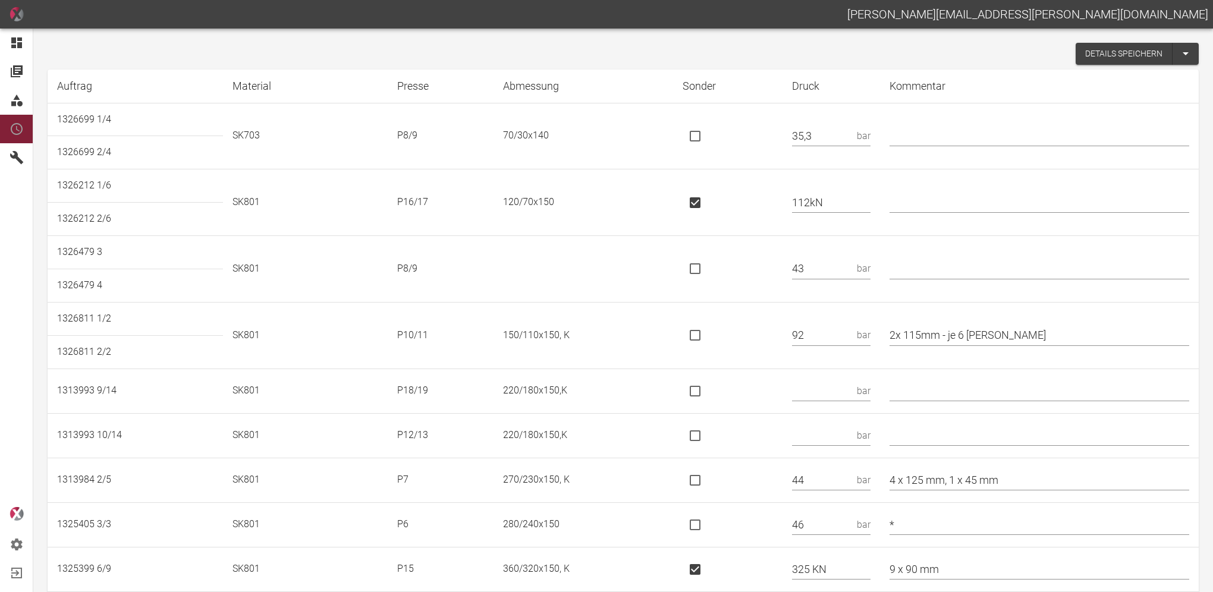
drag, startPoint x: 710, startPoint y: 388, endPoint x: 748, endPoint y: 388, distance: 37.5
click at [708, 388] on input "is socket special" at bounding box center [695, 391] width 25 height 25
checkbox input "true"
click at [817, 391] on input "text" at bounding box center [831, 391] width 78 height 21
type input "189 kN"
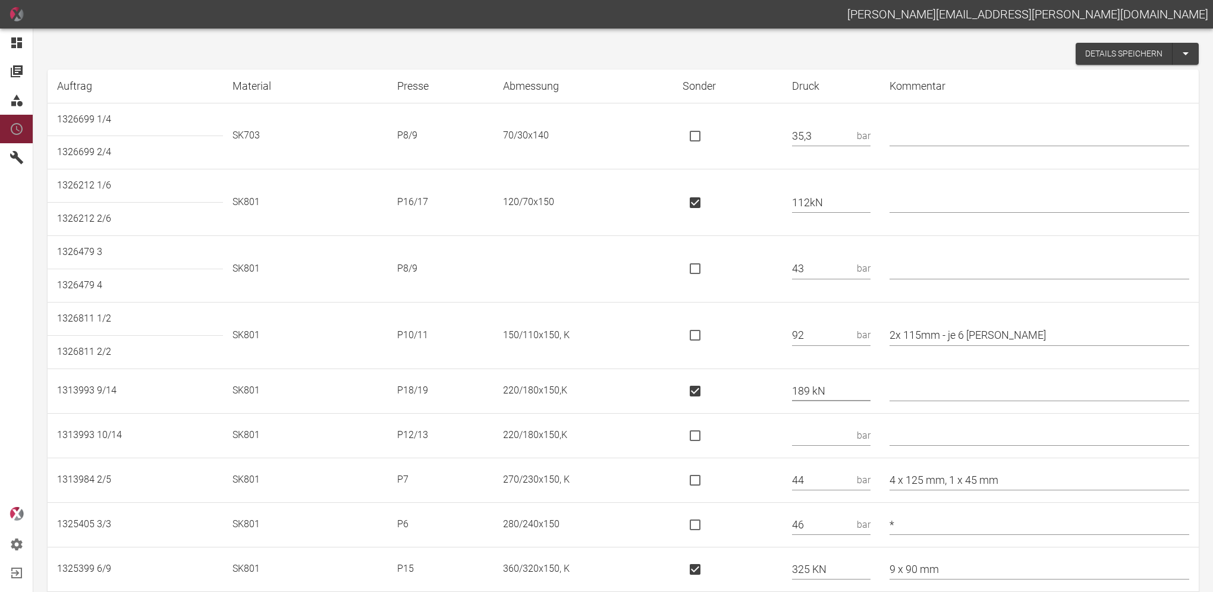
click at [820, 429] on input "text" at bounding box center [821, 435] width 59 height 21
click at [804, 427] on td "bar" at bounding box center [831, 435] width 97 height 45
click at [708, 435] on input "is socket special" at bounding box center [695, 435] width 25 height 25
checkbox input "true"
click at [847, 432] on input "text" at bounding box center [831, 435] width 78 height 21
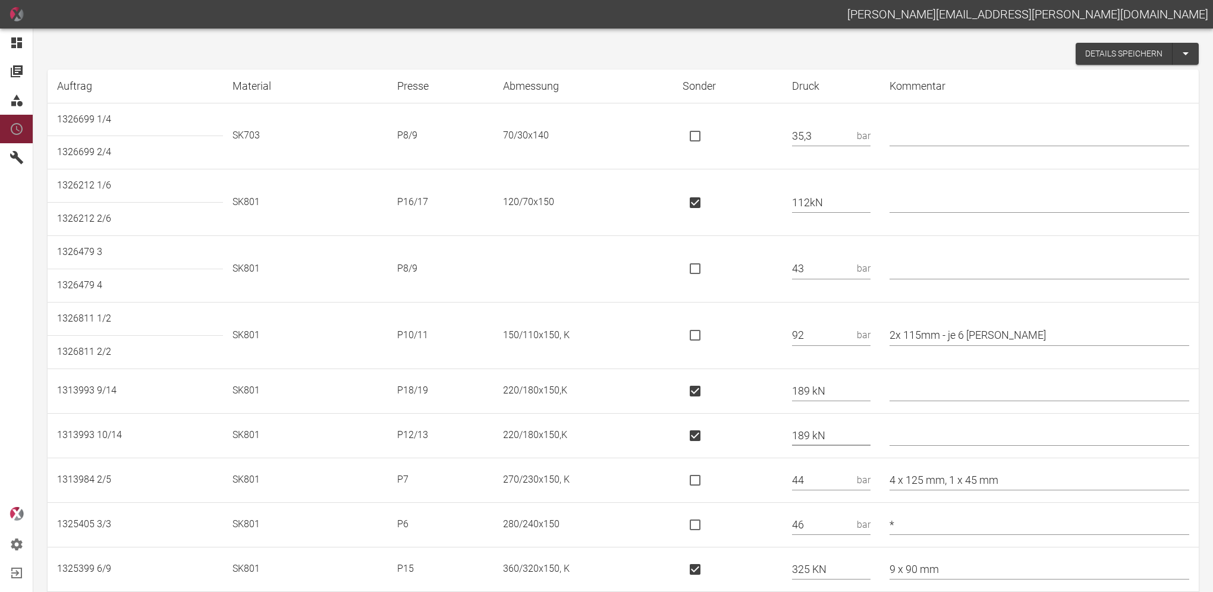
type input "189 kN"
click at [1018, 331] on input "2x 115mm - je 6 [PERSON_NAME]" at bounding box center [1040, 335] width 300 height 21
type input "2x 115mm"
click at [1035, 243] on td at bounding box center [1039, 269] width 319 height 67
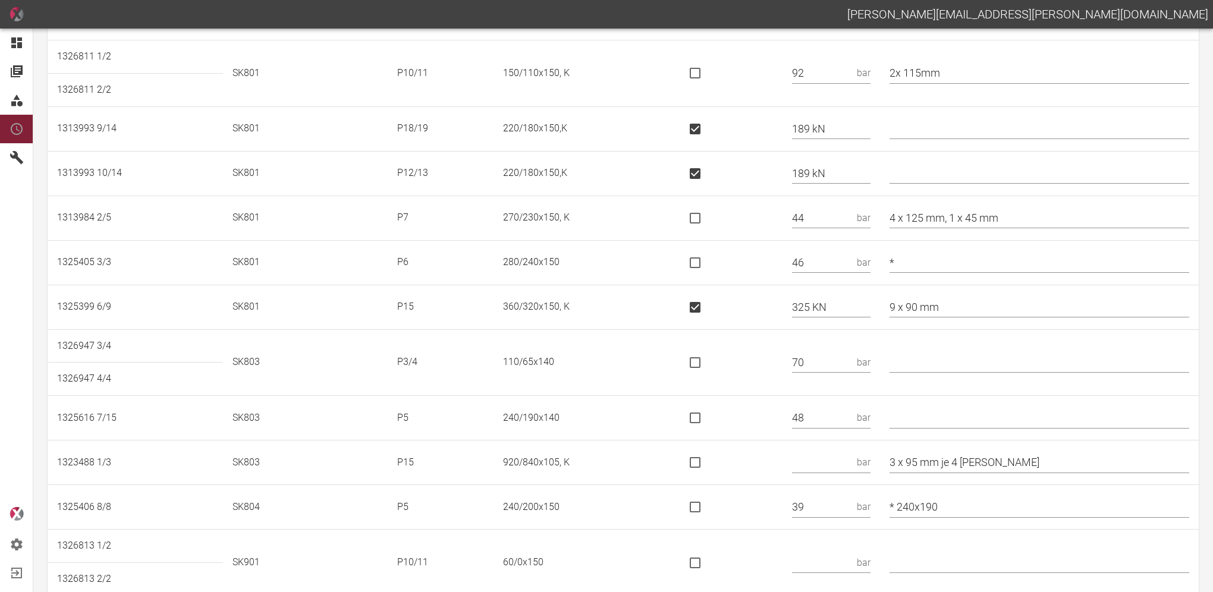
scroll to position [357, 0]
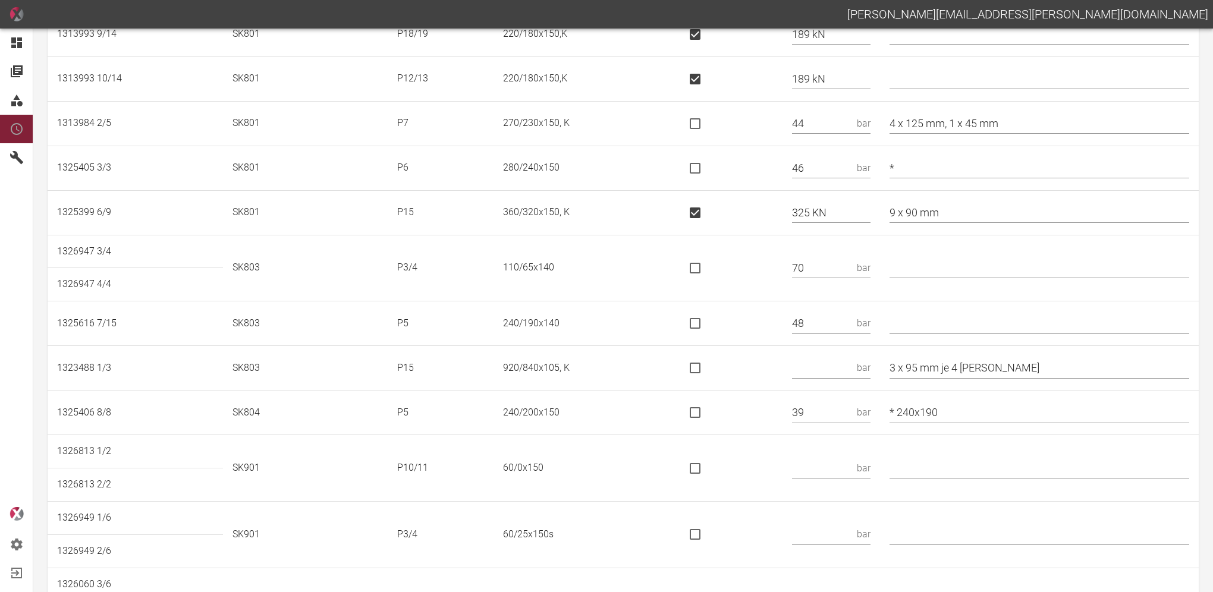
click at [1010, 365] on input "3 x 95 mm je 4 [PERSON_NAME]" at bounding box center [1040, 368] width 300 height 21
type input "3 x 95 mm"
drag, startPoint x: 701, startPoint y: 367, endPoint x: 708, endPoint y: 367, distance: 7.7
click at [701, 367] on input "is socket special" at bounding box center [695, 368] width 25 height 25
checkbox input "true"
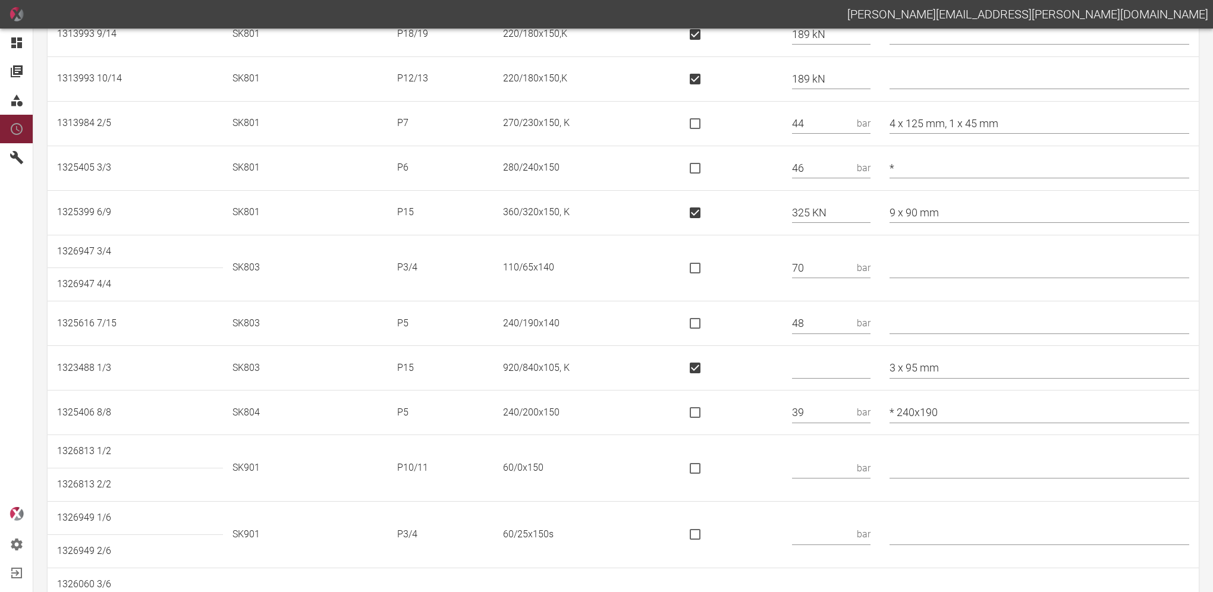
click at [825, 372] on input "text" at bounding box center [831, 368] width 78 height 21
type input "1660 kN"
click at [848, 465] on input "text" at bounding box center [821, 468] width 59 height 21
type input "25"
click at [817, 525] on input "text" at bounding box center [821, 535] width 59 height 21
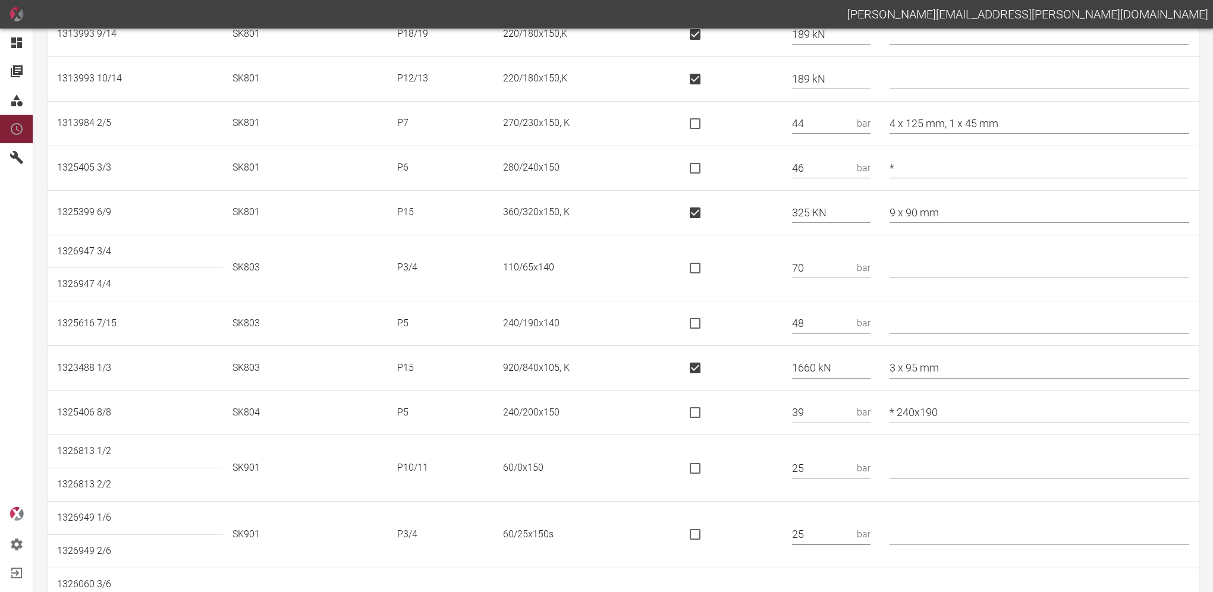
type input "25"
click at [970, 496] on td at bounding box center [1039, 468] width 319 height 67
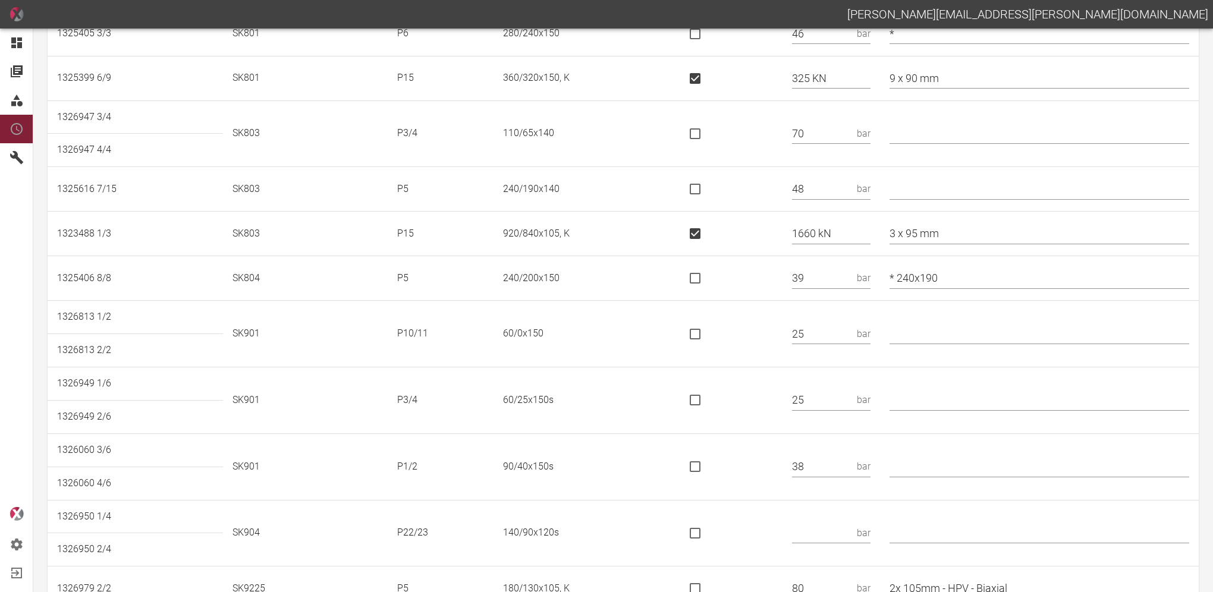
scroll to position [610, 0]
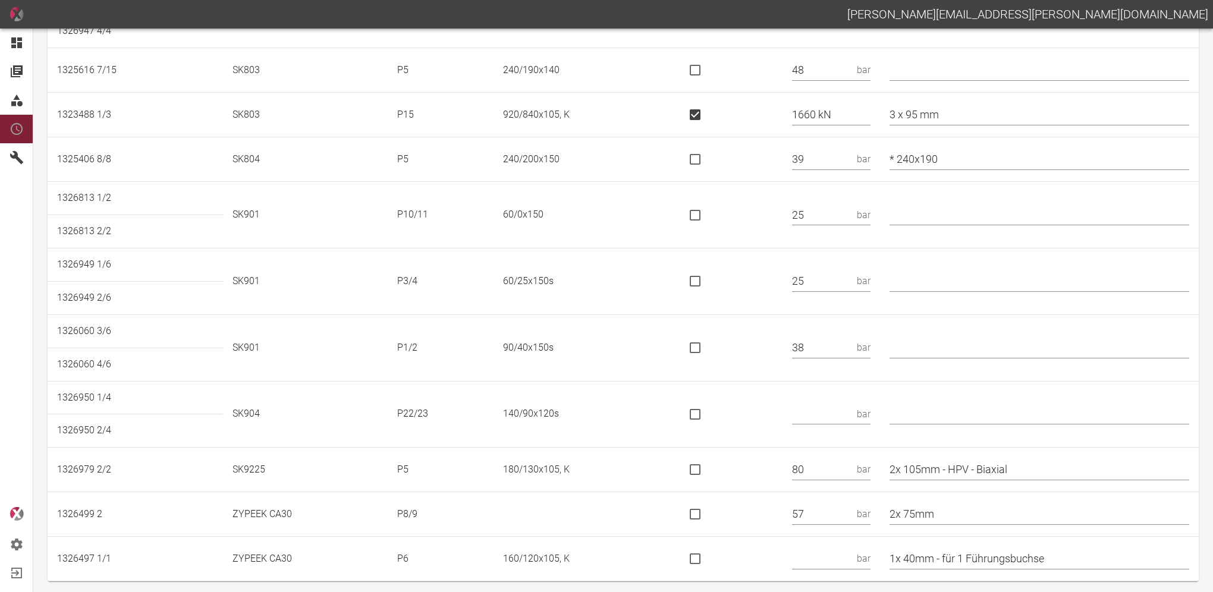
click at [708, 412] on input "is socket special" at bounding box center [695, 414] width 25 height 25
checkbox input "true"
click at [852, 410] on input "text" at bounding box center [831, 414] width 78 height 21
type input "90 kN"
click at [827, 553] on input "text" at bounding box center [821, 559] width 59 height 21
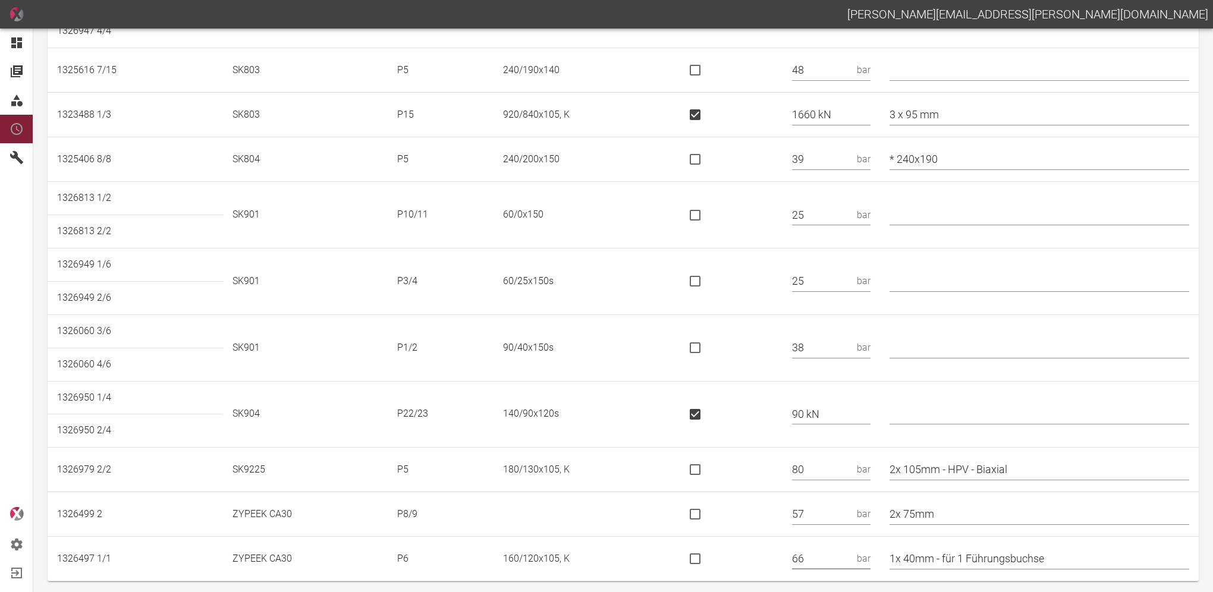
type input "66"
drag, startPoint x: 1078, startPoint y: 553, endPoint x: 956, endPoint y: 566, distance: 123.2
click at [956, 566] on input "1x 40mm - für 1 Führungsbuchse" at bounding box center [1040, 559] width 300 height 21
type input "1x 40mm"
click at [1044, 538] on td "1x 40mm" at bounding box center [1039, 559] width 319 height 45
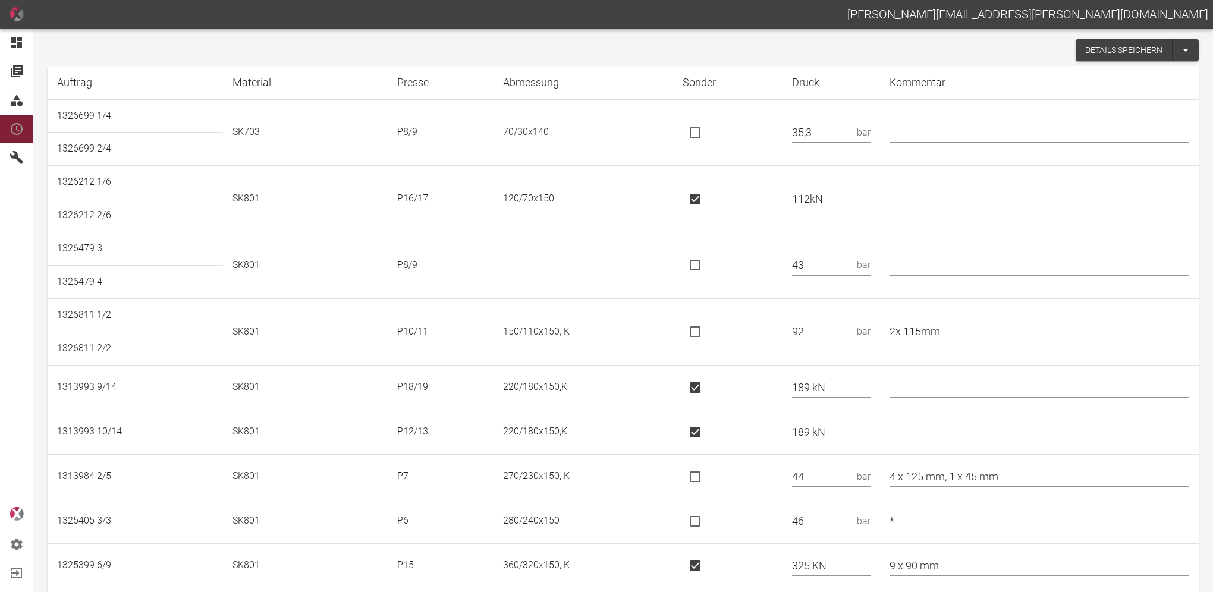
scroll to position [0, 0]
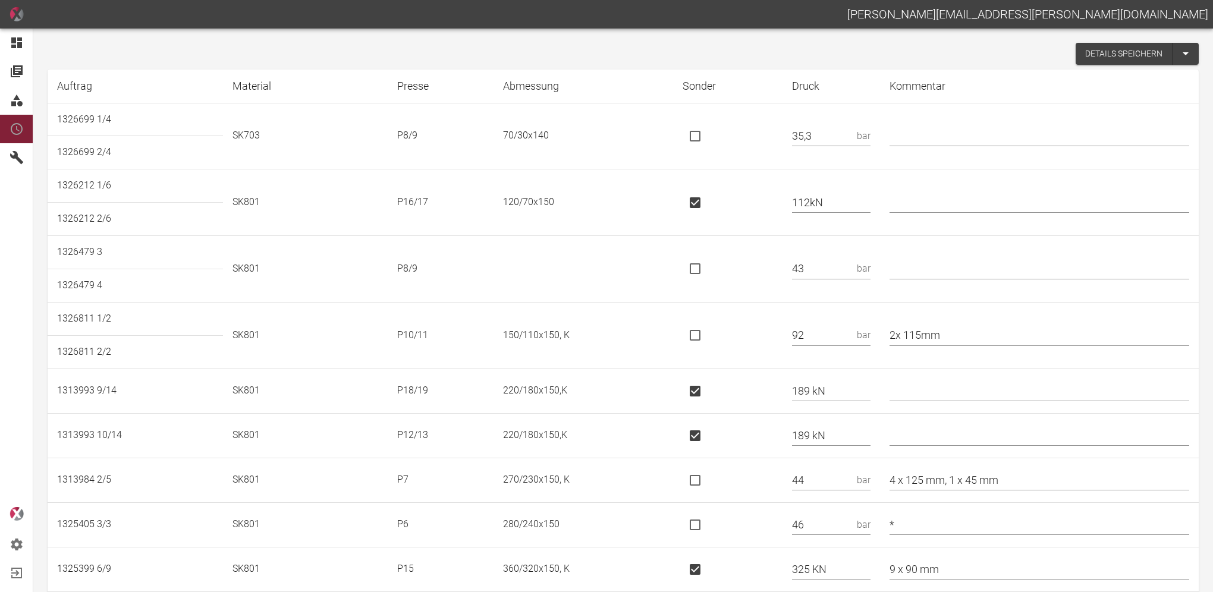
click at [987, 330] on input "2x 115mm" at bounding box center [1040, 335] width 300 height 21
type input "2x 115mm *150/120"
click at [1132, 50] on button "Details speichern" at bounding box center [1124, 54] width 97 height 22
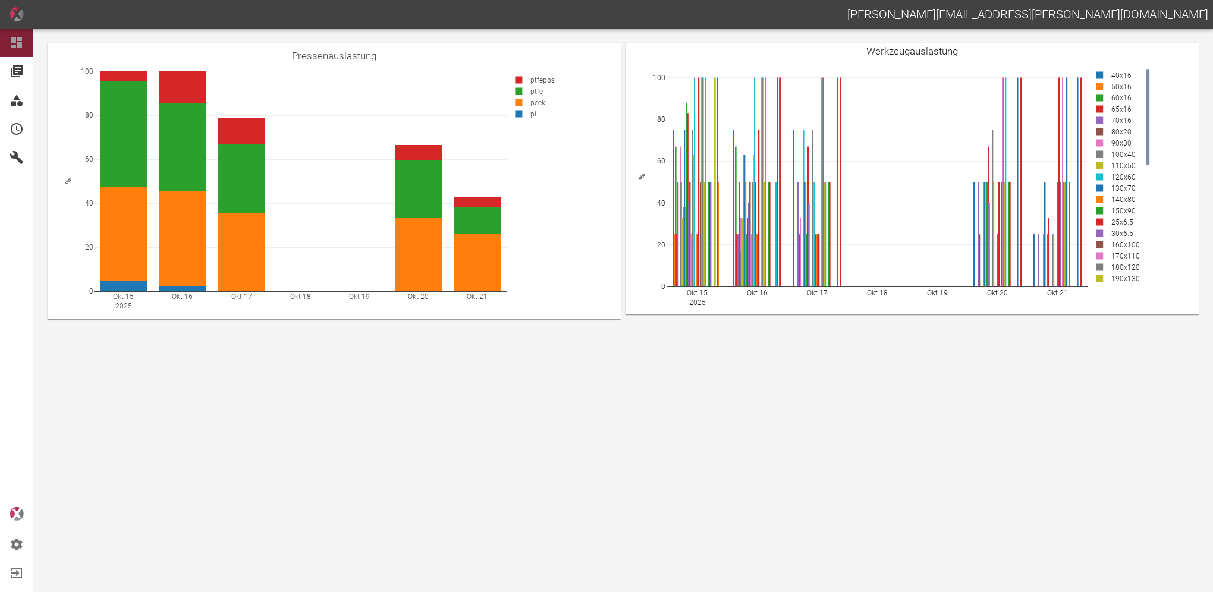
drag, startPoint x: 283, startPoint y: 440, endPoint x: 283, endPoint y: 349, distance: 91.0
click at [283, 441] on main "Okt 15 2025 Okt 16 Okt 17 Okt 18 Okt 19 Okt 20 Okt 21 0 20 40 60 80 100 ptfepps…" at bounding box center [606, 311] width 1213 height 564
click at [479, 544] on main "Okt 15 2025 Okt 16 Okt 17 Okt 18 Okt 19 Okt 20 Okt 21 0 20 40 60 80 100 ptfepps…" at bounding box center [606, 311] width 1213 height 564
